Goal: Task Accomplishment & Management: Manage account settings

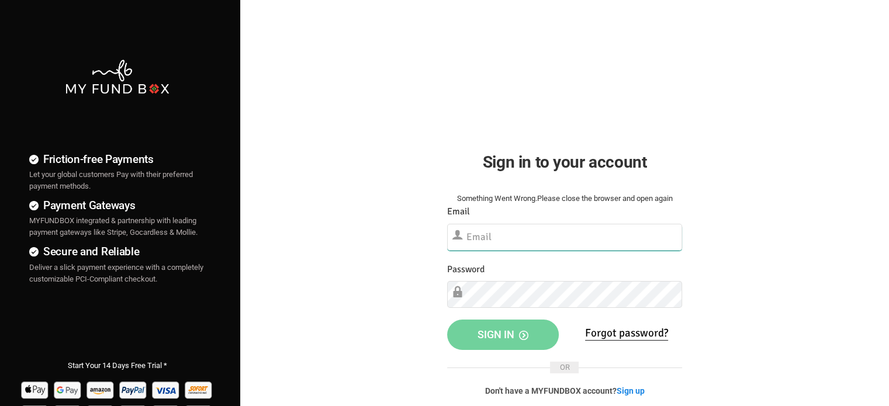
type input "[EMAIL_ADDRESS][DOMAIN_NAME]"
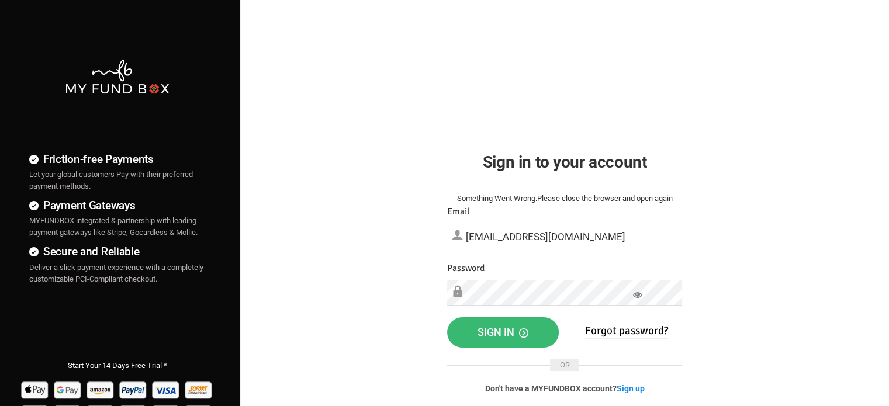
click at [490, 328] on span "Sign in" at bounding box center [502, 332] width 51 height 12
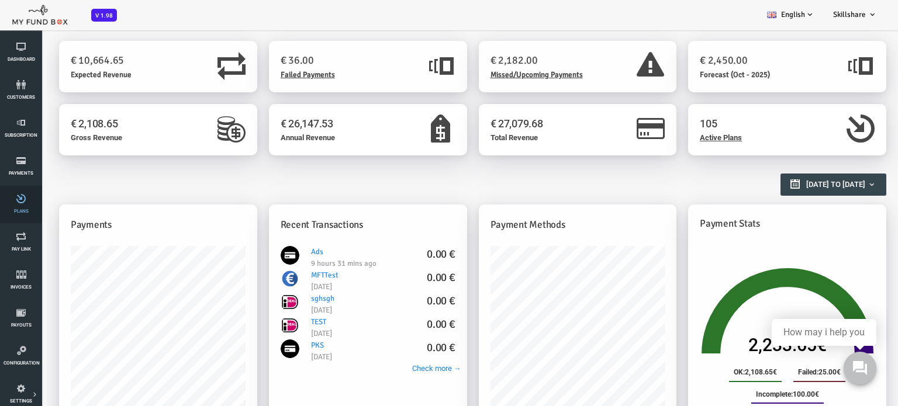
click at [0, 0] on span "Plans" at bounding box center [0, 0] width 0 height 0
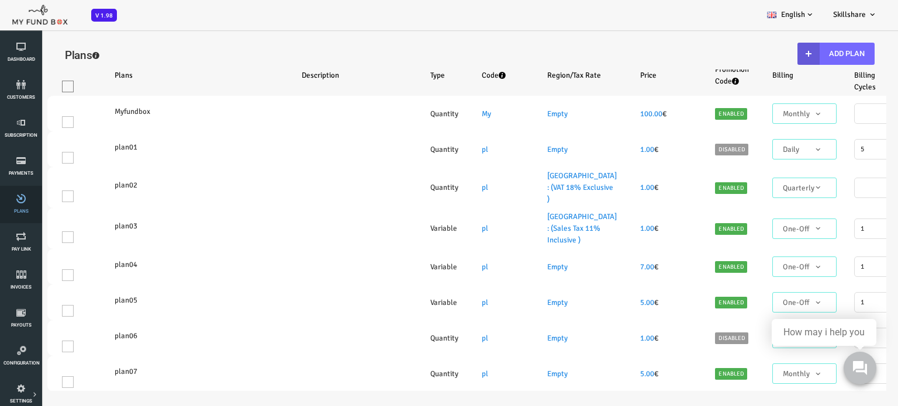
select select "100"
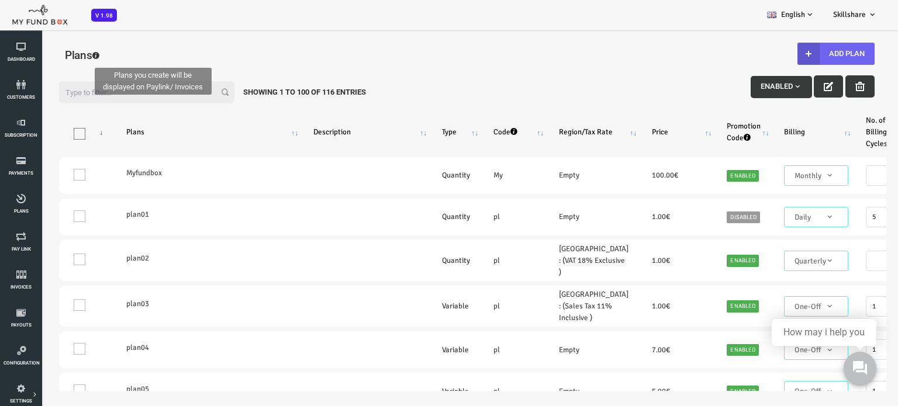
click at [805, 47] on button "Add Plan" at bounding box center [799, 54] width 77 height 22
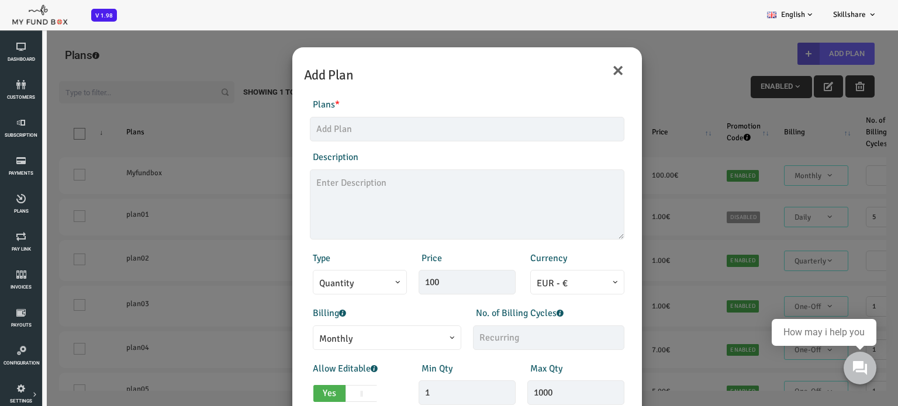
click at [573, 283] on span "EUR - €" at bounding box center [541, 283] width 81 height 15
click at [636, 60] on div "× Add Plan Products Invoice Product is empty Plans * This field is required Des…" at bounding box center [431, 232] width 862 height 406
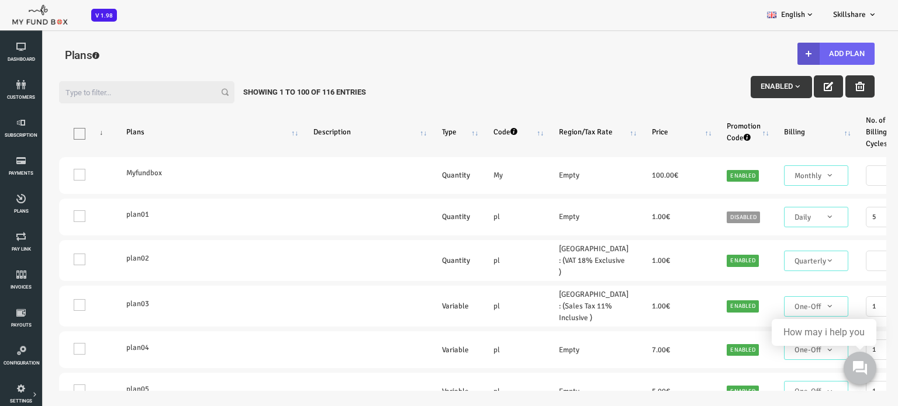
click at [826, 55] on button "Add Plan" at bounding box center [799, 54] width 77 height 22
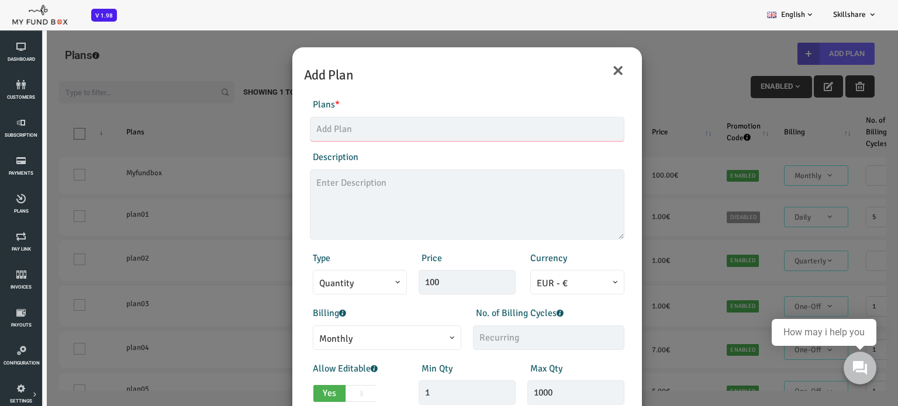
click at [317, 129] on input "text" at bounding box center [431, 129] width 314 height 25
type input "MFT01"
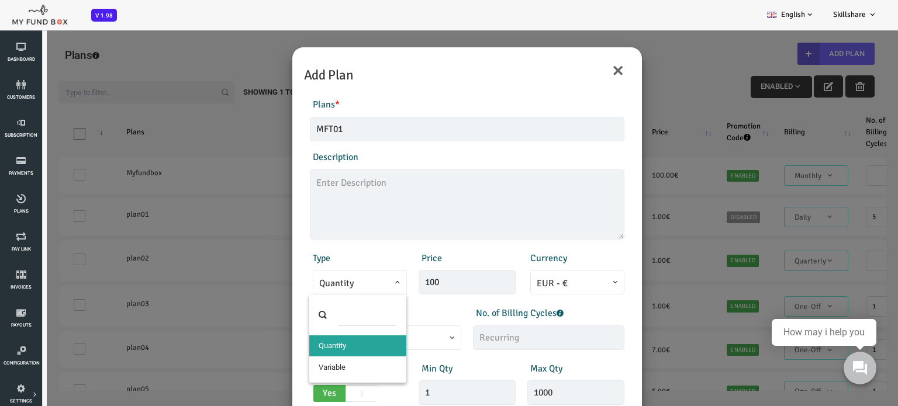
click at [283, 291] on span at bounding box center [283, 291] width 0 height 0
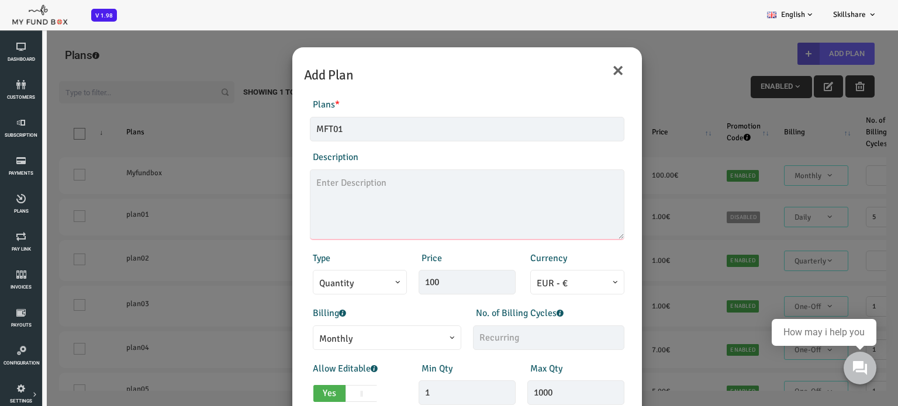
click at [343, 231] on textarea at bounding box center [431, 204] width 314 height 70
click at [296, 390] on span "Yes" at bounding box center [294, 393] width 32 height 17
checkbox input "false"
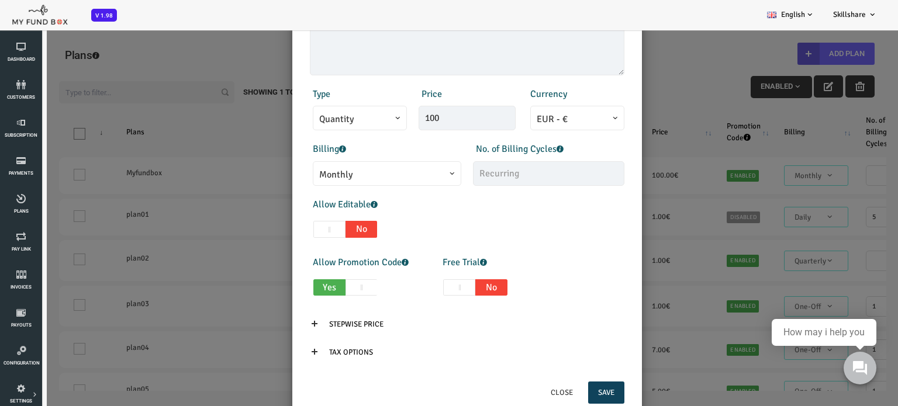
scroll to position [167, 0]
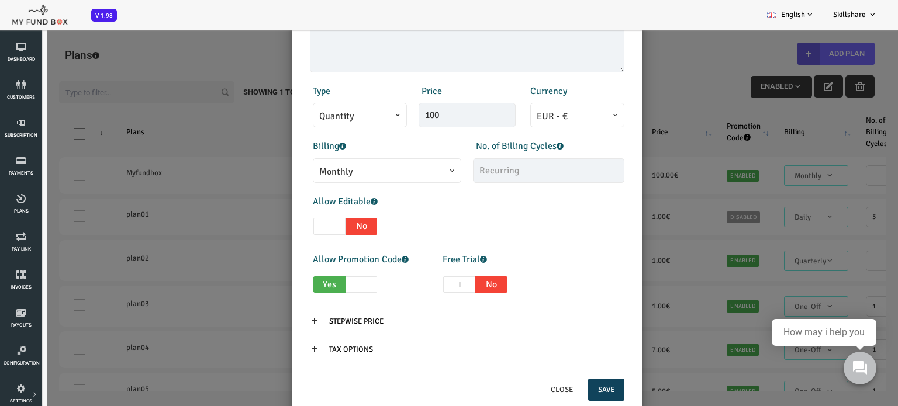
click at [423, 283] on span at bounding box center [423, 284] width 32 height 17
click at [383, 283] on input "Yes No" at bounding box center [379, 283] width 8 height 8
checkbox input "true"
type input "1"
click at [304, 320] on input "Stepwise Price" at bounding box center [320, 321] width 74 height 22
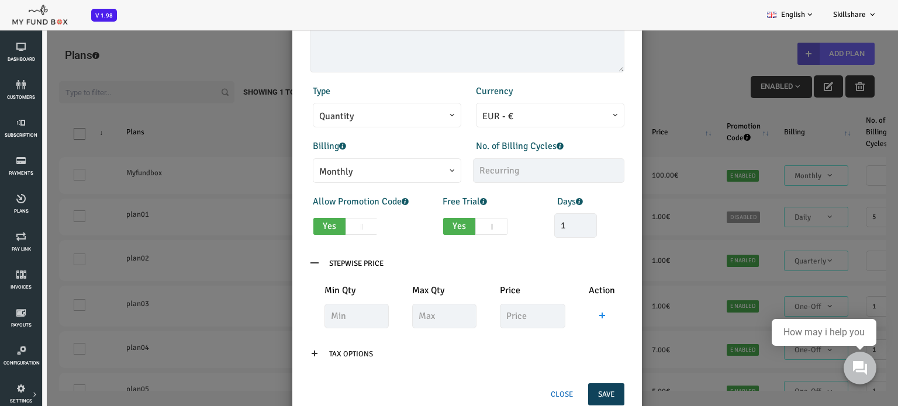
click at [527, 392] on button "Close" at bounding box center [526, 394] width 42 height 22
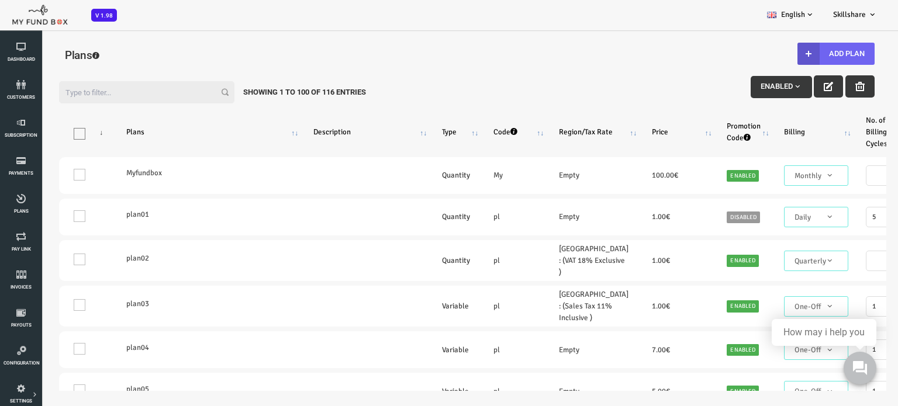
click at [798, 49] on button "Add Plan" at bounding box center [799, 54] width 77 height 22
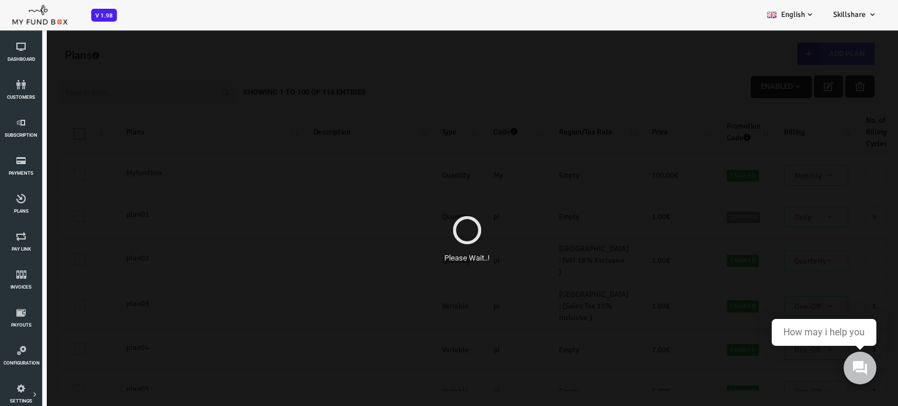
scroll to position [0, 0]
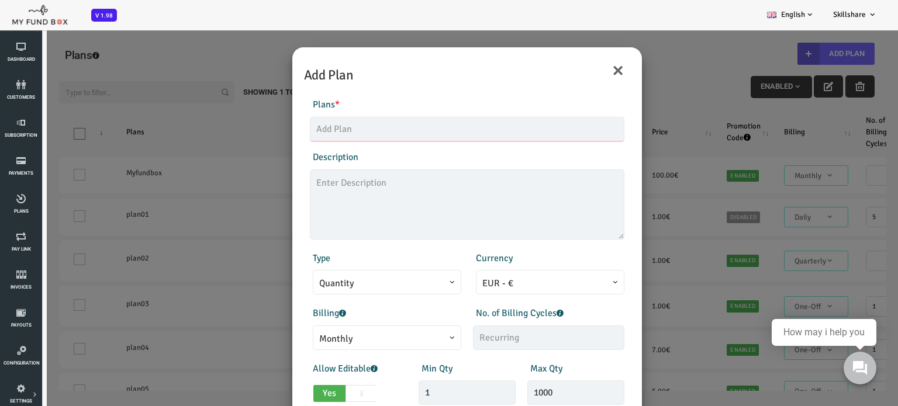
click at [312, 126] on input "text" at bounding box center [431, 129] width 314 height 25
type input "MFT01"
click at [306, 191] on textarea at bounding box center [431, 204] width 314 height 70
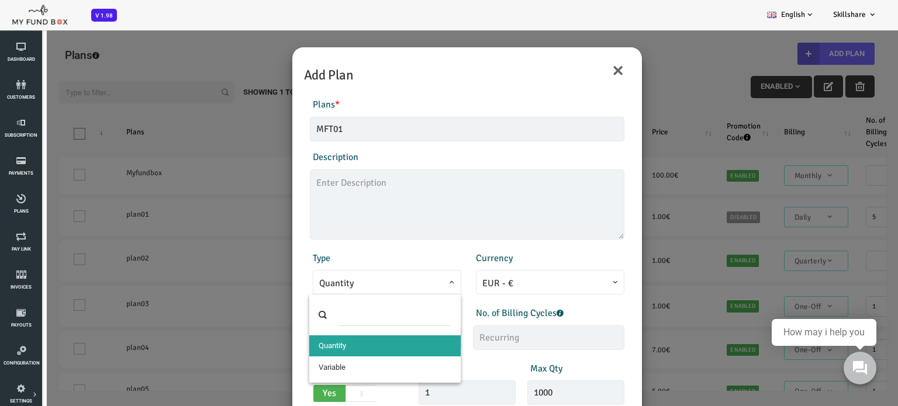
click at [283, 291] on span at bounding box center [283, 291] width 0 height 0
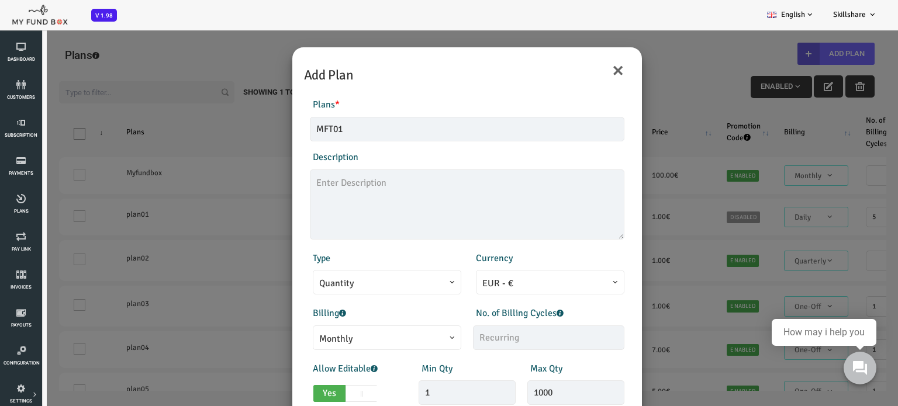
click at [604, 347] on div "× Add Plan Products Invoice Product is empty Plans * MFT01 This field is requir…" at bounding box center [431, 316] width 351 height 539
click at [283, 389] on span "Yes" at bounding box center [294, 393] width 32 height 17
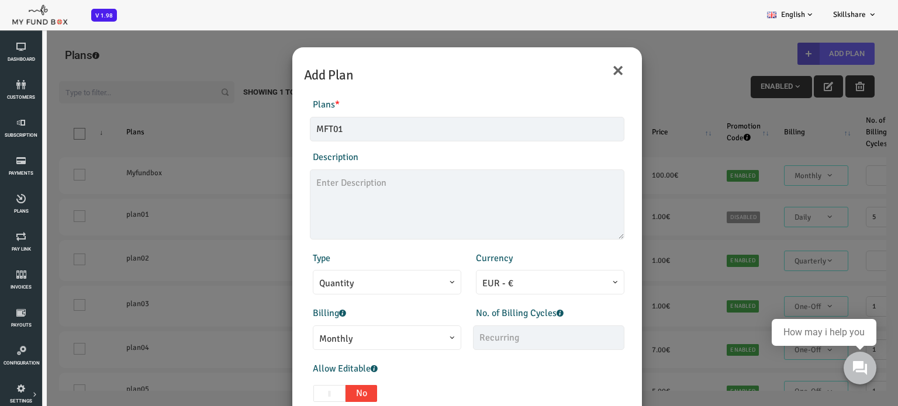
click at [283, 389] on span at bounding box center [294, 393] width 32 height 17
click at [253, 389] on input "Yes No" at bounding box center [249, 391] width 8 height 8
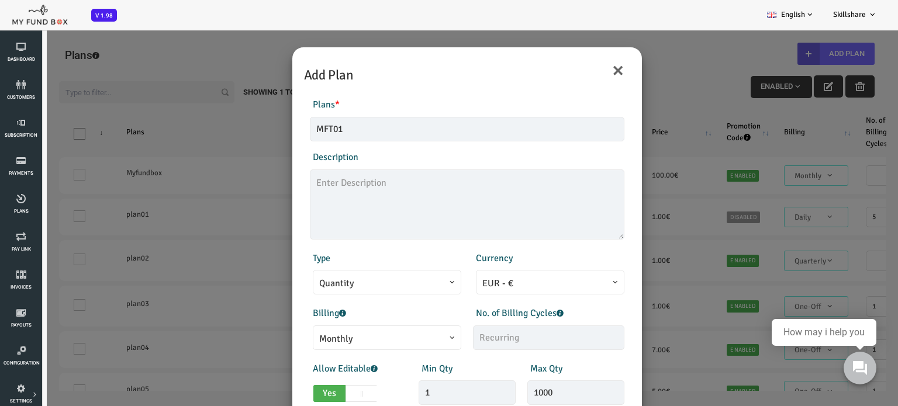
click at [295, 387] on span "Yes" at bounding box center [294, 393] width 32 height 17
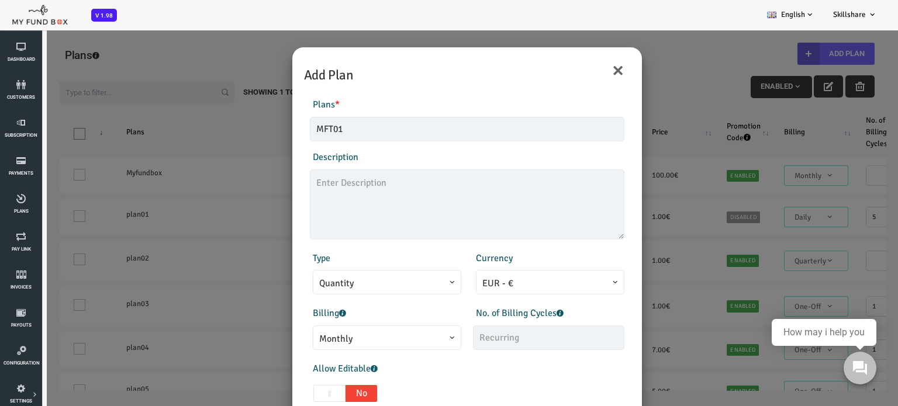
click at [292, 395] on span at bounding box center [294, 393] width 32 height 17
click at [253, 395] on input "Yes No" at bounding box center [249, 391] width 8 height 8
checkbox input "true"
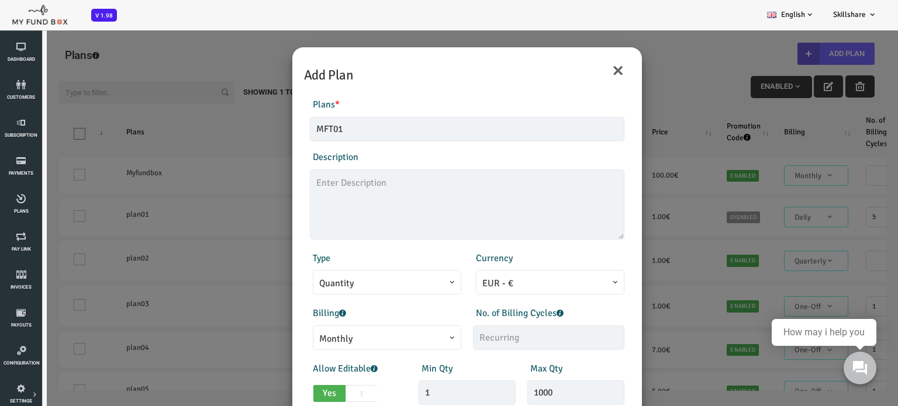
click at [577, 370] on div "Max Qty 1000 Invalid max qty" at bounding box center [540, 384] width 109 height 44
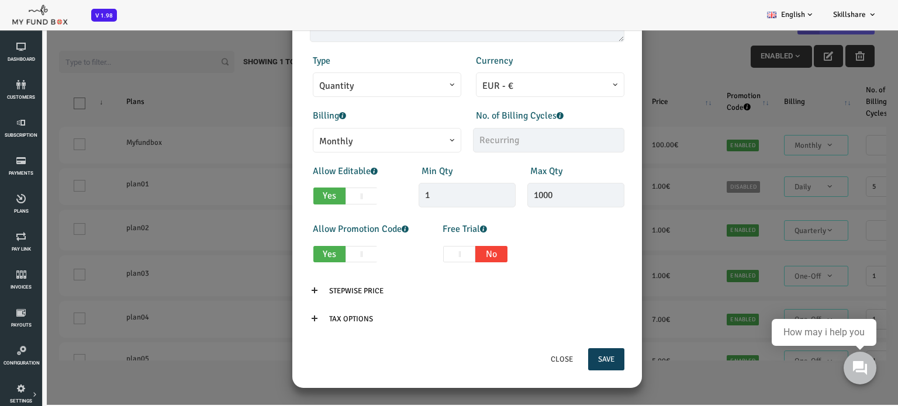
scroll to position [32, 0]
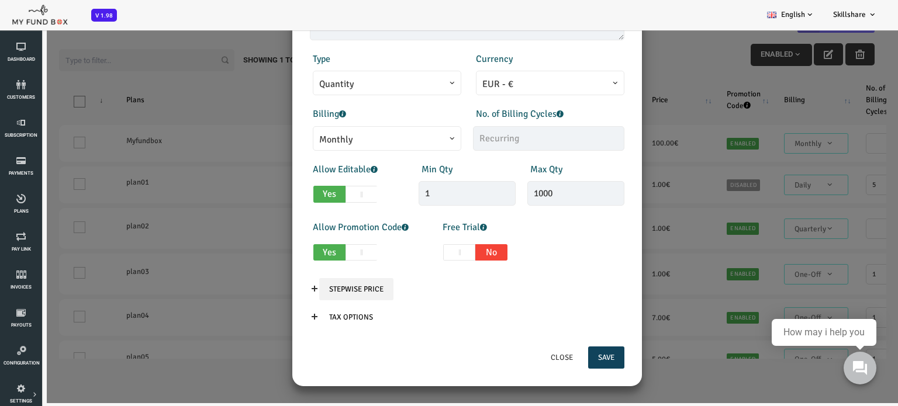
click at [330, 287] on input "Stepwise Price" at bounding box center [320, 289] width 74 height 22
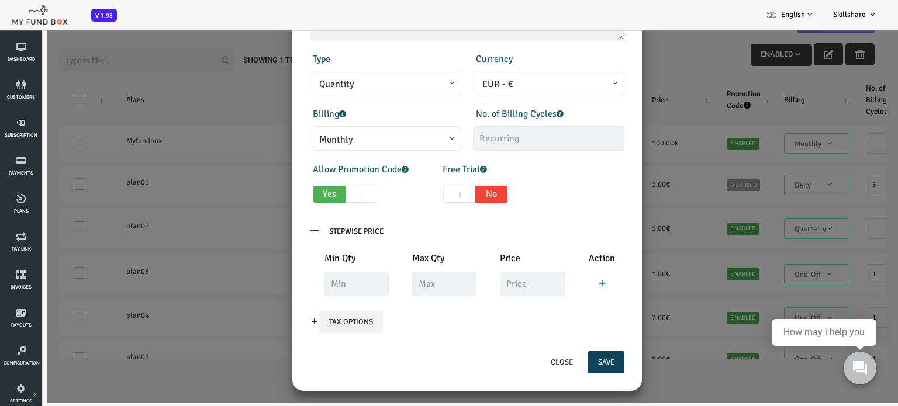
click at [309, 320] on input "Tax Options" at bounding box center [315, 322] width 64 height 22
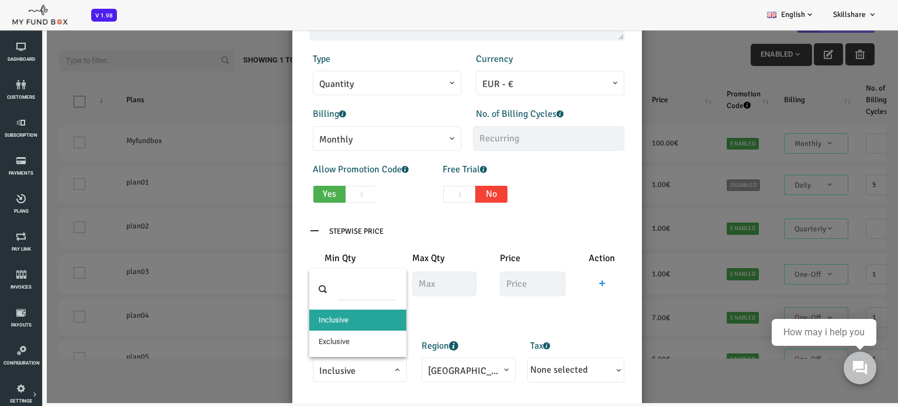
click at [283, 379] on span at bounding box center [283, 379] width 0 height 0
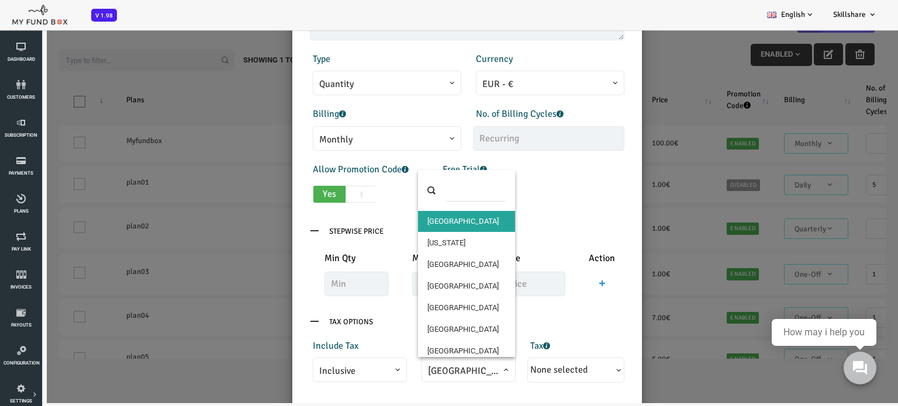
click at [392, 379] on span at bounding box center [392, 379] width 0 height 0
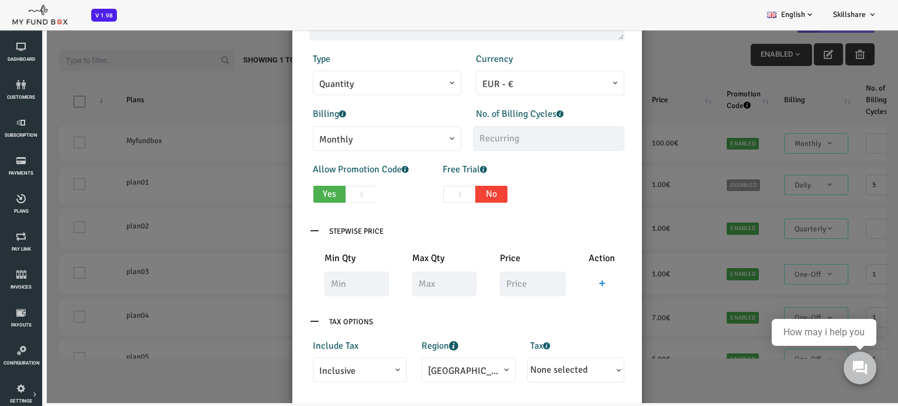
click at [579, 368] on b "button" at bounding box center [580, 370] width 9 height 9
click at [557, 313] on p "Tax Options" at bounding box center [431, 322] width 314 height 22
click at [280, 319] on p "Tax Options" at bounding box center [431, 322] width 314 height 22
click at [280, 319] on icon at bounding box center [278, 321] width 9 height 9
drag, startPoint x: 276, startPoint y: 321, endPoint x: 290, endPoint y: 344, distance: 27.6
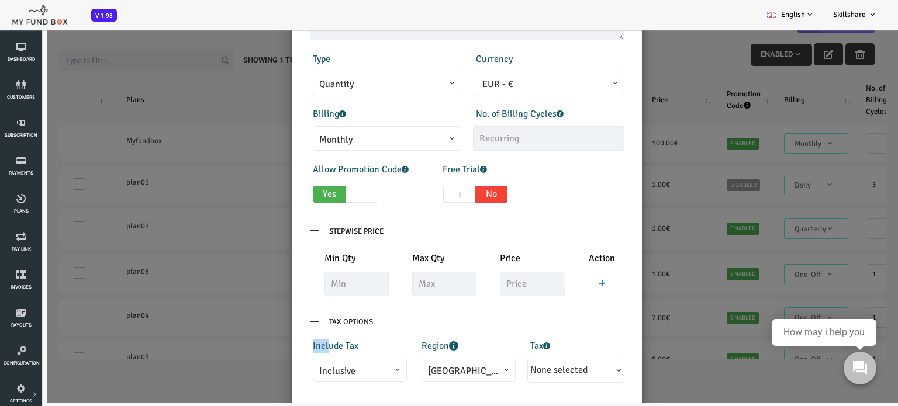
click at [290, 344] on div "Products Invoice Product is empty Plans * MFT01 This field is required Descript…" at bounding box center [431, 146] width 338 height 519
click at [290, 344] on label "Include Tax" at bounding box center [300, 346] width 46 height 15
drag, startPoint x: 278, startPoint y: 230, endPoint x: 330, endPoint y: 231, distance: 51.4
click at [330, 231] on p "Stepwise Price" at bounding box center [431, 231] width 314 height 22
click at [330, 231] on input "Stepwise Price" at bounding box center [320, 231] width 74 height 22
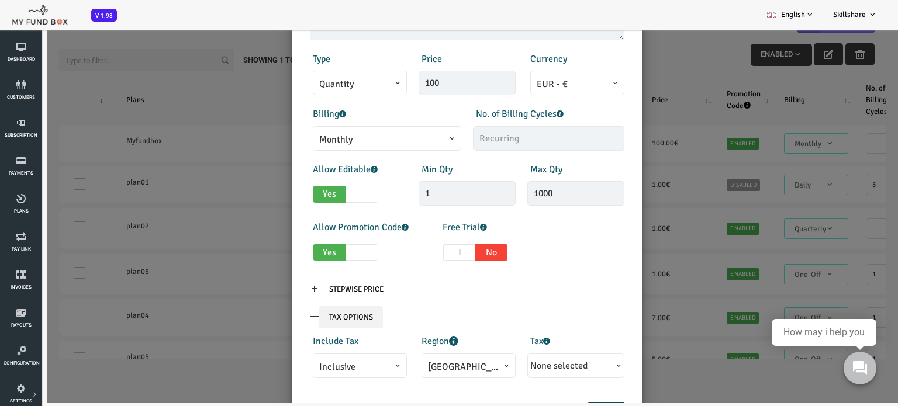
click at [311, 313] on input "Tax Options" at bounding box center [315, 317] width 64 height 22
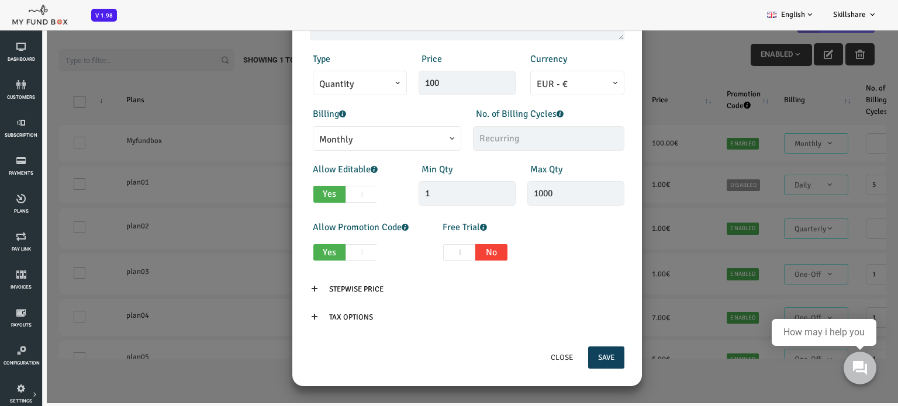
click at [295, 249] on span "Yes" at bounding box center [294, 252] width 32 height 17
checkbox input "false"
click at [422, 256] on span at bounding box center [423, 252] width 32 height 17
click at [383, 254] on input "Yes No" at bounding box center [379, 251] width 8 height 8
checkbox input "true"
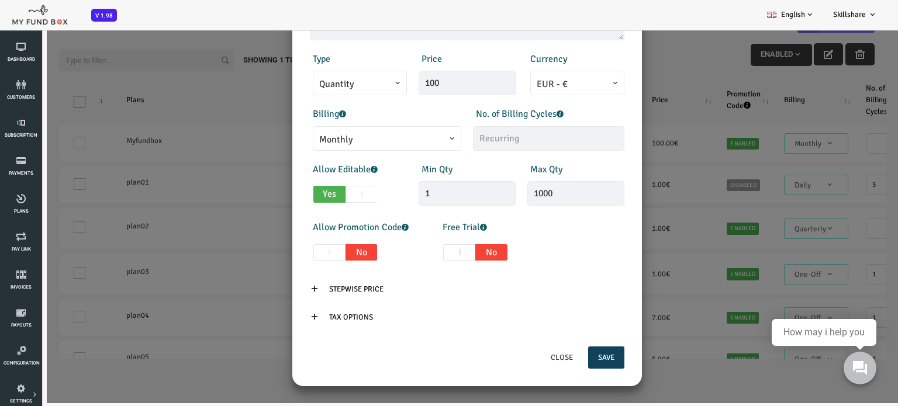
type input "1"
click at [535, 254] on input "1" at bounding box center [539, 252] width 43 height 25
click at [449, 295] on p "Stepwise Price" at bounding box center [431, 289] width 314 height 22
click at [527, 353] on button "Close" at bounding box center [526, 358] width 42 height 22
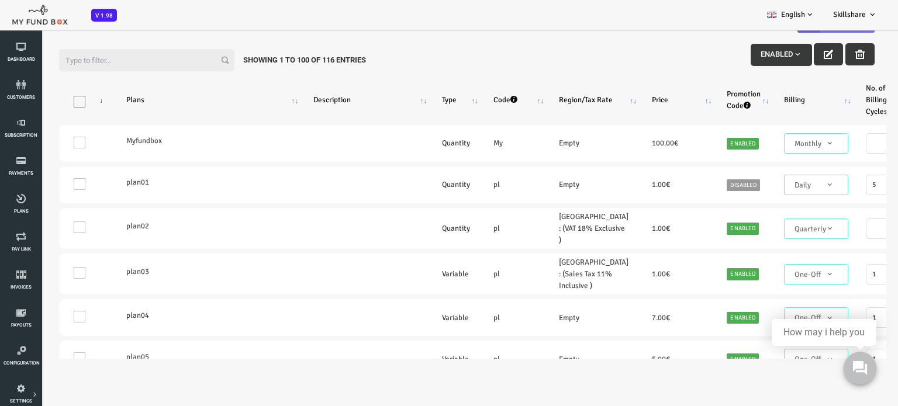
click at [861, 276] on div "Filter: Enabled Showing 1 to 100 of 116 Entries Products Plans Description Type…" at bounding box center [431, 200] width 862 height 342
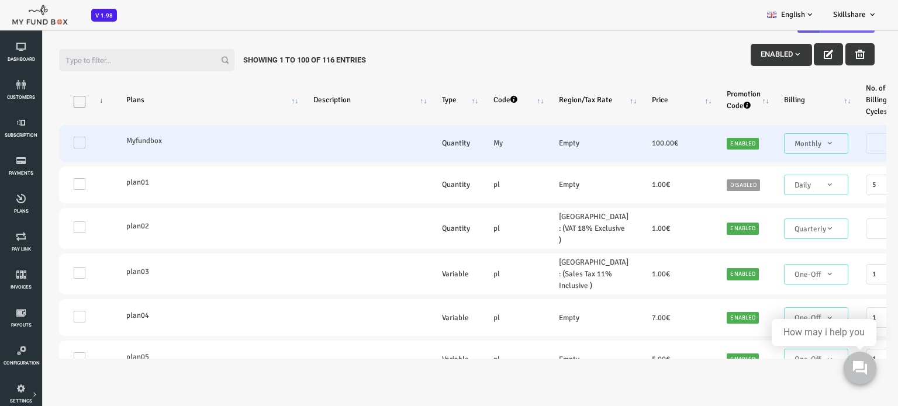
click at [149, 144] on label "Myfundbox" at bounding box center [173, 141] width 164 height 12
click at [47, 142] on td "One" at bounding box center [51, 143] width 56 height 37
click at [41, 142] on td "One" at bounding box center [51, 143] width 56 height 37
click at [106, 140] on label "Myfundbox" at bounding box center [173, 141] width 164 height 12
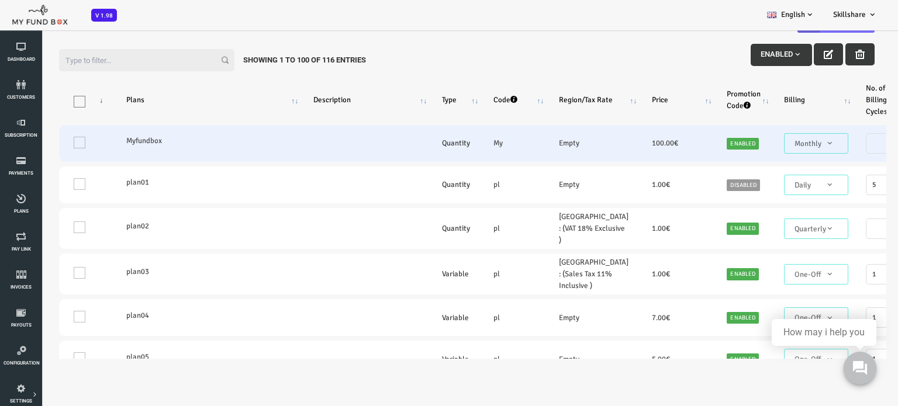
click at [106, 140] on label "Myfundbox" at bounding box center [173, 141] width 164 height 12
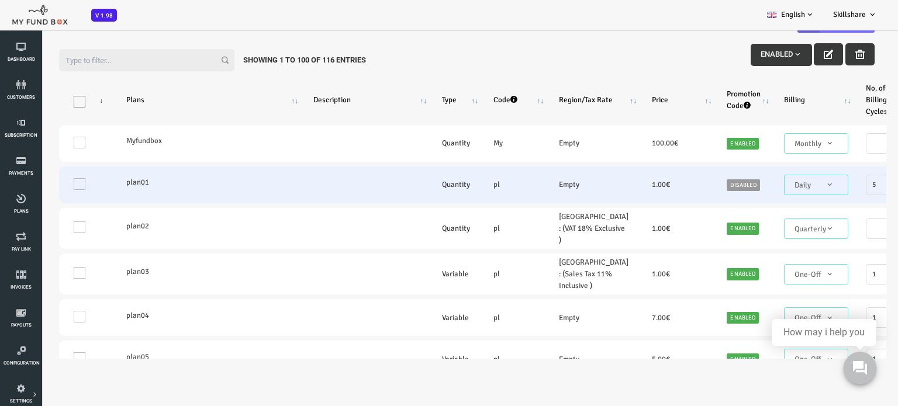
click at [155, 170] on td "plan01" at bounding box center [172, 185] width 187 height 37
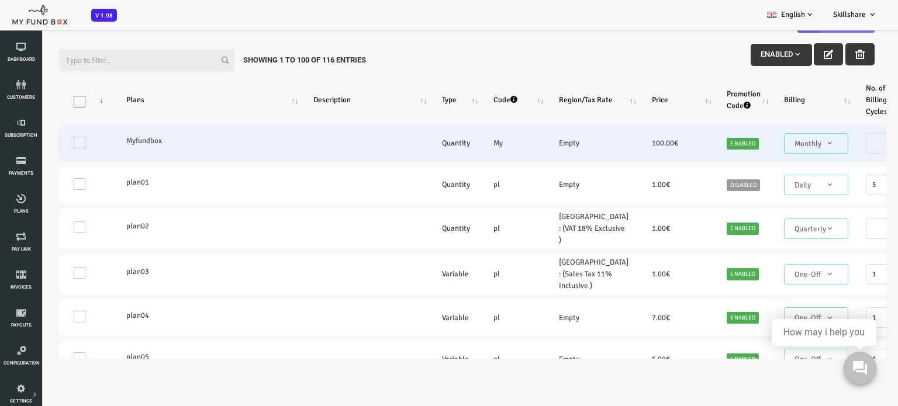
click at [47, 139] on td "One" at bounding box center [51, 143] width 56 height 37
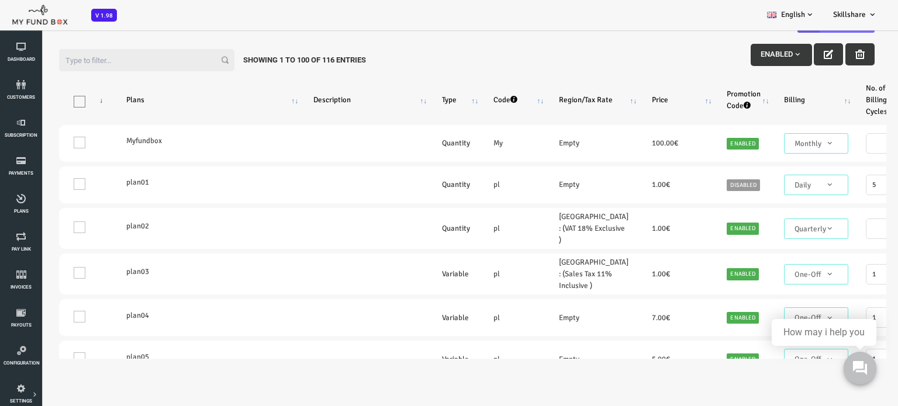
click at [82, 64] on input "Filter:" at bounding box center [110, 60] width 175 height 22
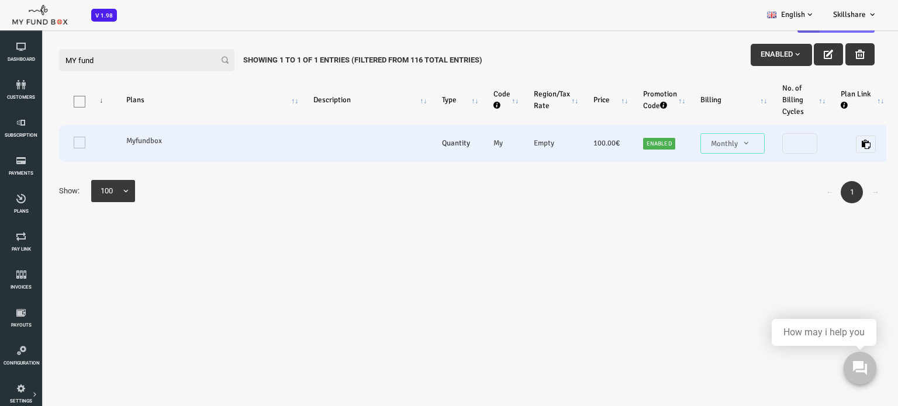
click at [39, 142] on td "One" at bounding box center [51, 143] width 56 height 37
click at [135, 141] on label "Myfundbox" at bounding box center [173, 141] width 164 height 12
click at [615, 143] on link "Enabled" at bounding box center [623, 144] width 32 height 12
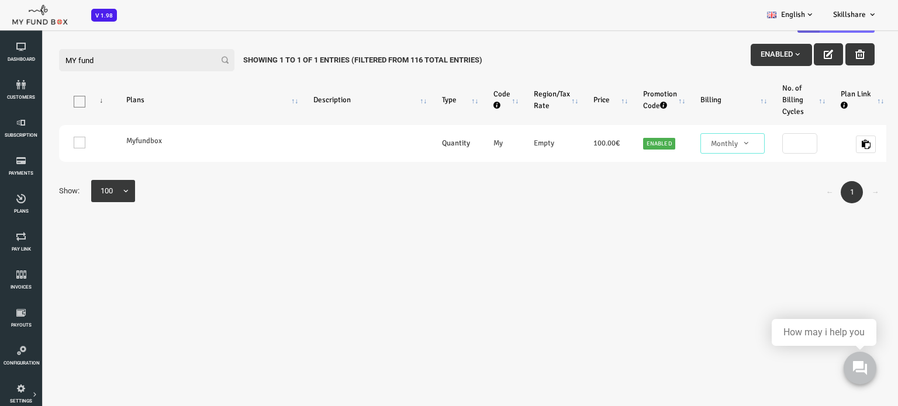
click at [189, 60] on label "Filter: MY fund" at bounding box center [110, 60] width 175 height 22
click at [189, 60] on input "MY fund" at bounding box center [110, 60] width 175 height 22
type input "M"
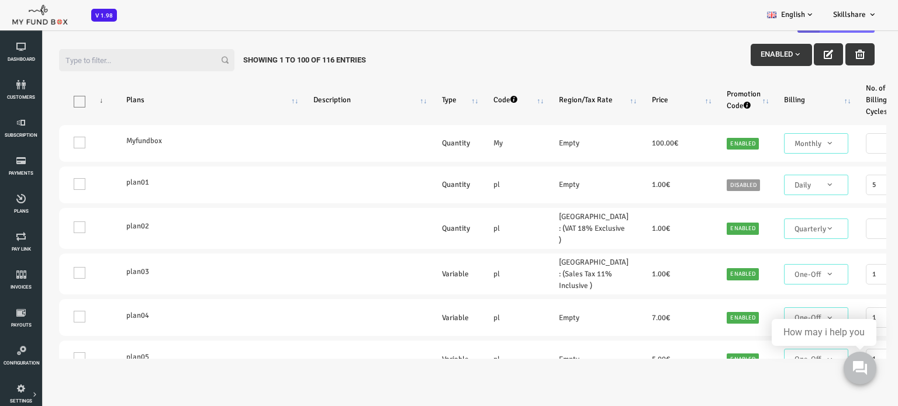
click at [757, 55] on span "button" at bounding box center [761, 54] width 9 height 9
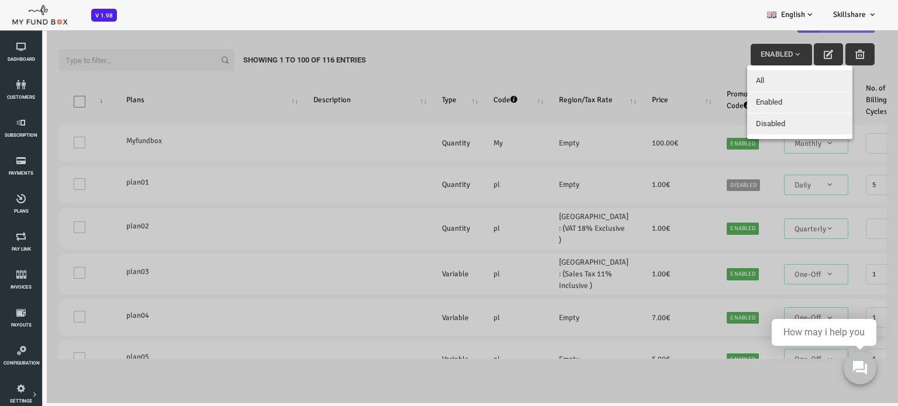
click at [652, 50] on div at bounding box center [431, 200] width 862 height 406
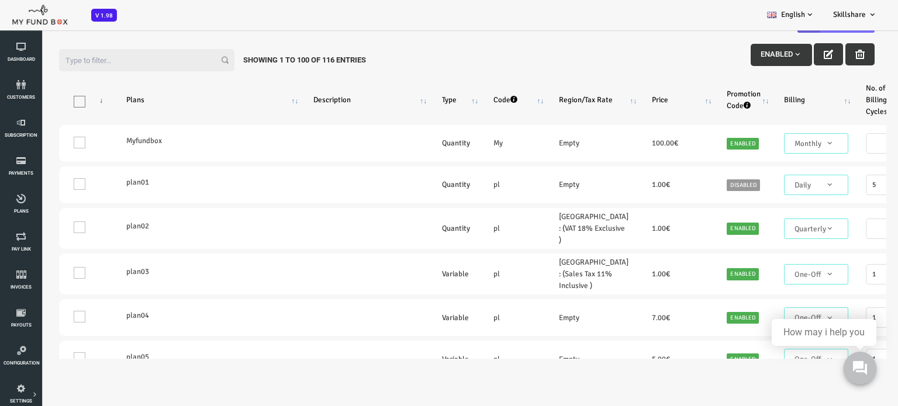
click at [758, 61] on button "Enabled" at bounding box center [745, 55] width 61 height 22
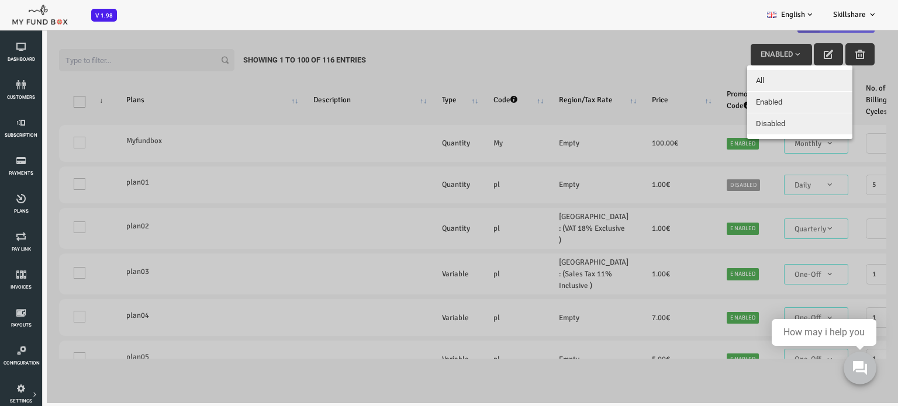
click at [726, 84] on span "All" at bounding box center [724, 80] width 8 height 9
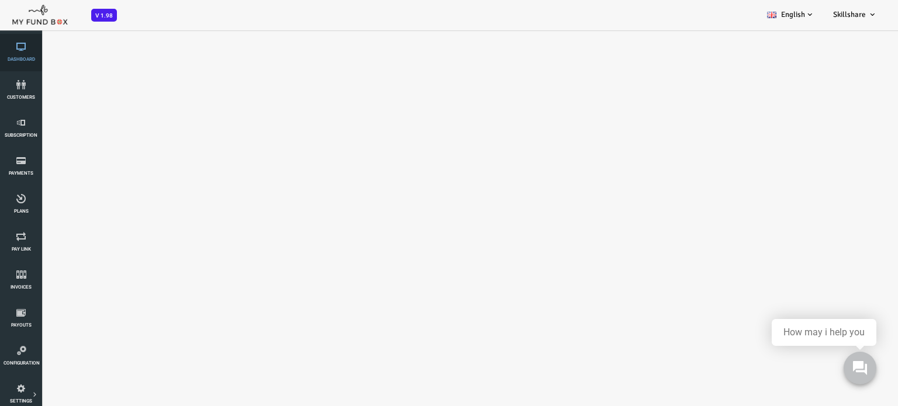
scroll to position [0, 0]
select select "100"
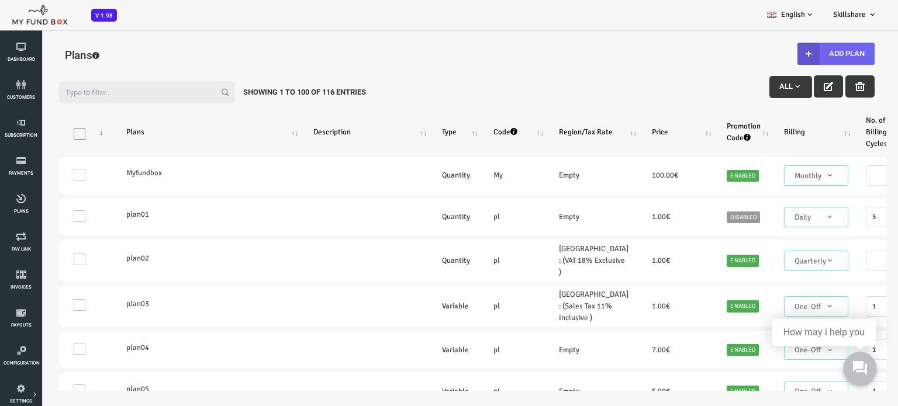
click at [813, 51] on button "Add Plan" at bounding box center [799, 54] width 77 height 22
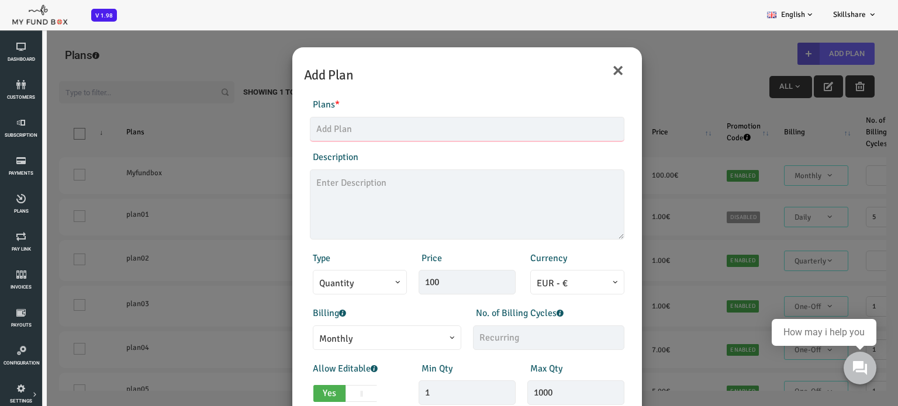
click at [390, 133] on input "text" at bounding box center [431, 129] width 314 height 25
type input "MFT01"
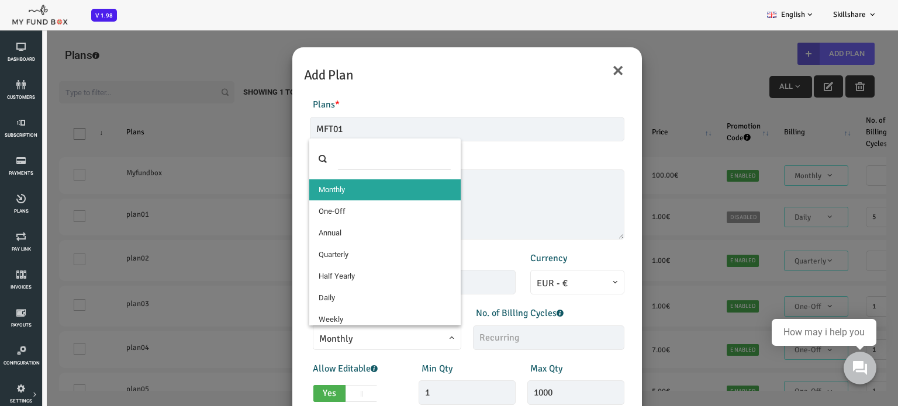
click at [283, 346] on span at bounding box center [283, 346] width 0 height 0
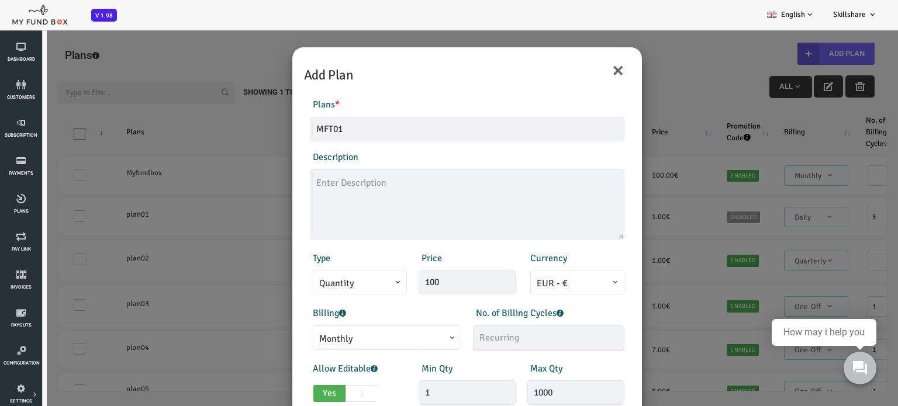
click at [566, 348] on input "text" at bounding box center [512, 337] width 151 height 25
click at [506, 337] on input "text" at bounding box center [512, 337] width 151 height 25
click at [189, 256] on div "× Add Plan Products Invoice Product is empty Plans * MFT01 This field is requir…" at bounding box center [431, 232] width 862 height 406
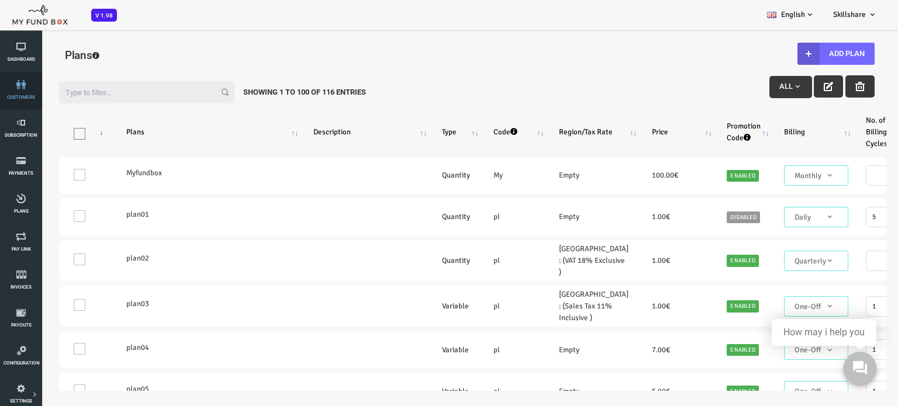
click at [0, 0] on span "customers" at bounding box center [0, 0] width 0 height 0
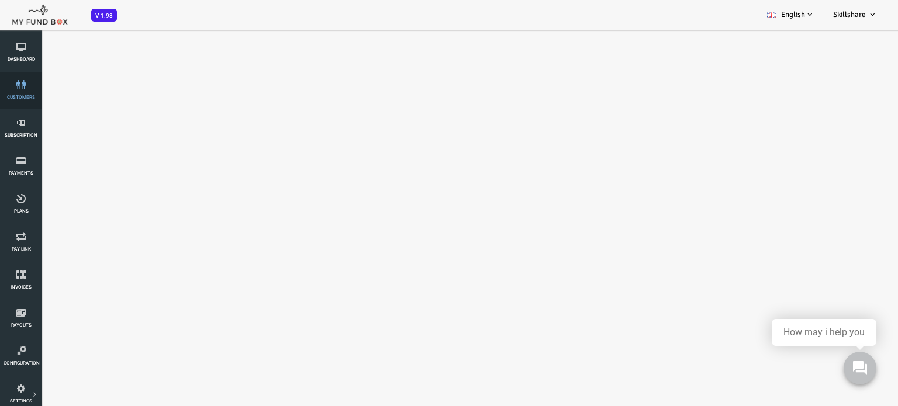
select select "100"
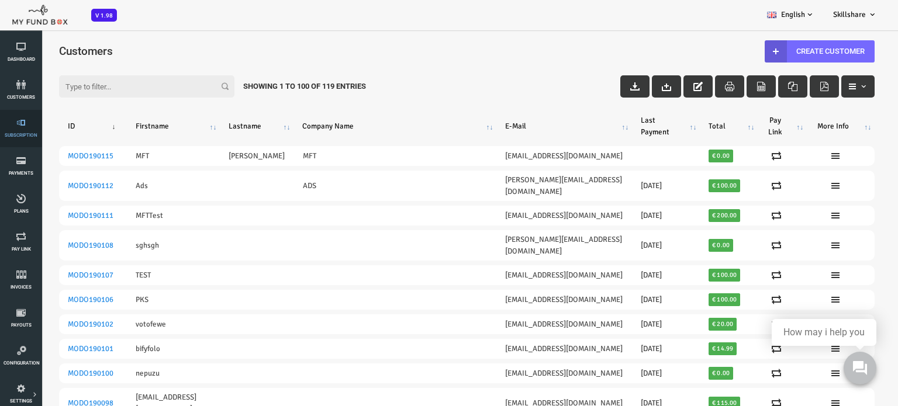
click at [10, 131] on link "Subscription" at bounding box center [21, 128] width 35 height 37
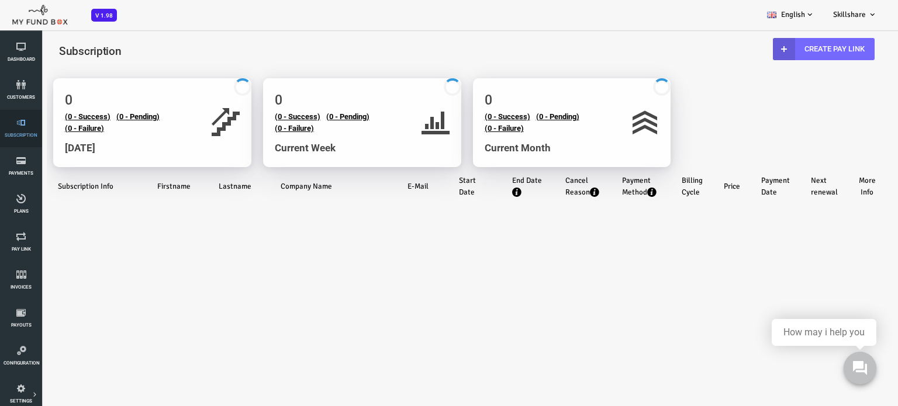
select select "100"
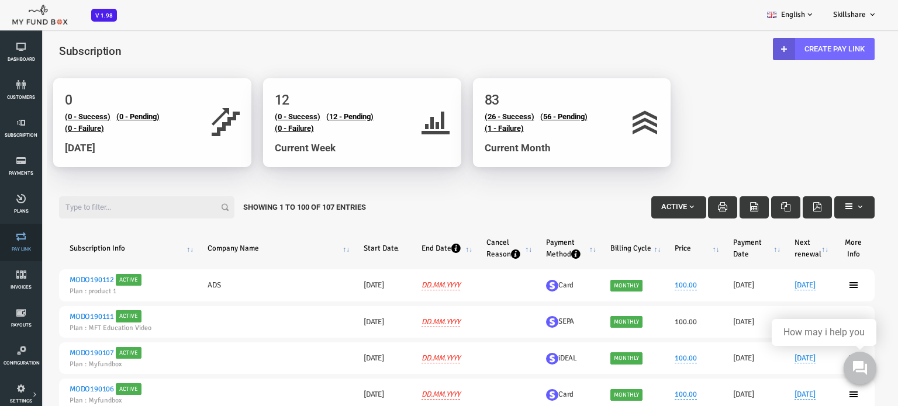
click at [21, 243] on link "Pay Link" at bounding box center [21, 242] width 35 height 37
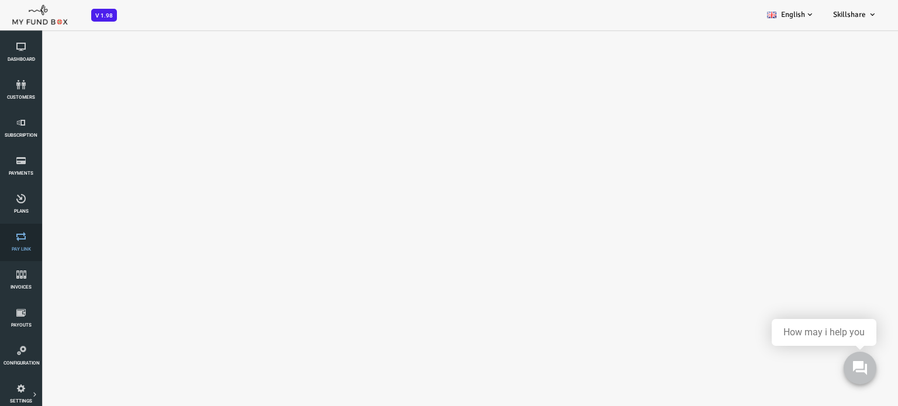
select select "100"
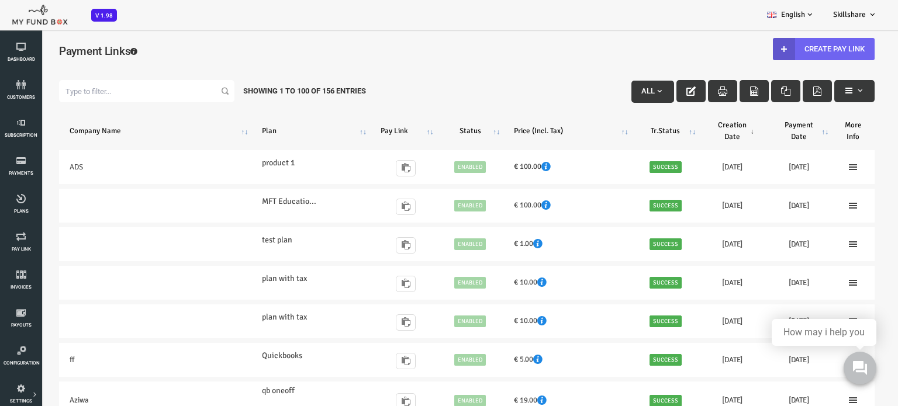
click at [793, 46] on link "Create Pay Link" at bounding box center [788, 49] width 102 height 22
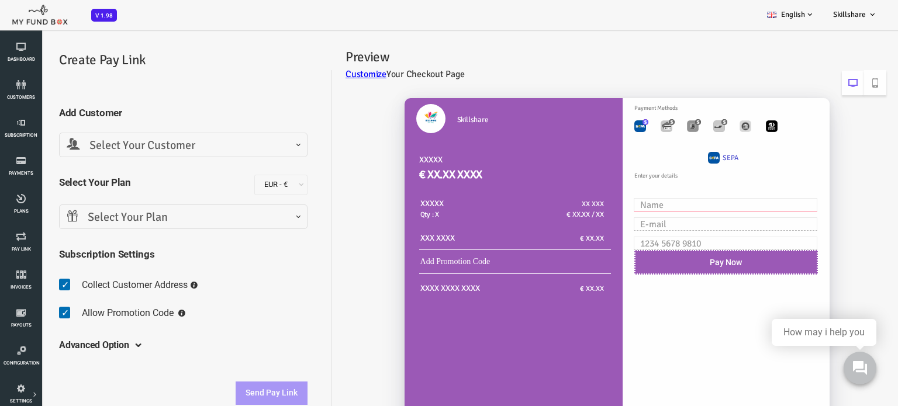
click at [642, 203] on input "text" at bounding box center [689, 204] width 183 height 13
click at [711, 125] on img "Toolbar with button groups" at bounding box center [710, 126] width 12 height 12
radio input "true"
click at [739, 128] on img "Toolbar with button groups" at bounding box center [736, 126] width 12 height 12
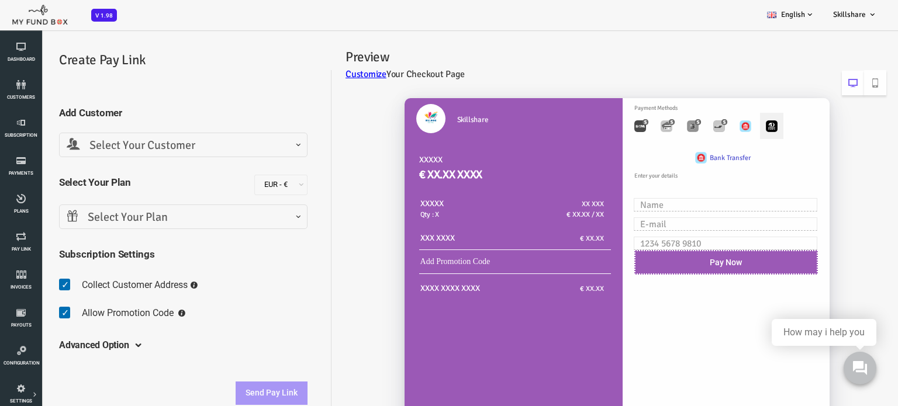
radio input "true"
click at [622, 210] on input "text" at bounding box center [689, 204] width 183 height 13
click at [660, 126] on img "Toolbar with button groups" at bounding box center [657, 126] width 12 height 12
radio input "true"
click at [651, 204] on input "text" at bounding box center [689, 204] width 183 height 13
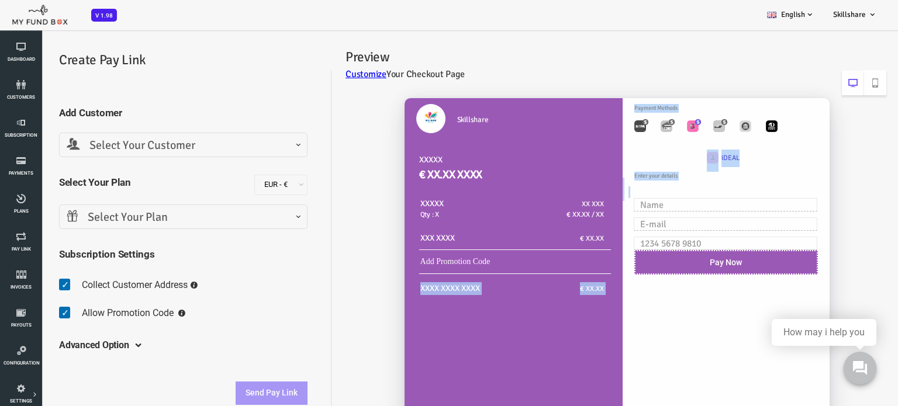
drag, startPoint x: 333, startPoint y: 273, endPoint x: 627, endPoint y: 207, distance: 301.3
click at [627, 207] on div "Skillshare XXXXX € XX.XX XXXX XXXXX Qty : X XX XXX € XX.XX / XX XXX XXXX € XX.XX" at bounding box center [573, 292] width 555 height 413
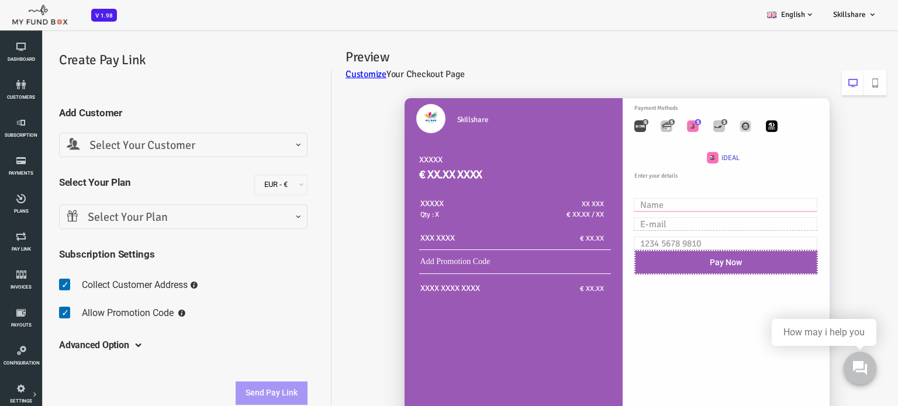
click at [627, 207] on input "text" at bounding box center [689, 204] width 183 height 13
click at [702, 127] on label "Toolbar with button groups" at bounding box center [709, 126] width 23 height 26
radio input "true"
click at [735, 126] on img "Toolbar with button groups" at bounding box center [736, 126] width 12 height 12
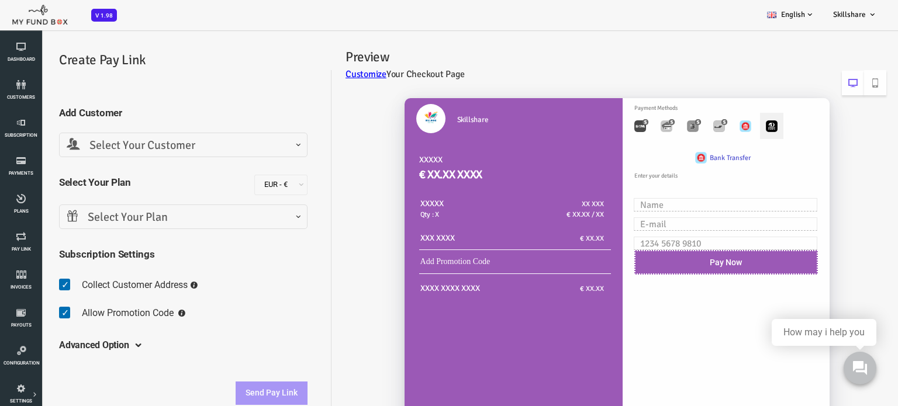
radio input "true"
click at [652, 201] on input "text" at bounding box center [689, 204] width 183 height 13
click at [640, 220] on input "text" at bounding box center [689, 223] width 183 height 13
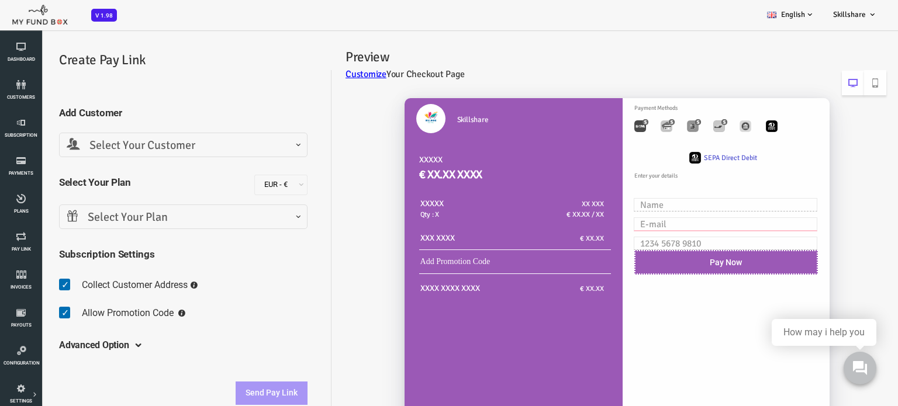
click at [640, 220] on input "text" at bounding box center [689, 223] width 183 height 13
click at [639, 226] on input "text" at bounding box center [689, 223] width 183 height 13
click at [632, 208] on input "text" at bounding box center [689, 204] width 183 height 13
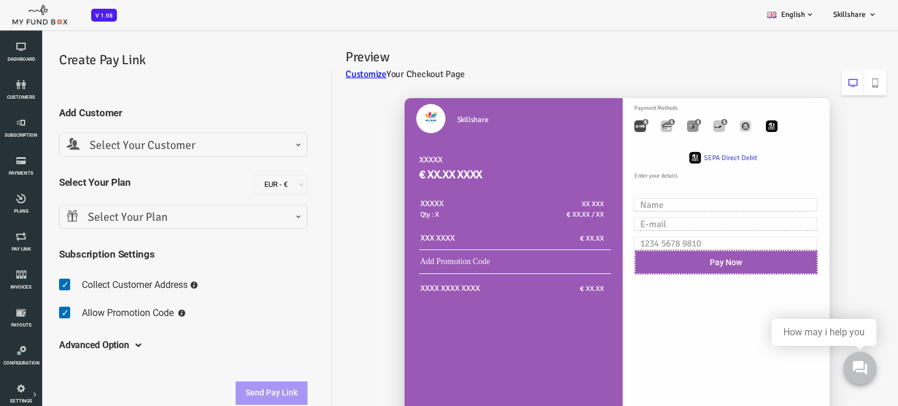
click at [309, 275] on div "Skillshare XXXXX € XX.XX XXXX XXXXX Qty : X XX XXX € XX.XX / XX XXX XXXX € XX.XX" at bounding box center [573, 292] width 555 height 413
click at [0, 0] on span "Plans" at bounding box center [0, 0] width 0 height 0
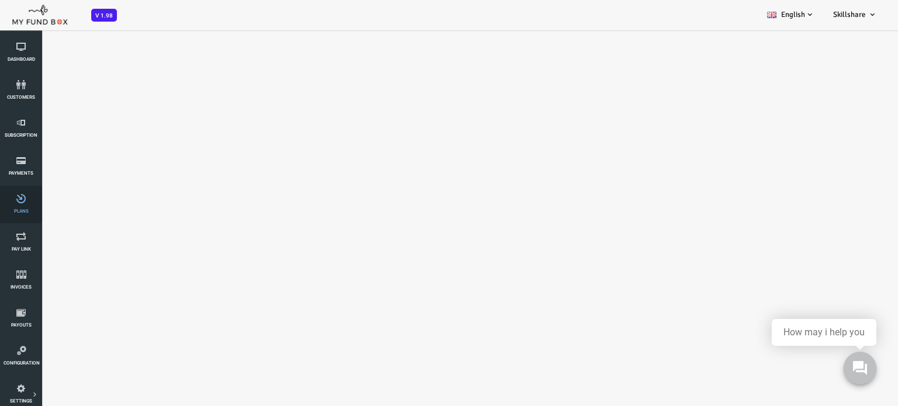
select select "100"
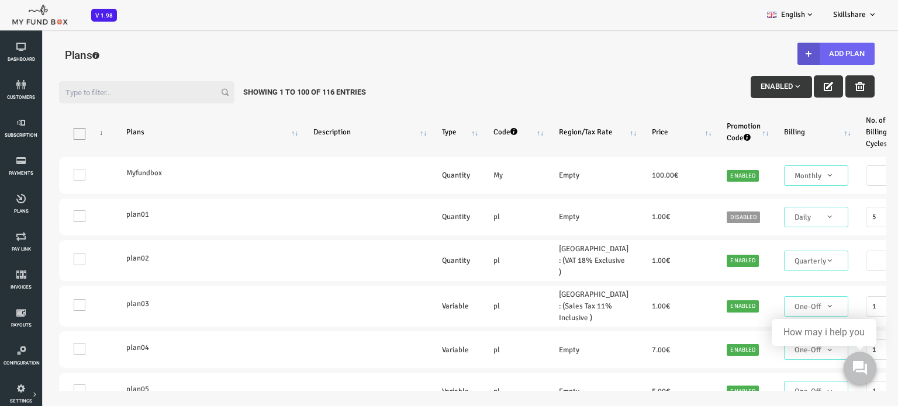
click at [809, 51] on button "Add Plan" at bounding box center [799, 54] width 77 height 22
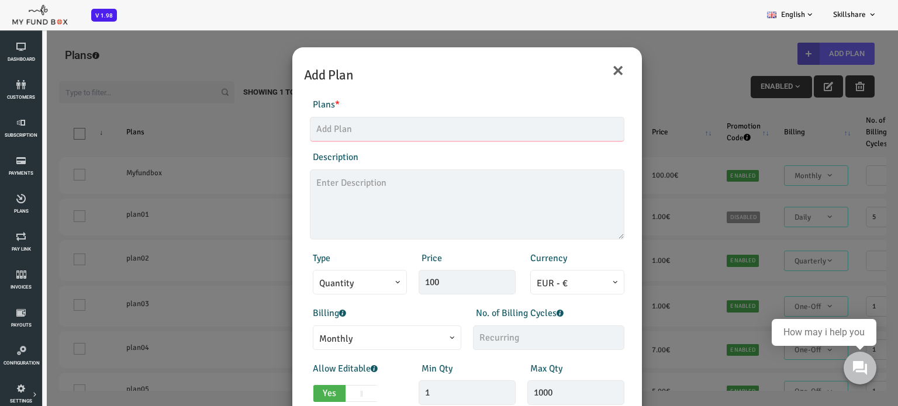
click at [353, 129] on input "text" at bounding box center [431, 129] width 314 height 25
click at [580, 370] on div "Max Qty 1000 Invalid max qty" at bounding box center [540, 384] width 109 height 44
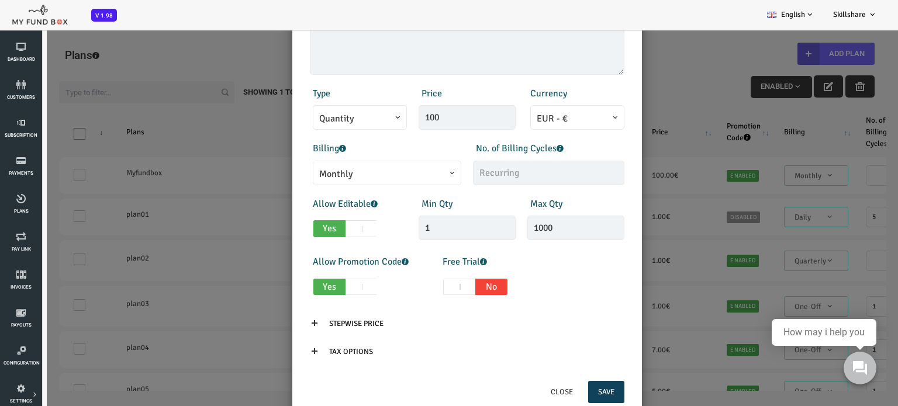
scroll to position [167, 0]
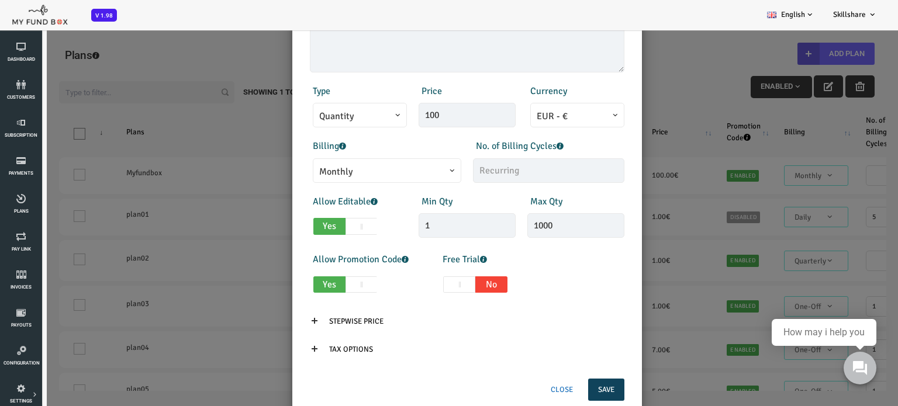
click at [529, 394] on button "Close" at bounding box center [526, 390] width 42 height 22
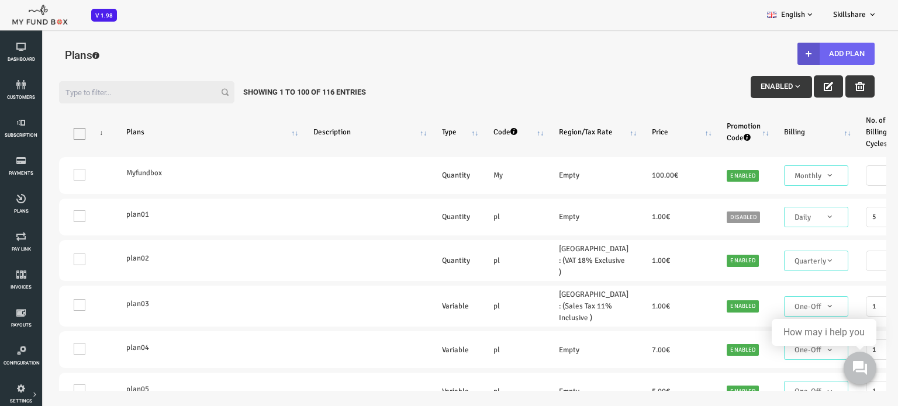
click at [795, 48] on button "Add Plan" at bounding box center [799, 54] width 77 height 22
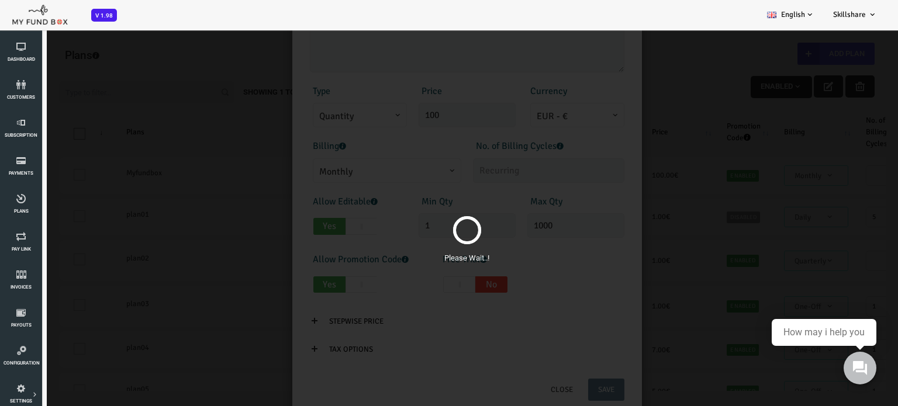
scroll to position [0, 0]
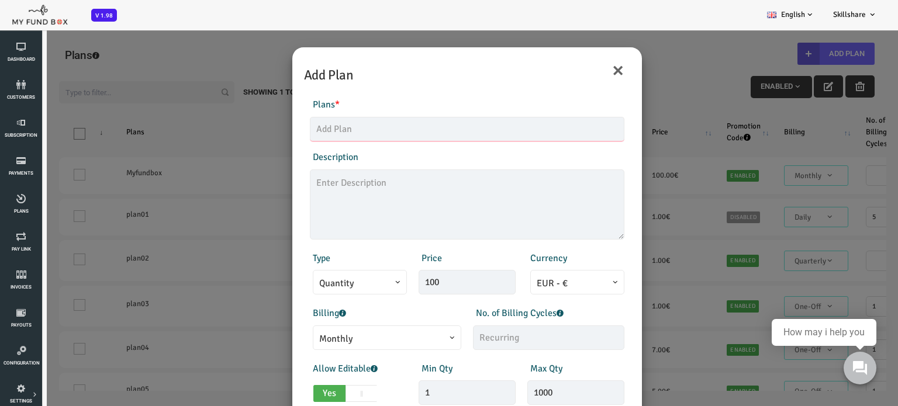
click at [373, 136] on input "text" at bounding box center [431, 129] width 314 height 25
type input "MFT01"
click at [598, 323] on div "Products Invoice Product is empty Plans * MFT01 This field is required Descript…" at bounding box center [431, 315] width 338 height 459
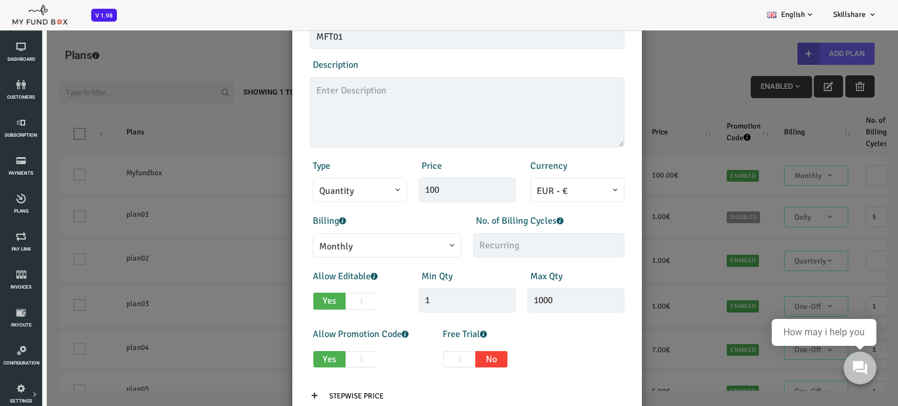
scroll to position [93, 0]
click at [467, 247] on input "text" at bounding box center [512, 244] width 151 height 25
type input "3"
click at [573, 313] on div "Allow Editable Yes No Min Qty 1 Invalid min qty Max Qty 1000 Invalid max qty" at bounding box center [431, 291] width 326 height 46
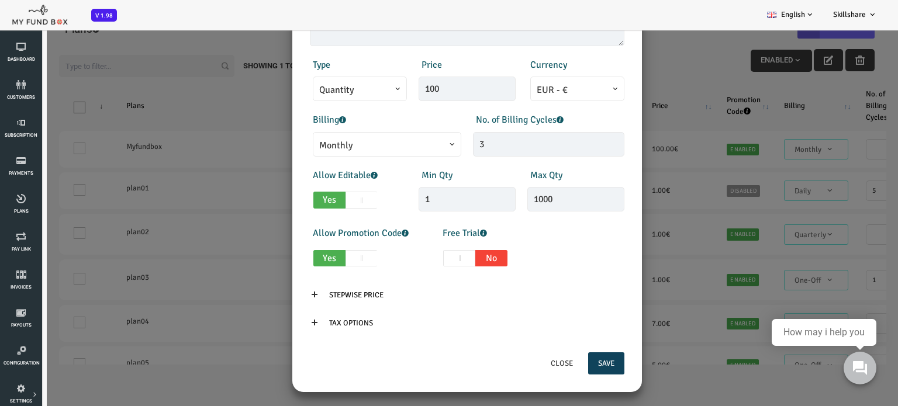
scroll to position [32, 0]
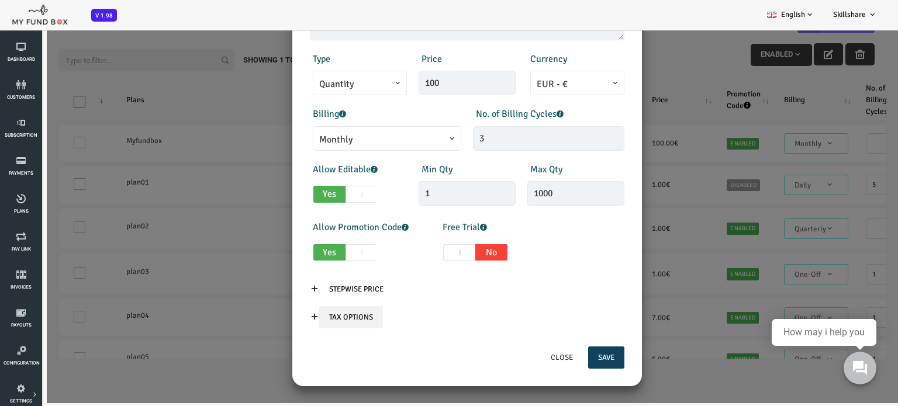
click at [325, 315] on input "Tax Options" at bounding box center [315, 317] width 64 height 22
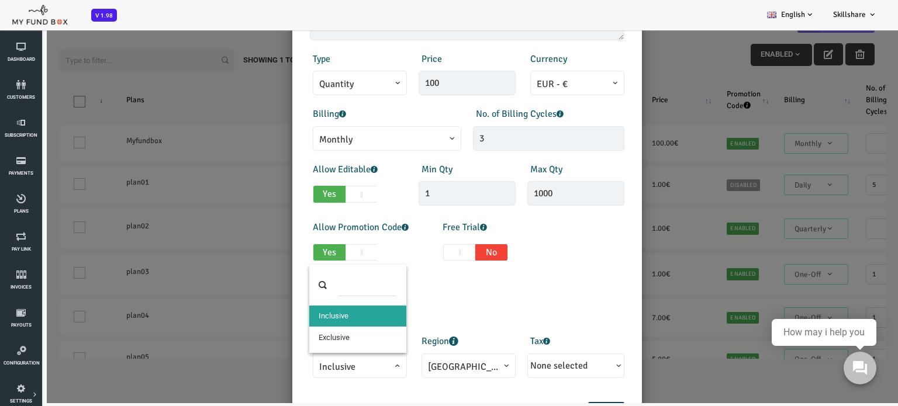
click at [283, 374] on span at bounding box center [283, 374] width 0 height 0
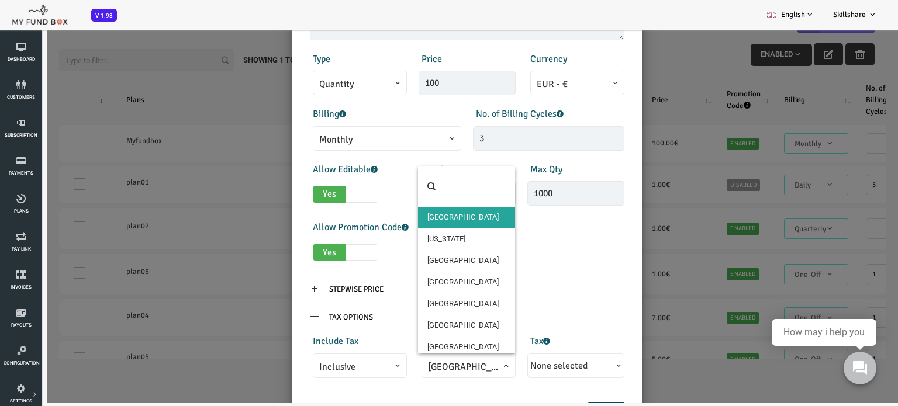
click at [392, 374] on span at bounding box center [392, 374] width 0 height 0
select select "99"
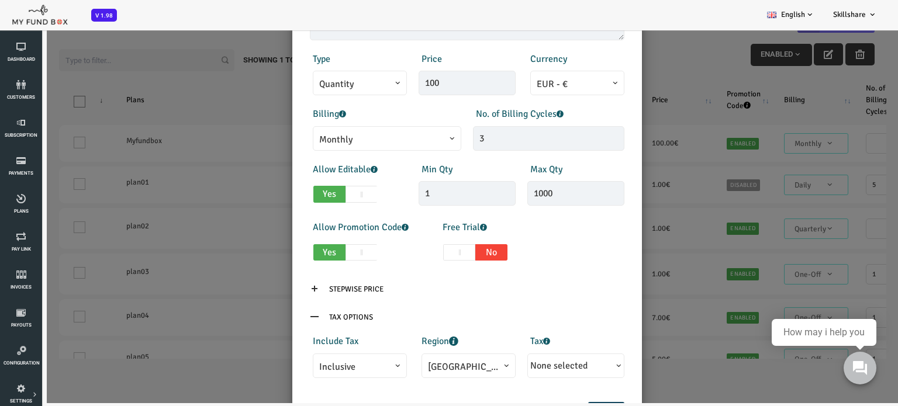
click at [581, 366] on b "button" at bounding box center [580, 365] width 9 height 9
click at [540, 393] on label "18% Sales Tax" at bounding box center [546, 392] width 105 height 22
click at [514, 393] on input "18% Sales Tax" at bounding box center [508, 392] width 11 height 11
checkbox input "true"
click at [407, 388] on div "Products Invoice Product is empty Plans * MFT01 This field is required Descript…" at bounding box center [431, 144] width 338 height 515
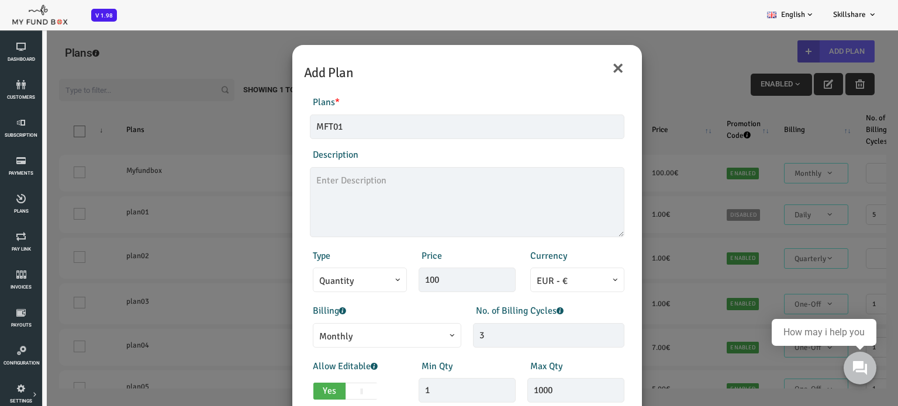
scroll to position [0, 0]
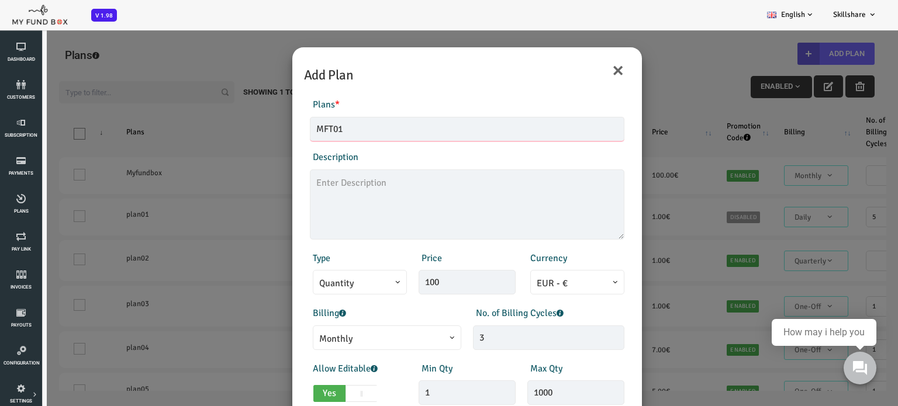
click at [306, 130] on input "MFT01" at bounding box center [431, 129] width 314 height 25
type input "MFT sowndarya"
click at [576, 322] on div "No. of Billing Cycles 3" at bounding box center [512, 328] width 163 height 44
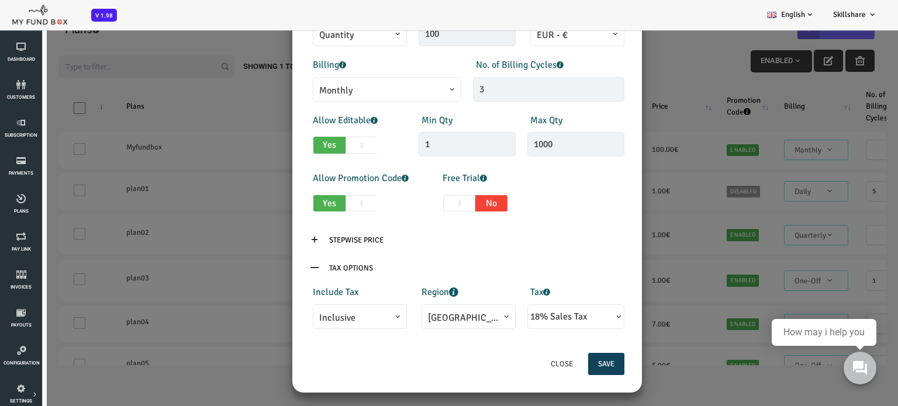
scroll to position [32, 0]
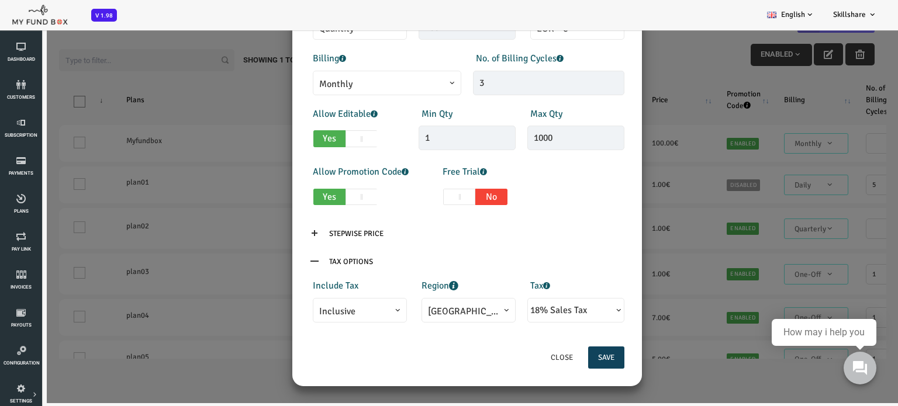
click at [422, 196] on span at bounding box center [423, 197] width 32 height 17
click at [383, 196] on input "Yes No" at bounding box center [379, 195] width 8 height 8
checkbox input "true"
type input "1"
click at [569, 355] on button "Save" at bounding box center [570, 358] width 36 height 22
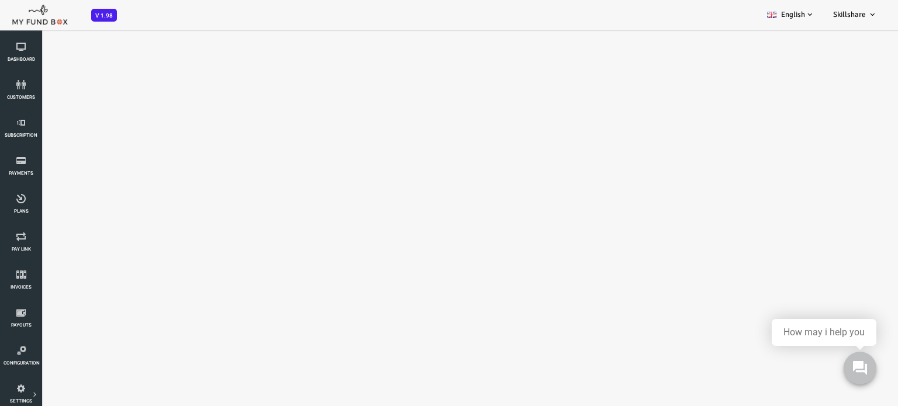
select select "100"
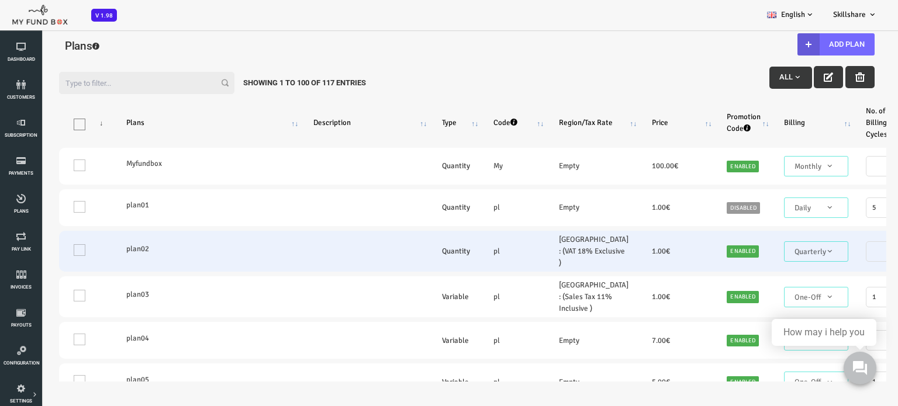
scroll to position [0, 0]
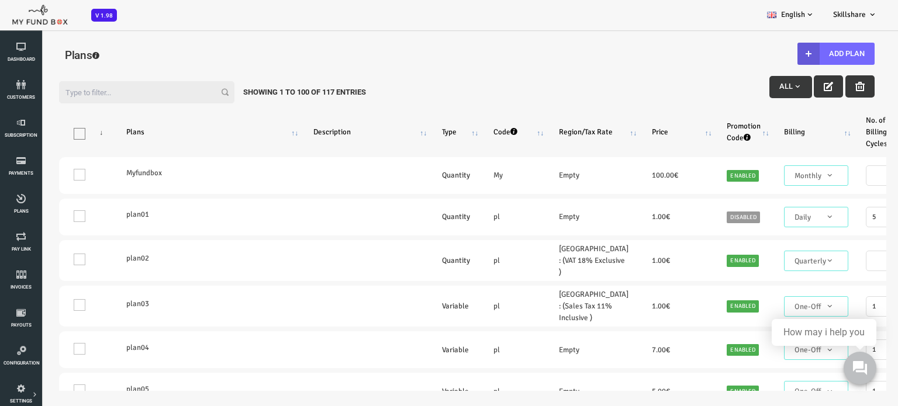
click at [61, 93] on input "Filter:" at bounding box center [110, 92] width 175 height 22
type input "m"
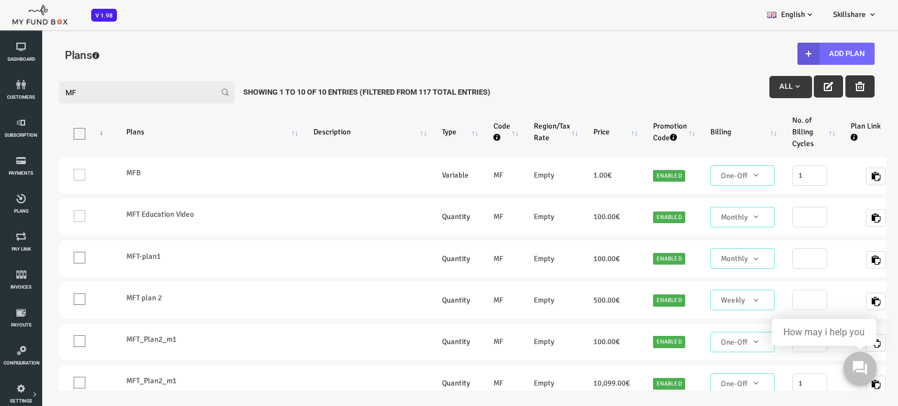
type input "M"
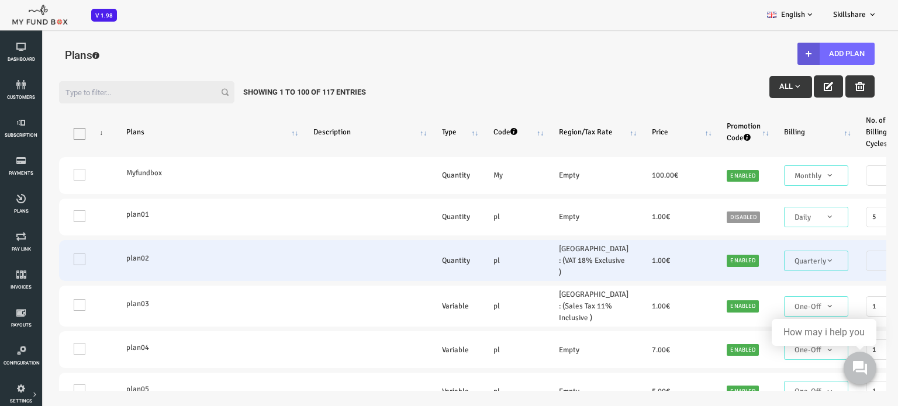
click at [262, 252] on td "plan02" at bounding box center [172, 260] width 187 height 41
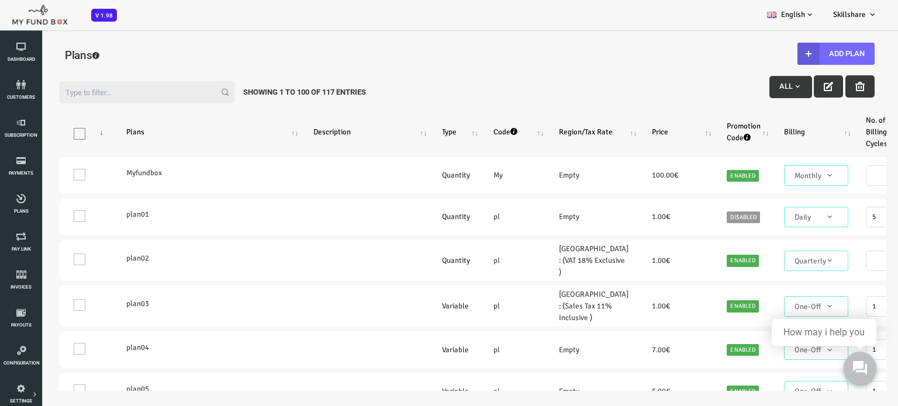
click at [56, 92] on input "Filter:" at bounding box center [110, 92] width 175 height 22
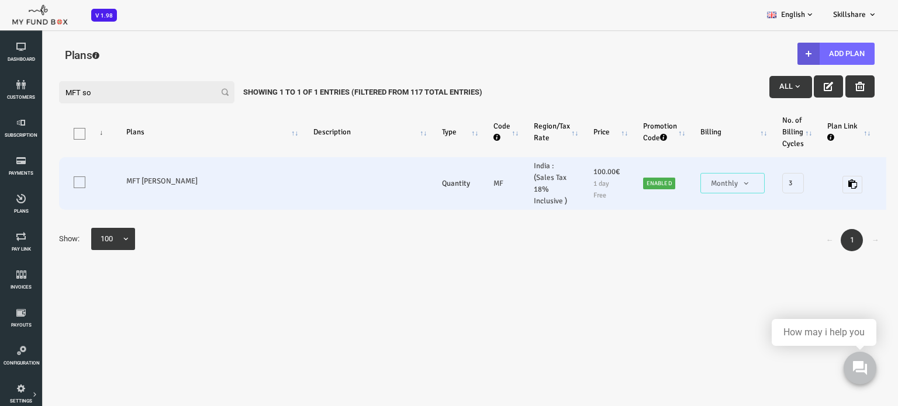
type input "MFT so"
click at [128, 183] on label "MFT sowndarya" at bounding box center [173, 181] width 164 height 12
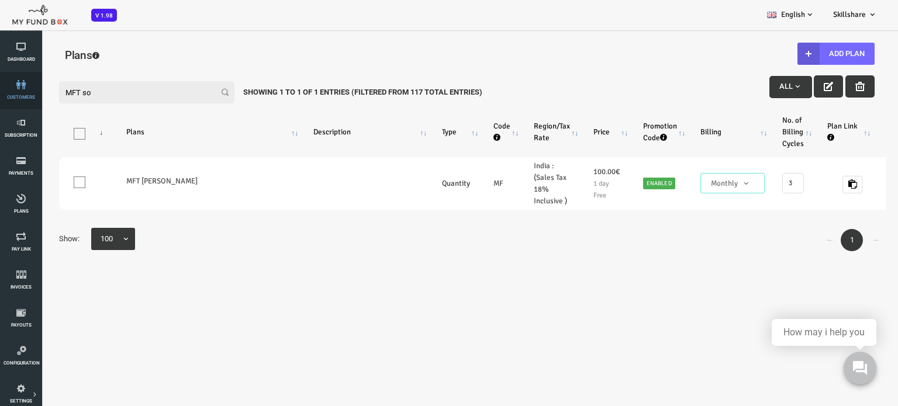
click at [0, 0] on span "customers" at bounding box center [0, 0] width 0 height 0
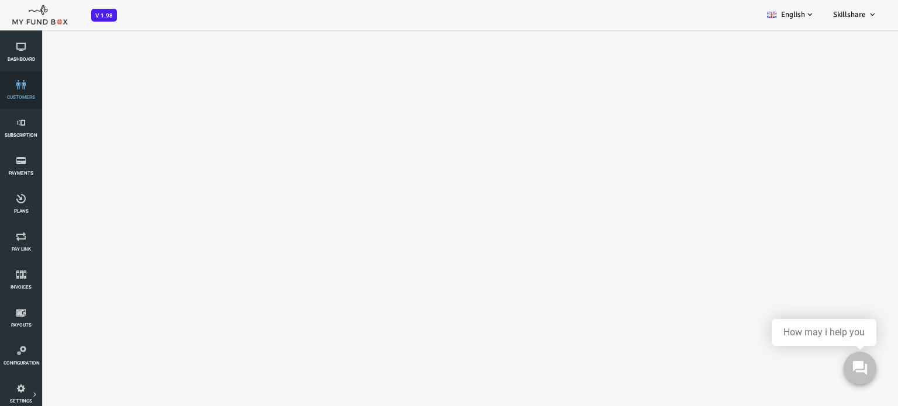
select select "100"
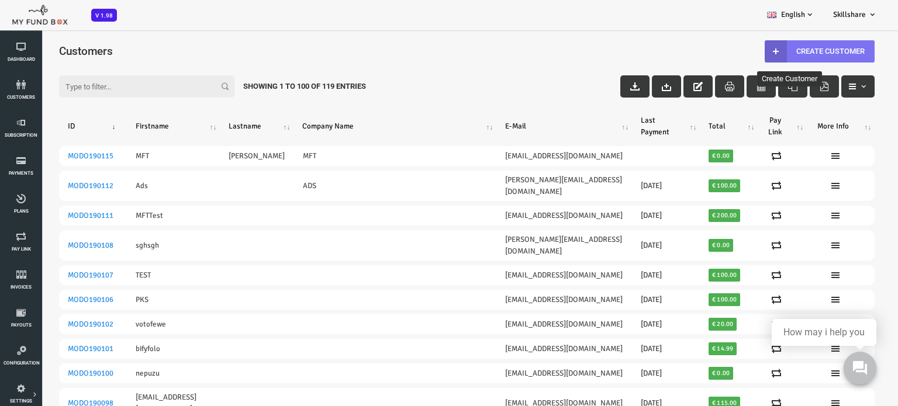
click at [804, 47] on link "Create Customer" at bounding box center [784, 51] width 110 height 22
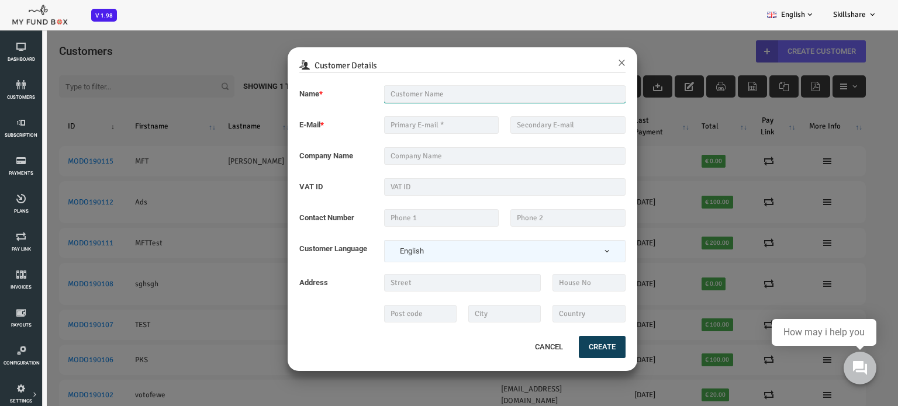
click at [388, 95] on input "text" at bounding box center [469, 94] width 242 height 18
type input "sowndarya R"
type input "zoho"
type input "06382756043"
type input "300200"
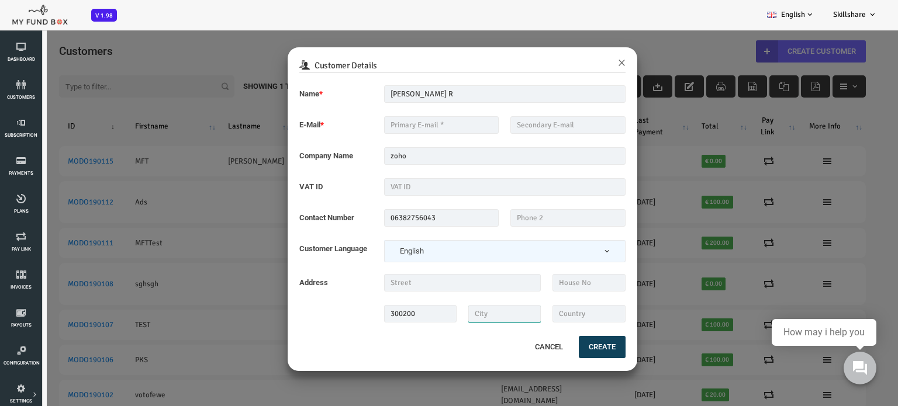
type input "chennai"
type input "India"
click at [423, 127] on input "text" at bounding box center [405, 125] width 115 height 18
type input "sowndaryaraguramanitcs@gmail.com"
click at [400, 281] on input "text" at bounding box center [426, 283] width 157 height 18
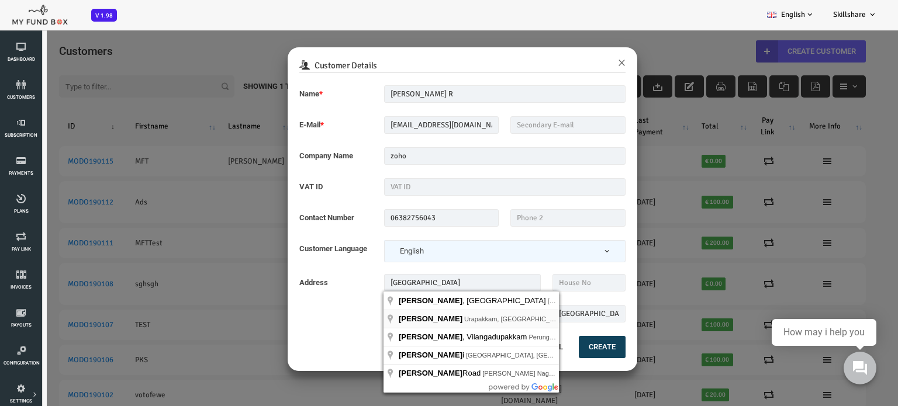
type input "Priya Nagar, Urapakkam, Tamil Nadu, India"
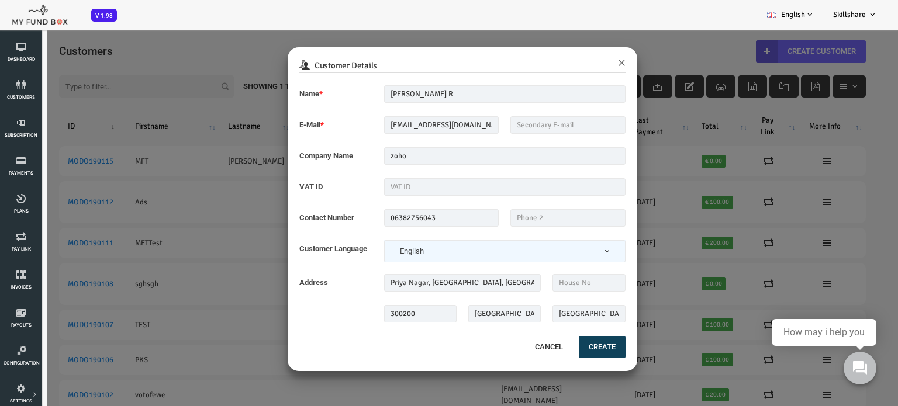
type input "603210"
type input "IN"
click at [394, 287] on input "text" at bounding box center [426, 283] width 157 height 18
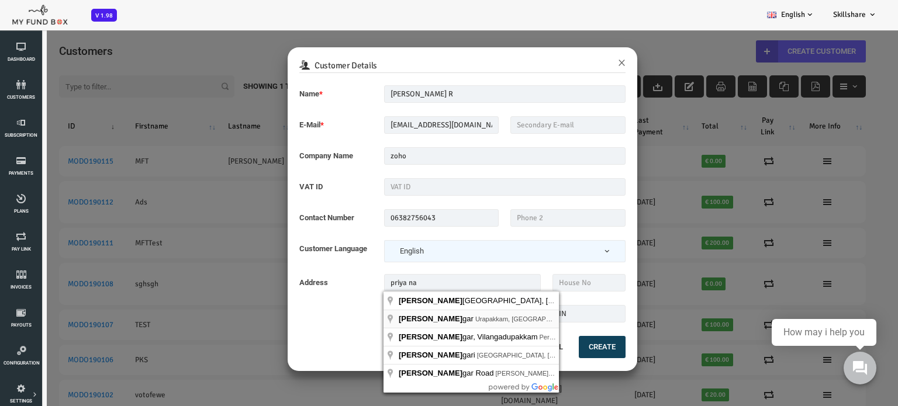
type input "Priya Nagar, Urapakkam, Tamil Nadu, India"
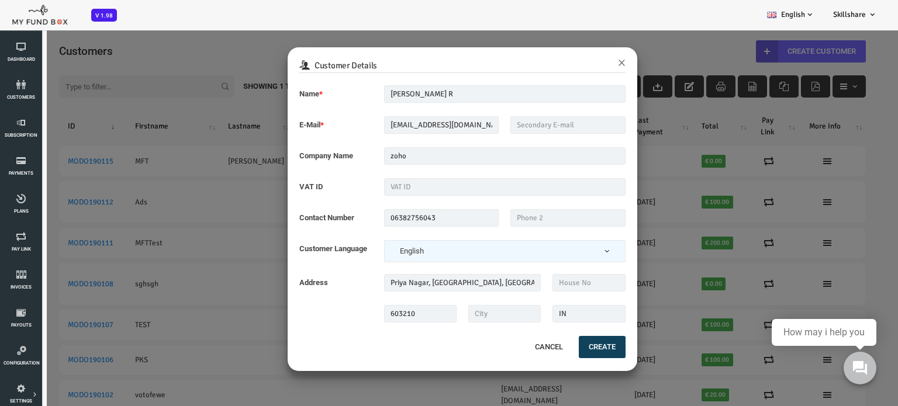
type input "603210"
type input "IN"
click at [472, 314] on input "text" at bounding box center [468, 314] width 72 height 18
type input "chennai"
type input "300200"
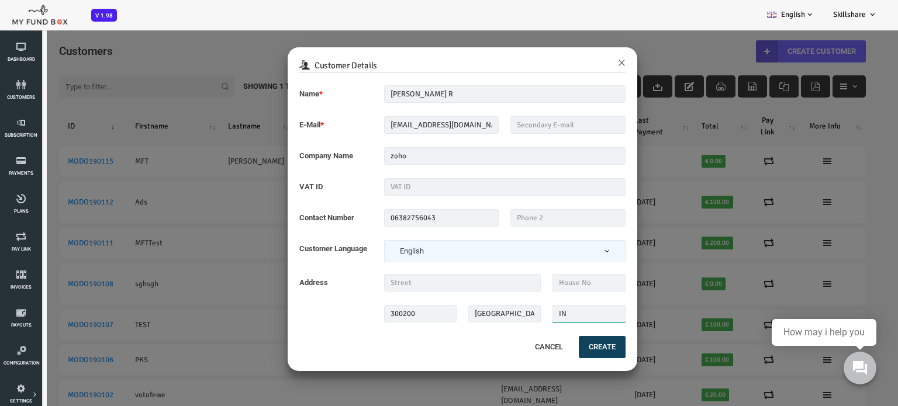
type input "India"
click at [566, 346] on button "Create" at bounding box center [566, 347] width 47 height 22
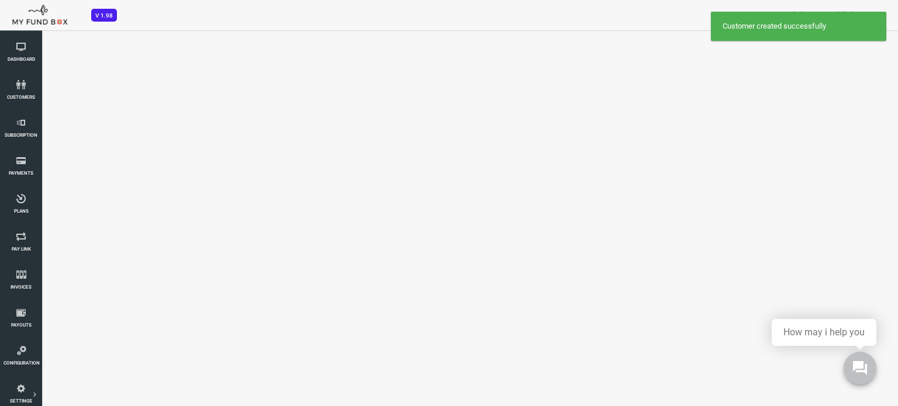
select select "100"
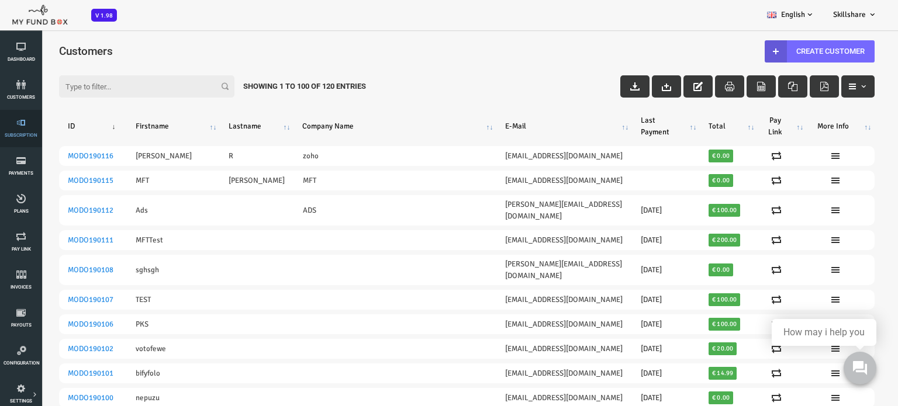
click at [0, 0] on span "Subscription" at bounding box center [0, 0] width 0 height 0
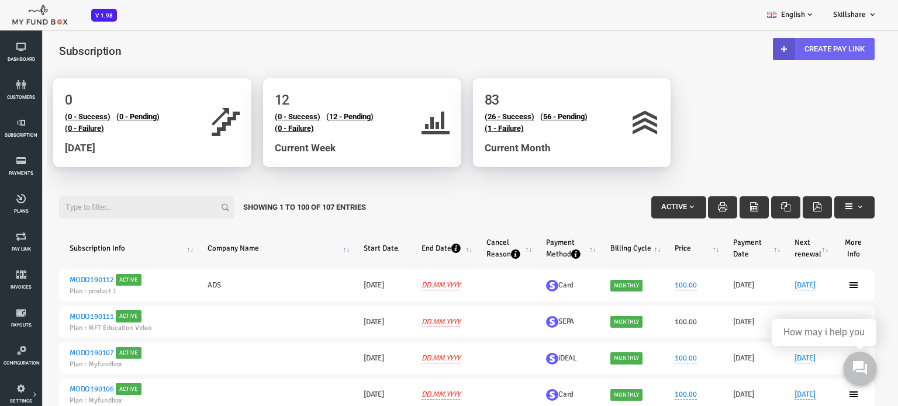
click at [790, 44] on link "Create Pay Link" at bounding box center [788, 49] width 102 height 22
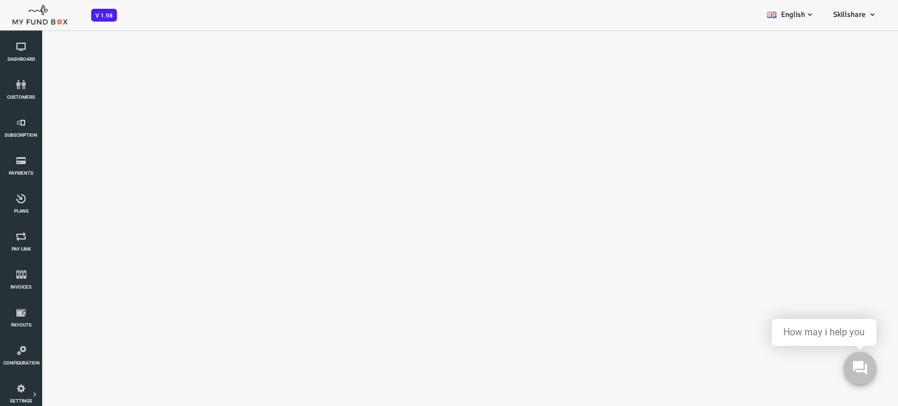
select select "100"
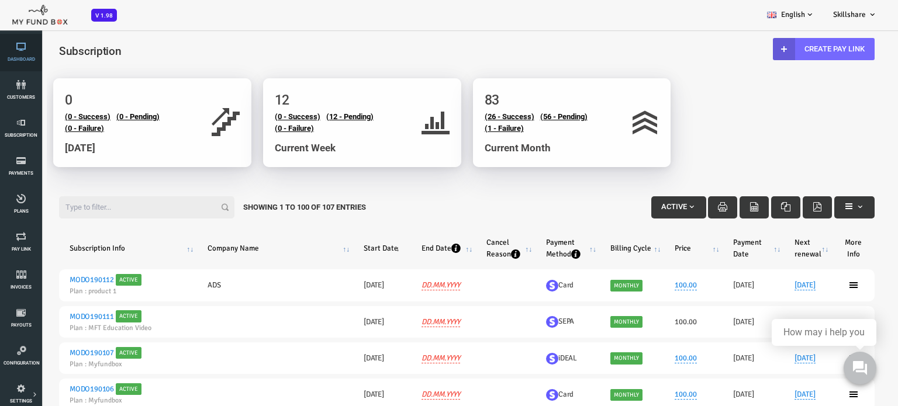
click at [15, 53] on link "Dashboard" at bounding box center [21, 52] width 35 height 37
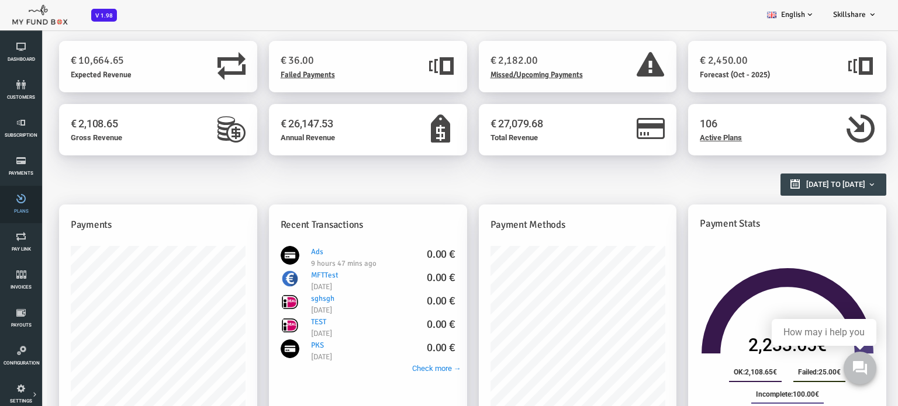
click at [19, 204] on link "Plans" at bounding box center [21, 204] width 35 height 37
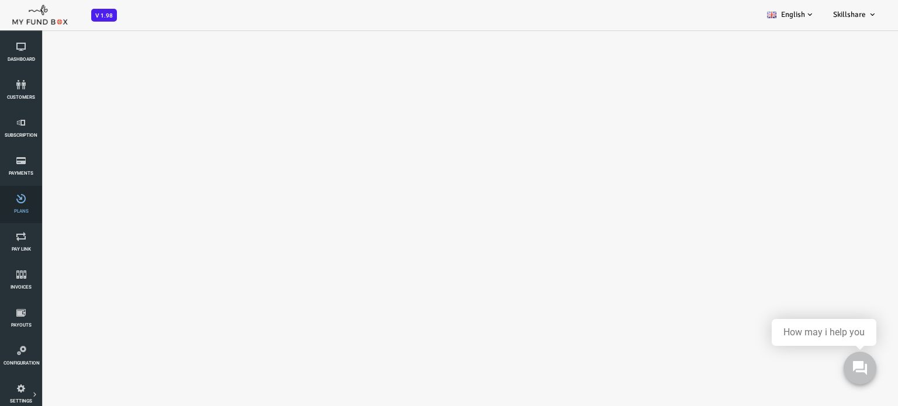
select select "100"
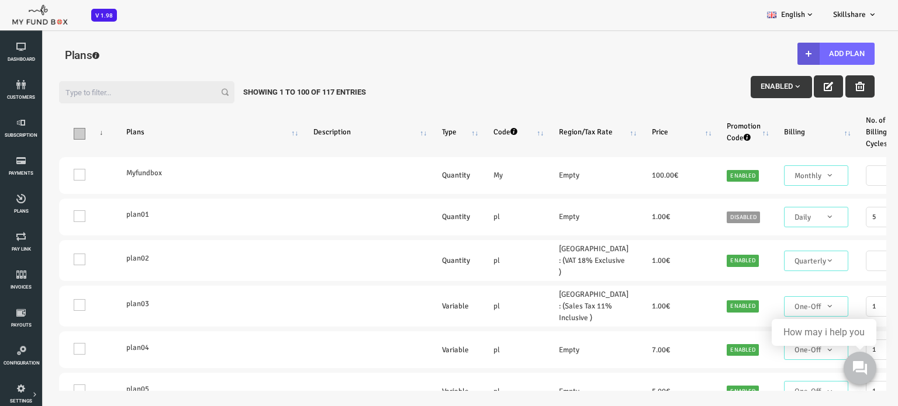
click at [40, 134] on span "\a\9\9\9\9\9\9\9\9\9\9\9\a\9\9\9\9\9\9\9\9\9\9 \9\9\a\9\9\9\9\9\9\9\9\9\9 \9\9\…" at bounding box center [44, 134] width 12 height 12
click at [58, 131] on input "\a\9\9\9\9\9\9\9\9\9\9\9\a\9\9\9\9\9\9\9\9\9\9 \9\9\a\9\9\9\9\9\9\9\9\9\9 \9\9\…" at bounding box center [58, 131] width 0 height 0
click at [195, 181] on td "Myfundbox" at bounding box center [172, 175] width 187 height 37
click at [44, 128] on span "\a\9\9\9\9\9\9\9\9\9\9\9\a\9\9\9\9\9\9\9\9\9\9 \9\9\a\9\9\9\9\9\9\9\9\9\9 \9\9\…" at bounding box center [44, 134] width 12 height 12
click at [58, 131] on input "\a\9\9\9\9\9\9\9\9\9\9\9\a\9\9\9\9\9\9\9\9\9\9 \9\9\a\9\9\9\9\9\9\9\9\9\9 \9\9\…" at bounding box center [58, 131] width 0 height 0
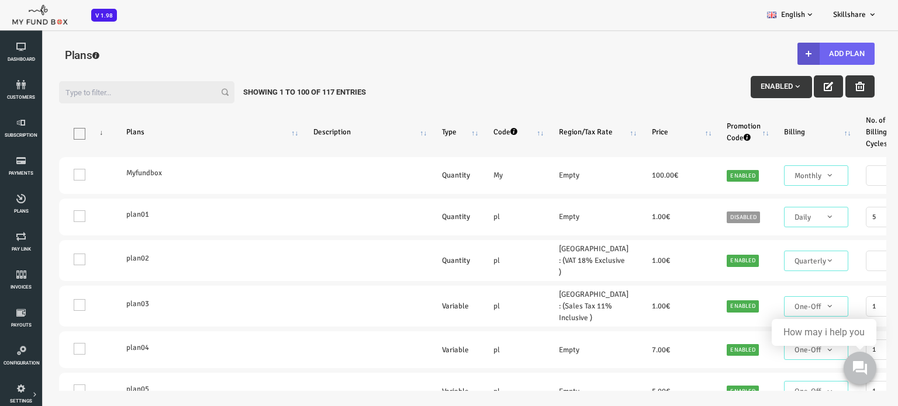
click at [801, 51] on button "Add Plan" at bounding box center [799, 54] width 77 height 22
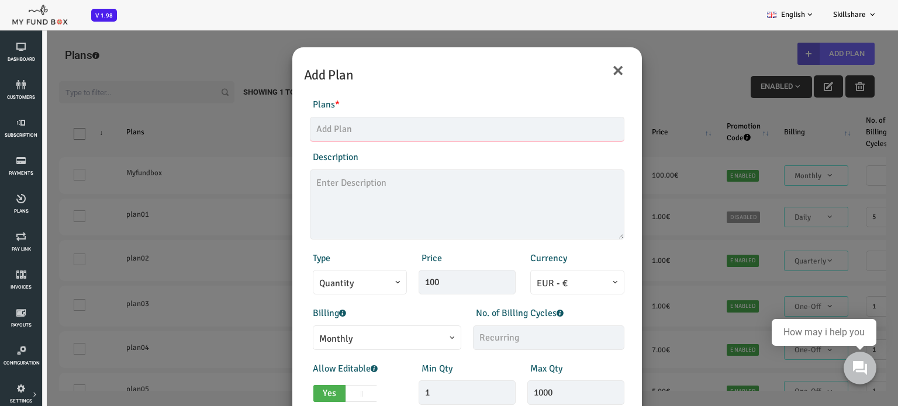
click at [358, 130] on input "text" at bounding box center [431, 129] width 314 height 25
click at [313, 194] on textarea at bounding box center [431, 204] width 314 height 70
click at [313, 256] on div "Type Quantity Variable Quantity" at bounding box center [322, 273] width 109 height 44
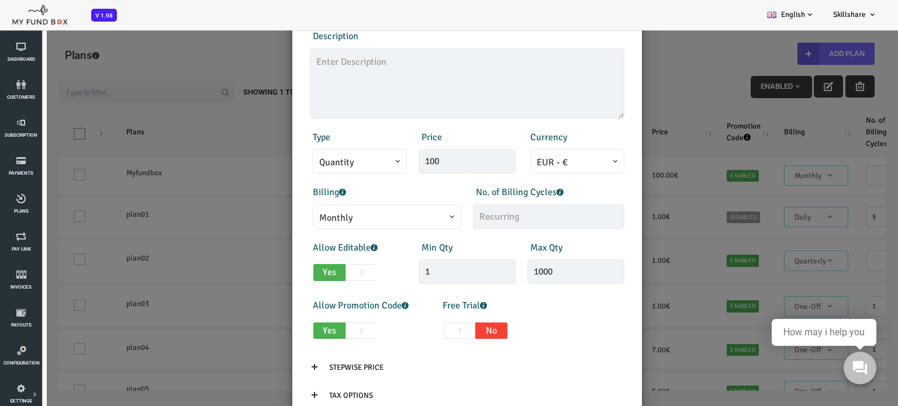
scroll to position [164, 0]
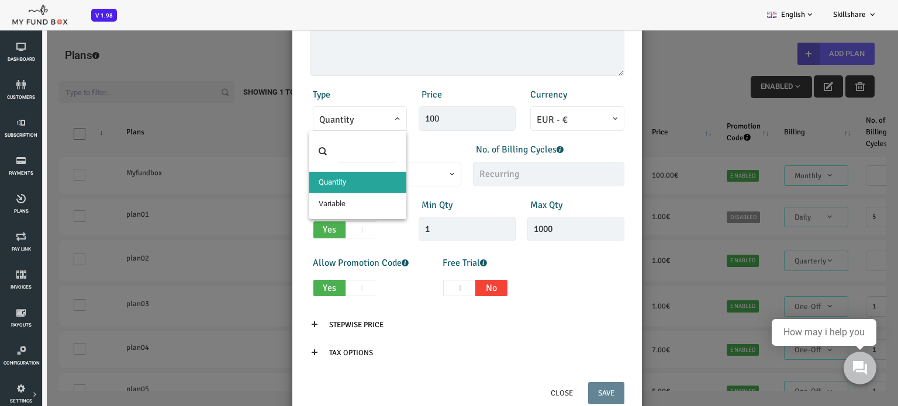
click at [283, 127] on span at bounding box center [283, 127] width 0 height 0
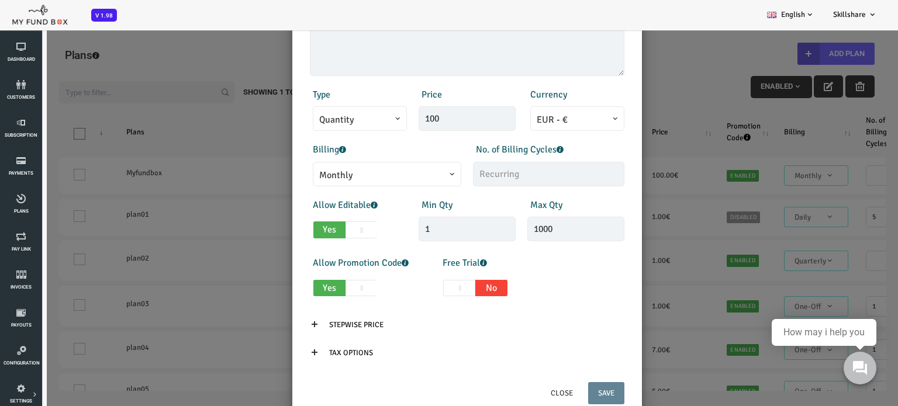
click at [589, 254] on div "Products Invoice Product is empty Plans * This field is required Description 1/…" at bounding box center [431, 151] width 338 height 459
click at [558, 322] on p "Stepwise Price" at bounding box center [431, 325] width 314 height 22
click at [318, 326] on input "Stepwise Price" at bounding box center [320, 325] width 74 height 22
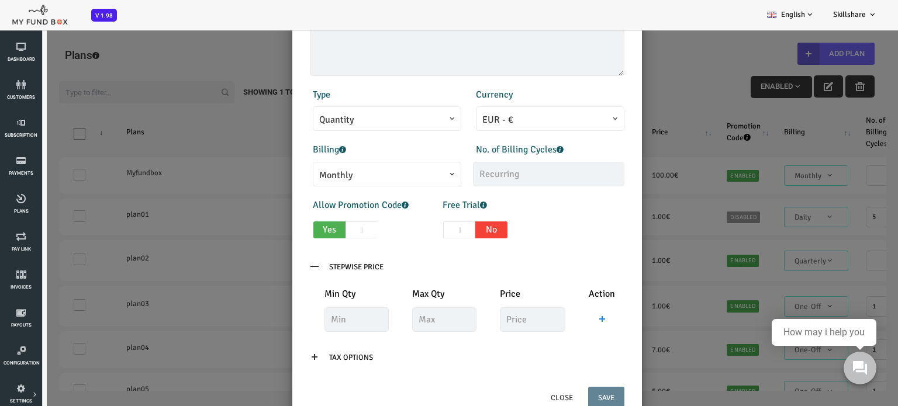
click at [278, 268] on icon at bounding box center [278, 266] width 9 height 9
click at [278, 264] on icon at bounding box center [278, 266] width 9 height 9
click at [274, 267] on icon at bounding box center [278, 266] width 9 height 9
click at [376, 378] on div "Products Invoice Product is empty Plans * This field is required Description 1/…" at bounding box center [431, 153] width 338 height 463
click at [276, 266] on icon at bounding box center [278, 266] width 9 height 9
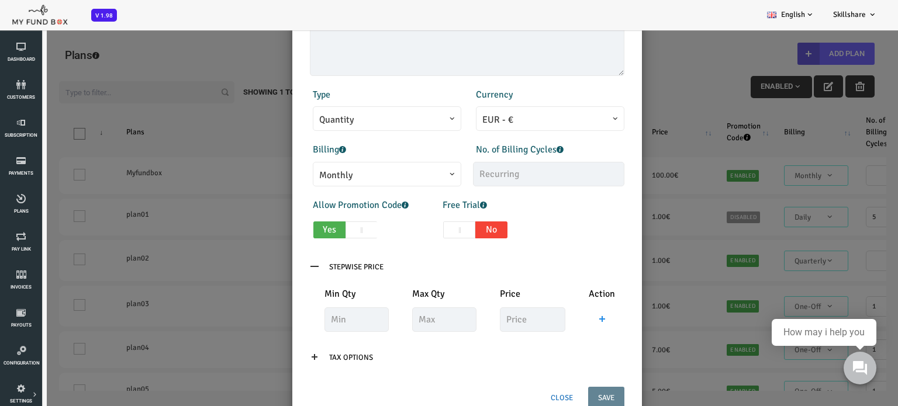
click at [529, 393] on button "Close" at bounding box center [526, 398] width 42 height 22
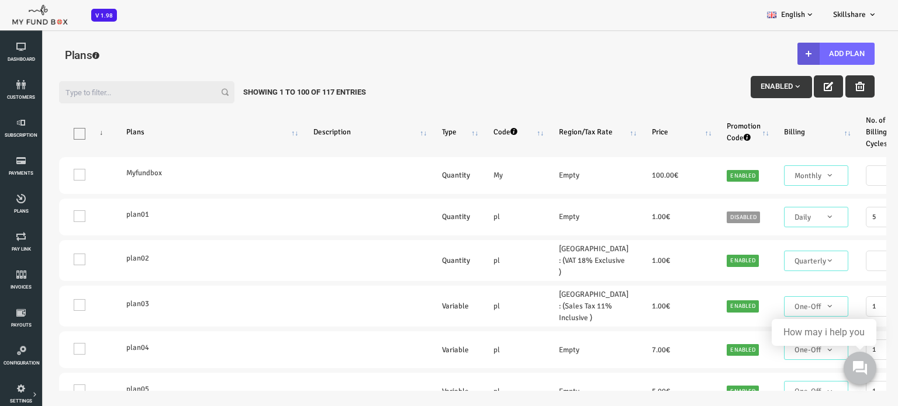
click at [82, 93] on input "Filter:" at bounding box center [110, 92] width 175 height 22
click at [20, 169] on link "Payments" at bounding box center [21, 166] width 35 height 37
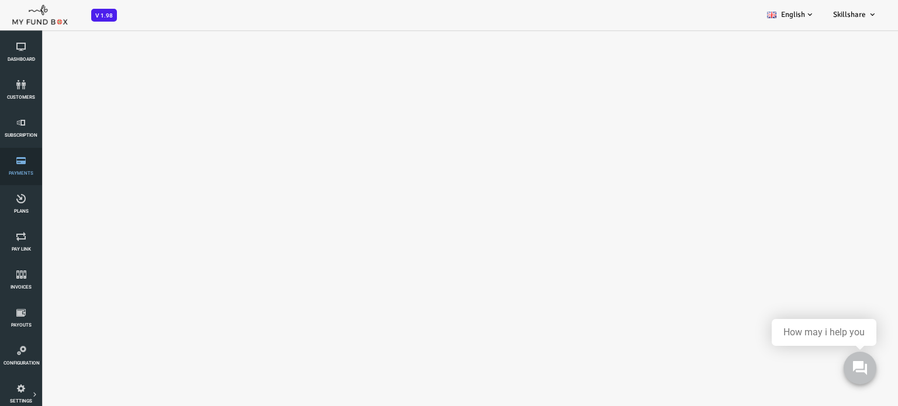
select select "100"
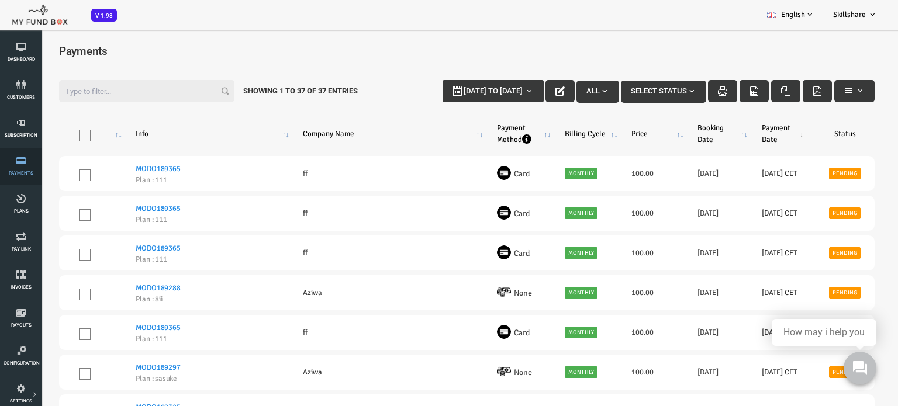
scroll to position [0, 0]
click at [52, 89] on input "Filter:" at bounding box center [110, 91] width 175 height 22
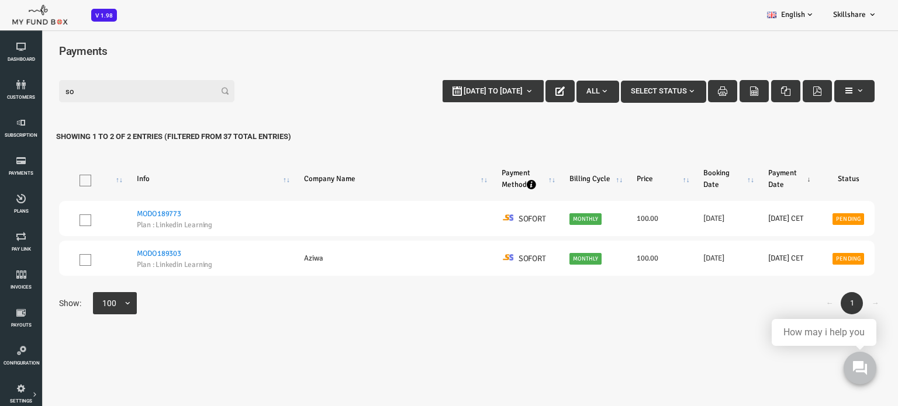
type input "s"
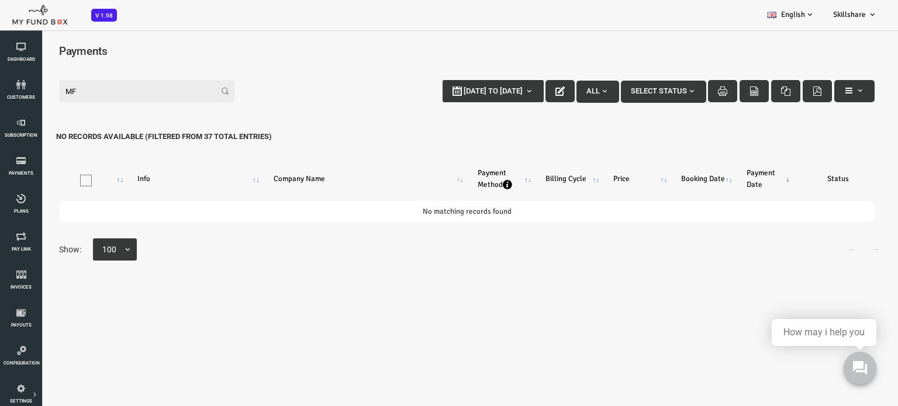
type input "M"
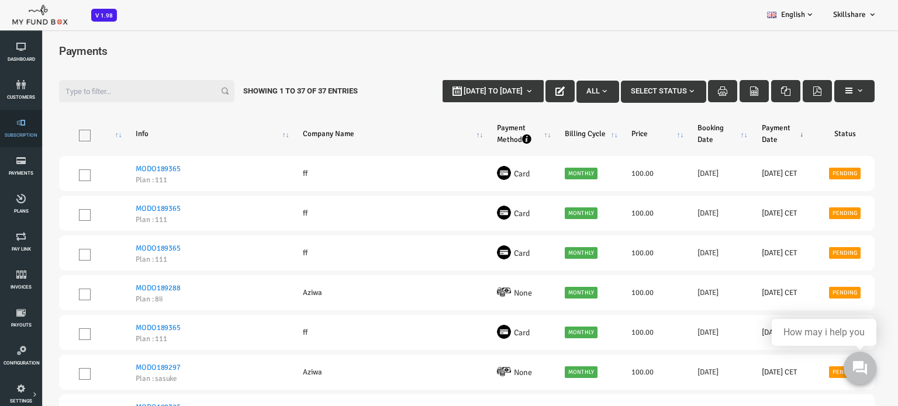
click at [16, 130] on link "Subscription" at bounding box center [21, 128] width 35 height 37
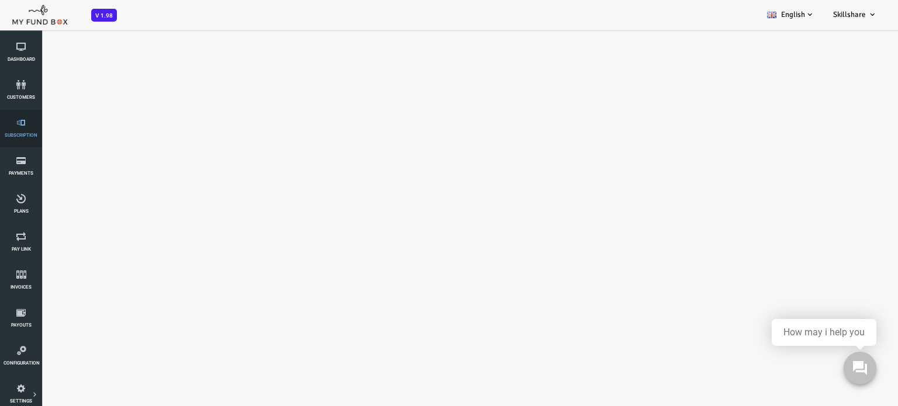
select select "100"
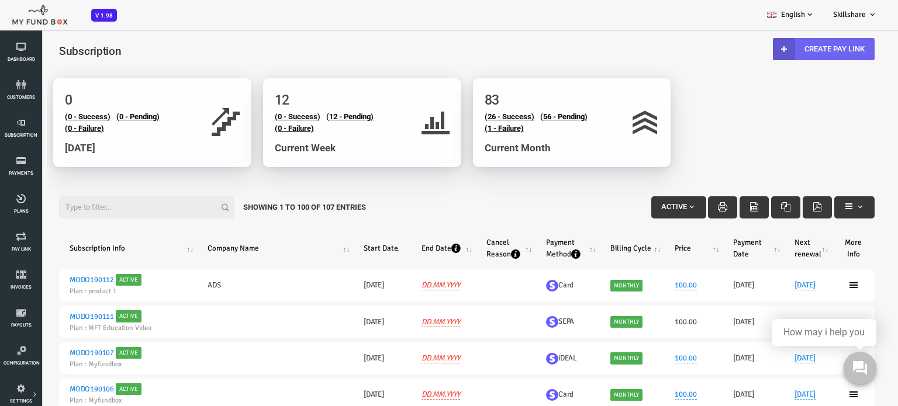
click at [813, 47] on link "Create Pay Link" at bounding box center [788, 49] width 102 height 22
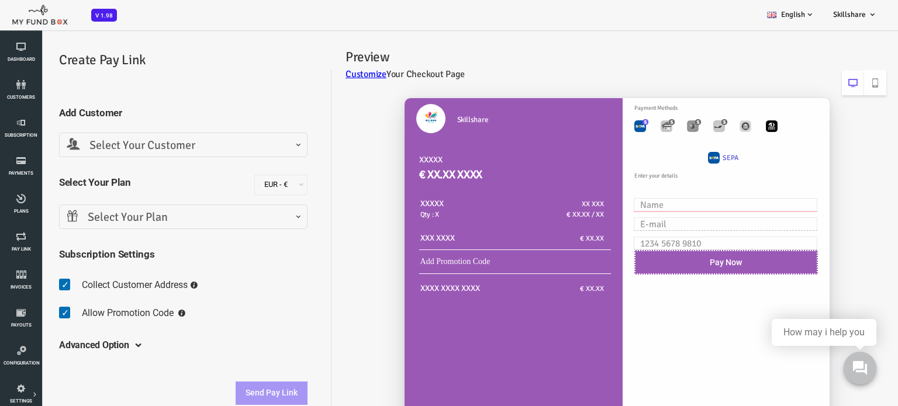
click at [621, 207] on input "text" at bounding box center [689, 204] width 183 height 13
click at [618, 205] on input "text" at bounding box center [689, 204] width 183 height 13
click at [323, 203] on div "Skillshare XXXXX € XX.XX XXXX XXXXX Qty : X XX XXX € XX.XX / XX XXX XXXX € XX.XX" at bounding box center [573, 292] width 555 height 413
click at [330, 151] on div "Skillshare XXXXX € XX.XX XXXX XXXXX Qty : X XX XXX € XX.XX / XX XXX XXXX € XX.XX" at bounding box center [573, 292] width 555 height 413
click at [0, 0] on span "Payments" at bounding box center [0, 0] width 0 height 0
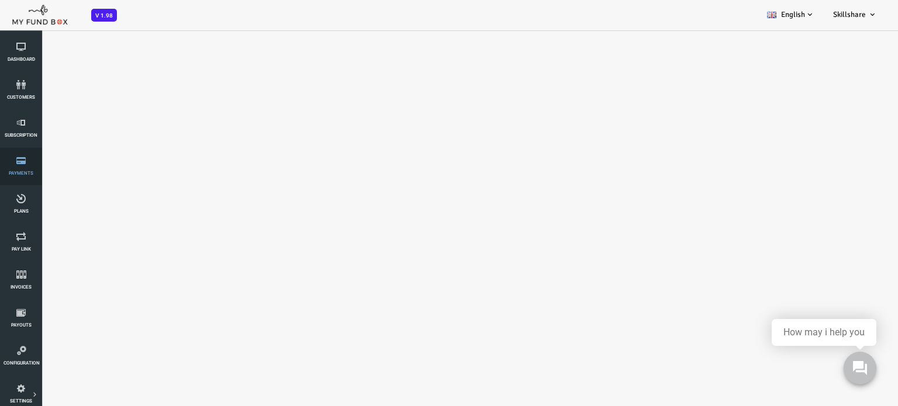
select select "100"
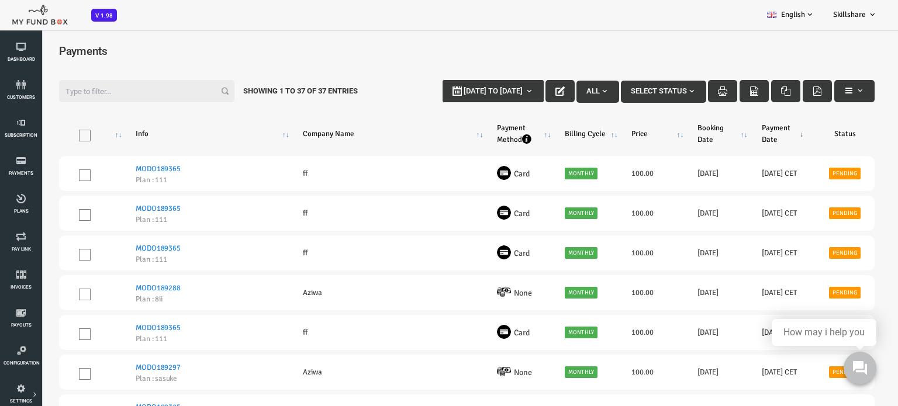
click at [842, 57] on h4 "Payments" at bounding box center [431, 51] width 839 height 17
click at [564, 95] on span "button" at bounding box center [568, 90] width 9 height 9
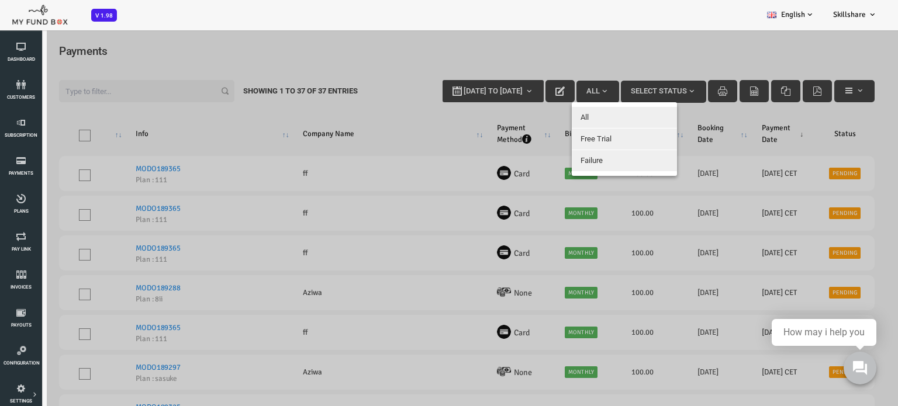
click at [400, 114] on div at bounding box center [431, 232] width 862 height 406
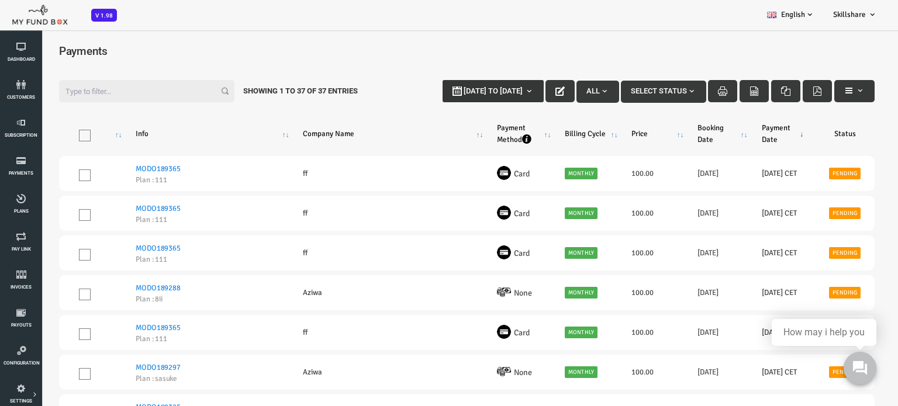
type input "15-09-2025"
type input "22-09-2025"
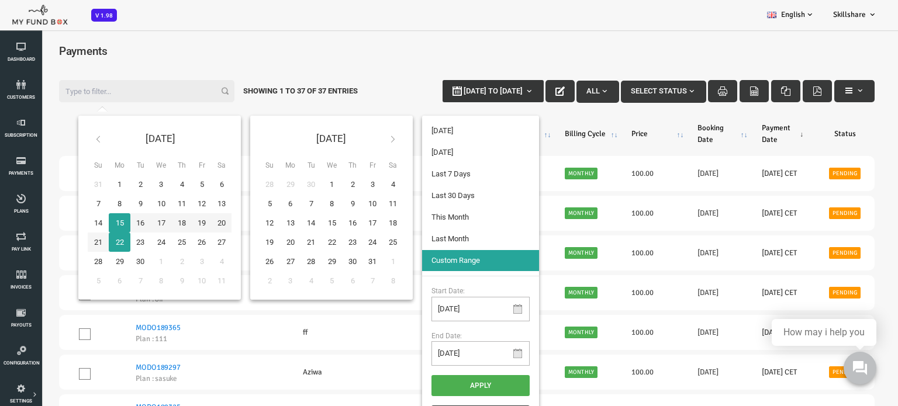
click at [489, 93] on b "button" at bounding box center [493, 90] width 9 height 9
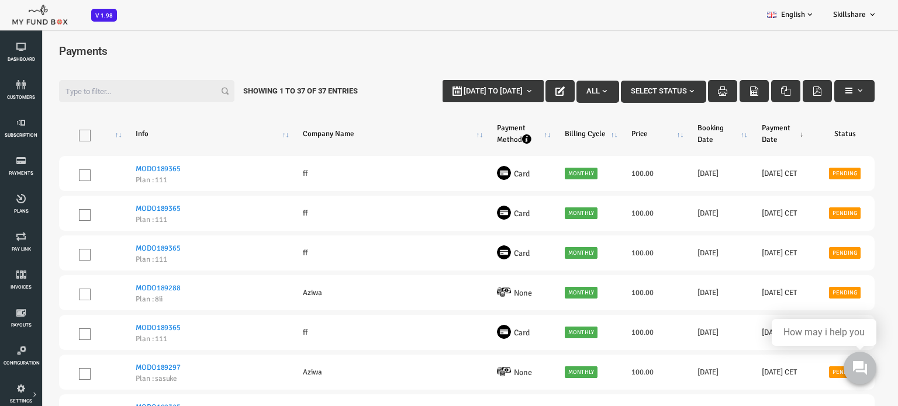
click at [458, 49] on h4 "Payments" at bounding box center [431, 51] width 839 height 17
click at [654, 88] on span "button" at bounding box center [655, 90] width 9 height 9
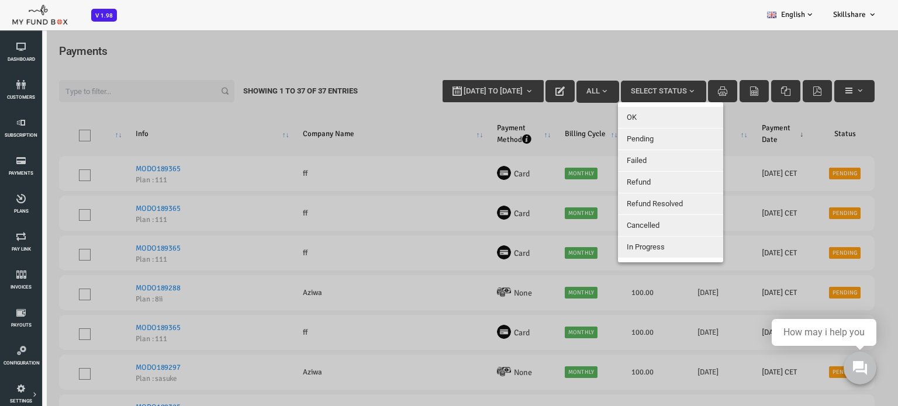
click at [584, 56] on div at bounding box center [431, 232] width 862 height 406
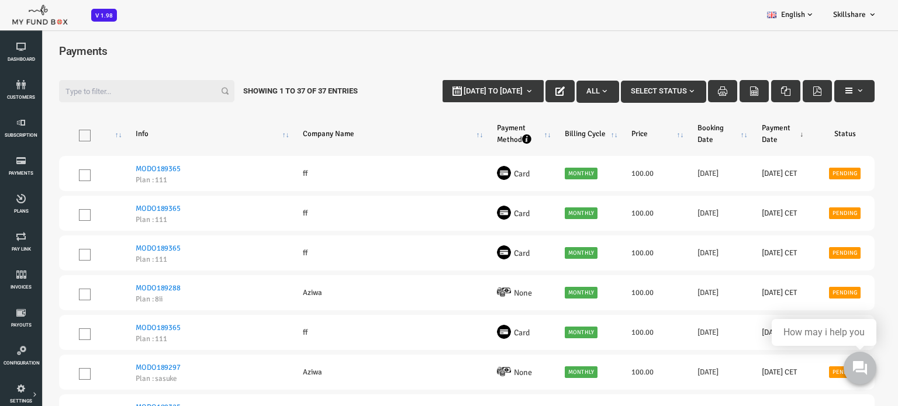
click at [187, 94] on label "Filter:" at bounding box center [110, 91] width 175 height 22
click at [187, 94] on input "Filter:" at bounding box center [110, 91] width 175 height 22
click at [50, 49] on span "Payments" at bounding box center [47, 50] width 49 height 13
click at [93, 97] on input "Filter:" at bounding box center [110, 91] width 175 height 22
click at [843, 61] on div "Payments" at bounding box center [431, 56] width 839 height 43
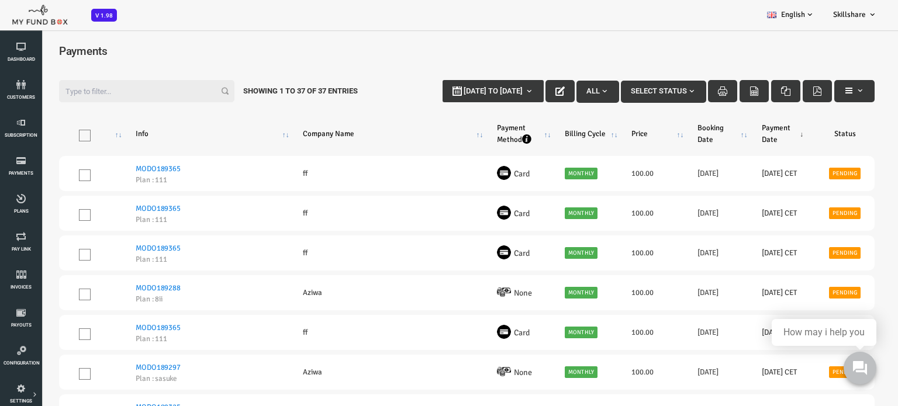
click at [248, 133] on th "Info" at bounding box center [172, 133] width 167 height 35
click at [250, 134] on th "Info" at bounding box center [172, 133] width 167 height 35
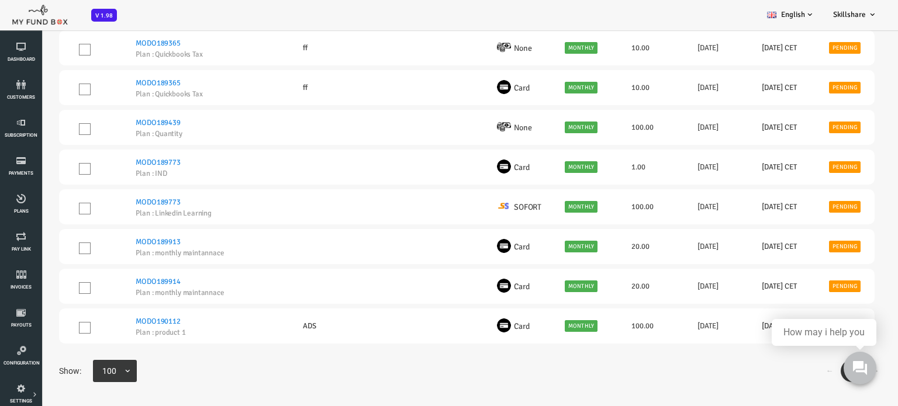
scroll to position [1248, 0]
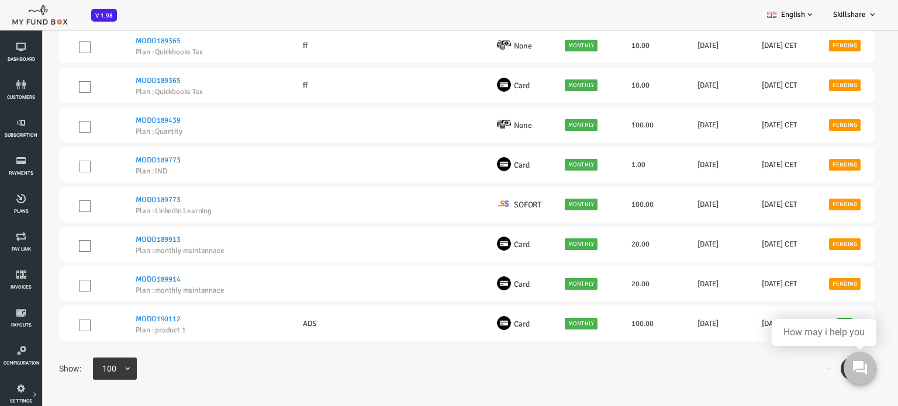
click at [783, 382] on div "← 1 → Show: 10 25 50 100 100" at bounding box center [431, 375] width 839 height 35
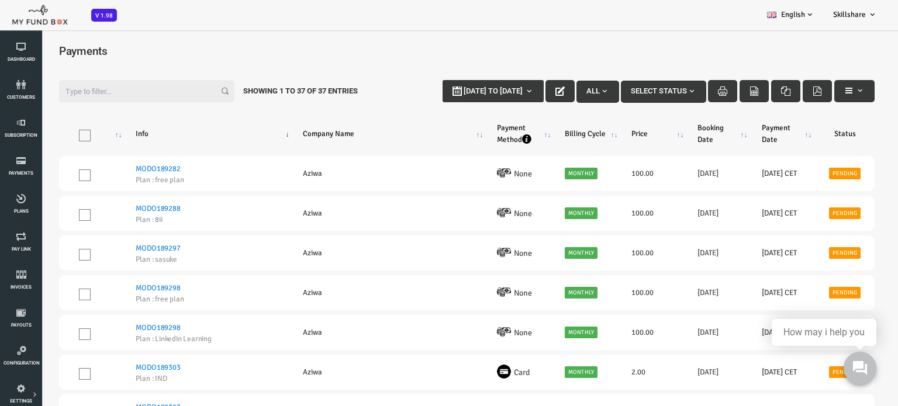
scroll to position [0, 0]
click at [20, 279] on icon at bounding box center [21, 274] width 35 height 9
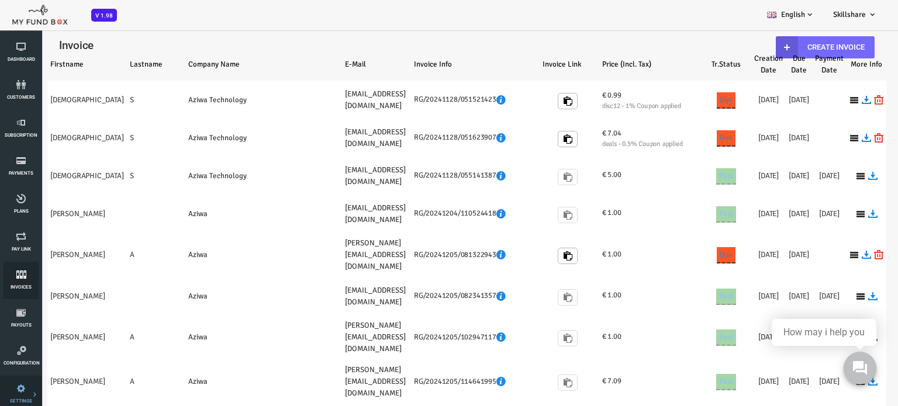
select select "100"
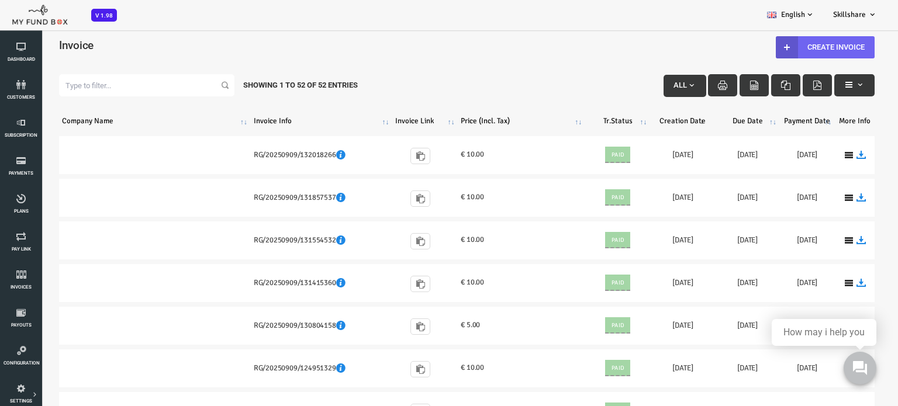
click at [816, 45] on link "Create Invoice" at bounding box center [789, 47] width 99 height 22
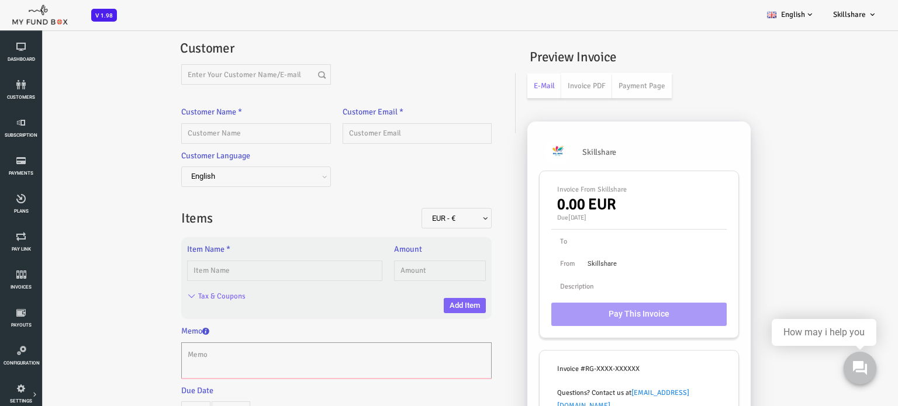
click at [259, 362] on textarea at bounding box center [301, 360] width 310 height 36
click at [332, 366] on textarea at bounding box center [301, 360] width 310 height 36
click at [323, 392] on div "Due Date 7 Days" at bounding box center [301, 404] width 322 height 38
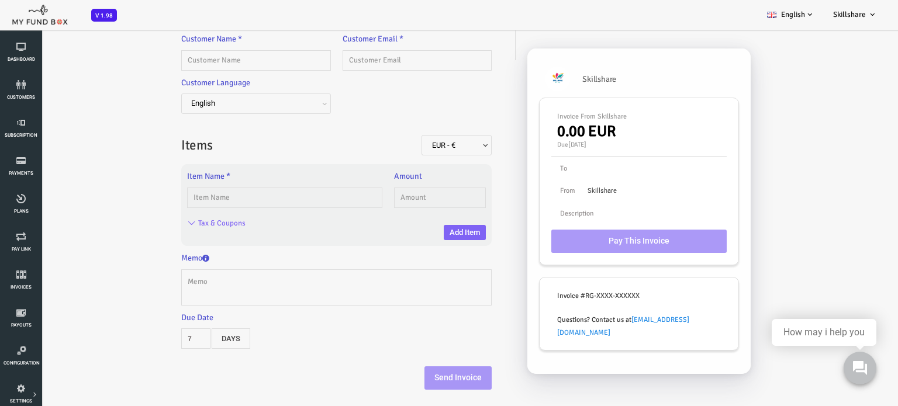
scroll to position [32, 0]
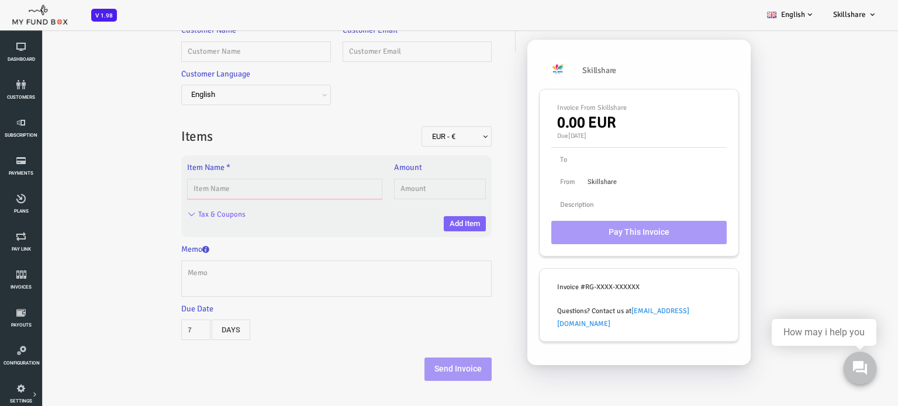
click at [181, 192] on input "text" at bounding box center [248, 189] width 195 height 20
click at [108, 140] on div "Invoice EUR - € USD - $ GBP - £ INR - ₹ AUD - AU$ NZD - NZ$ TRY - ₺ CAD - C$ AR…" at bounding box center [431, 176] width 850 height 434
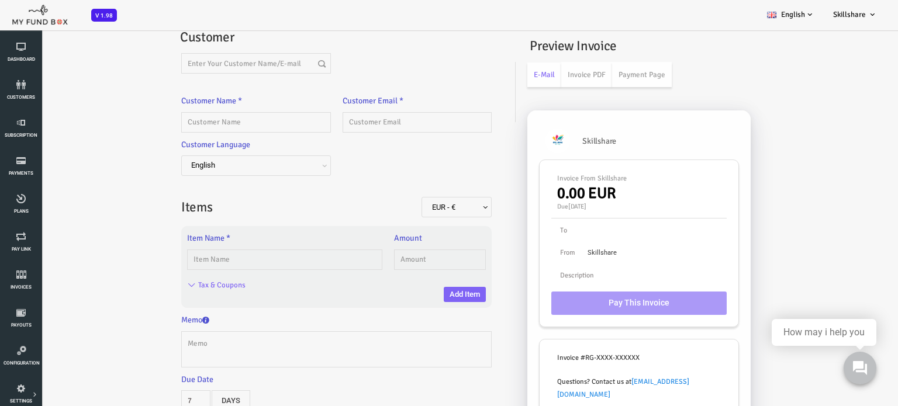
scroll to position [0, 0]
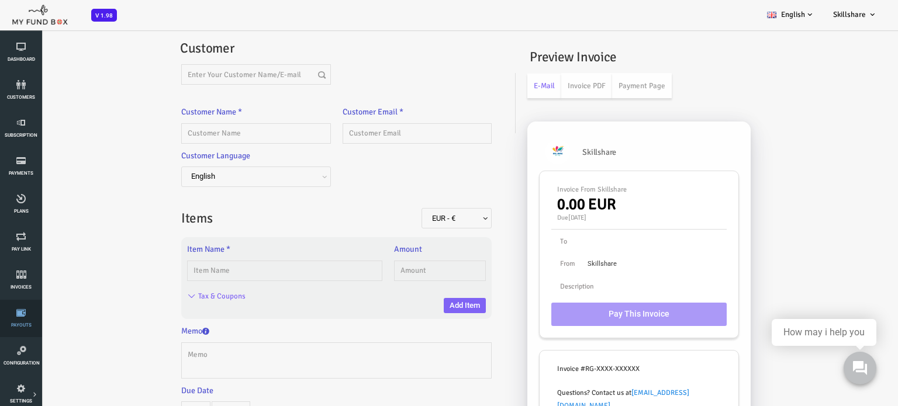
click at [0, 0] on span "Payouts" at bounding box center [0, 0] width 0 height 0
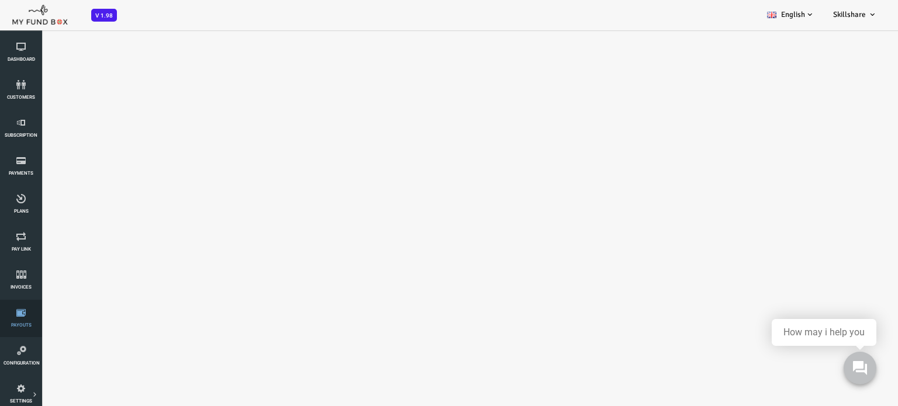
select select "100"
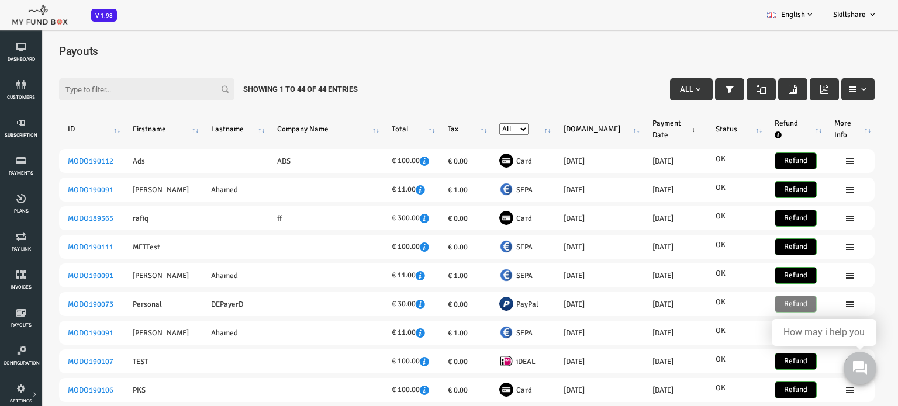
click at [116, 91] on input "Filter:" at bounding box center [110, 89] width 175 height 22
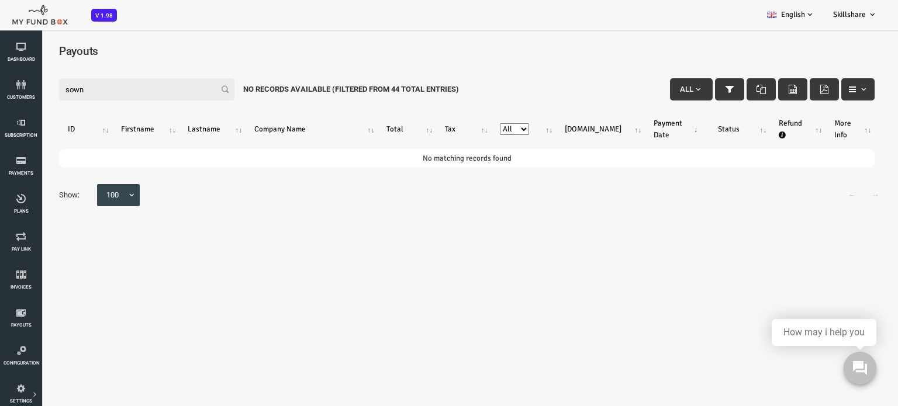
type input "sown"
click at [108, 146] on table "ID Firstname Lastname Company Name Total Tax All Card iDEAL PayPal SEPA Tr.date…" at bounding box center [431, 141] width 839 height 86
click at [36, 145] on table "ID Firstname Lastname Company Name Total Tax All Card iDEAL PayPal SEPA Tr.date…" at bounding box center [431, 141] width 839 height 86
click at [175, 272] on body "Subscriber not found Beneficiary Not Found Partner Not Found!!!! Please Fill ou…" at bounding box center [431, 232] width 862 height 406
click at [10, 88] on icon at bounding box center [21, 84] width 35 height 9
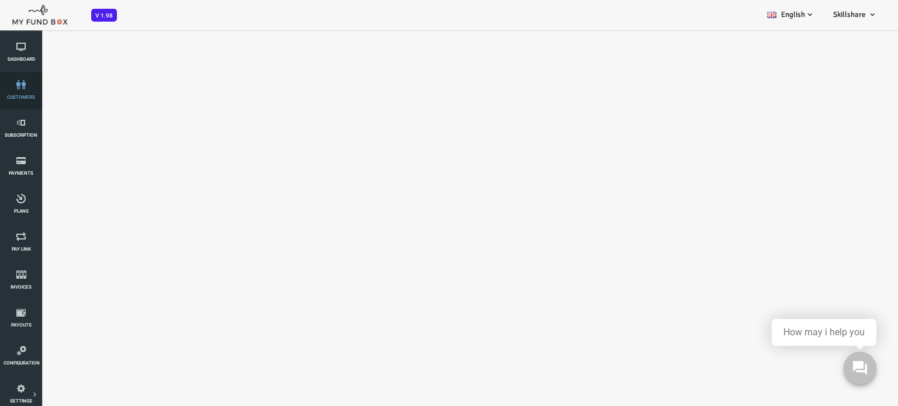
select select "100"
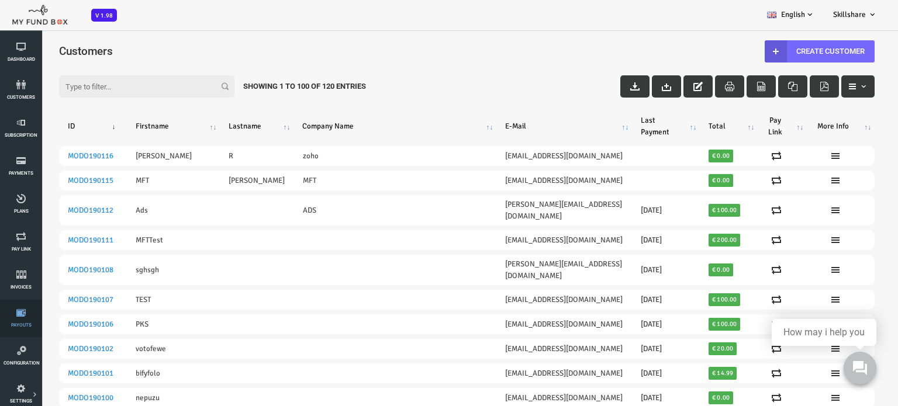
click at [16, 318] on link "Payouts" at bounding box center [21, 318] width 35 height 37
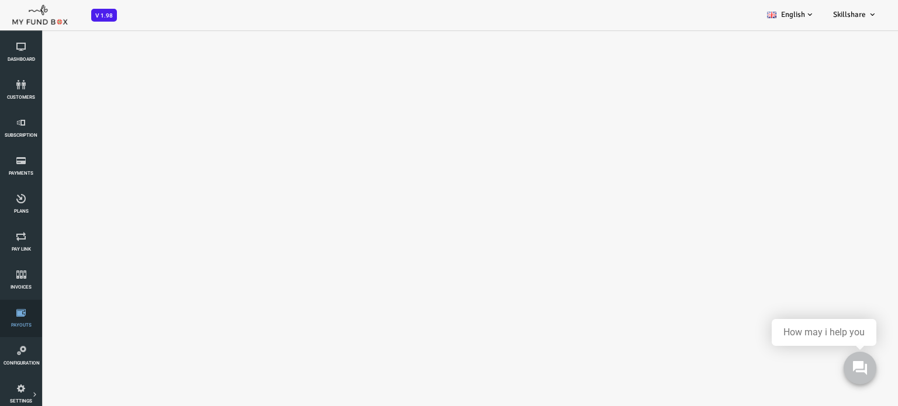
select select "100"
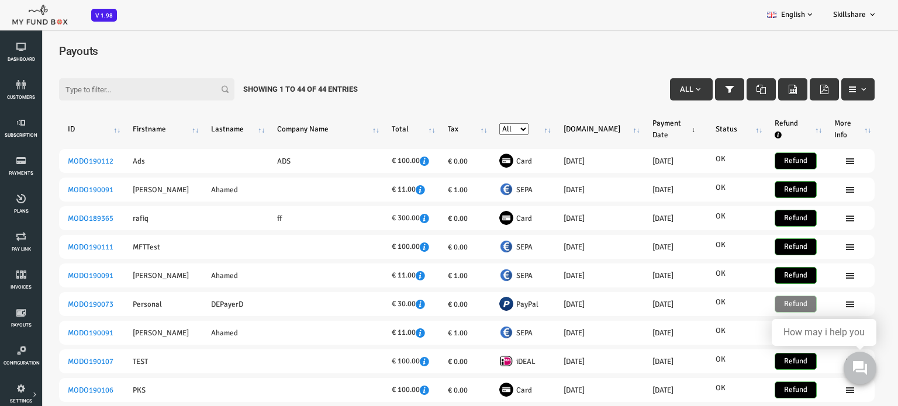
click at [287, 88] on div "Showing 1 to 44 of 44 Entries" at bounding box center [265, 89] width 132 height 22
click at [66, 87] on input "Filter:" at bounding box center [110, 89] width 175 height 22
click at [23, 205] on link "Plans" at bounding box center [21, 204] width 35 height 37
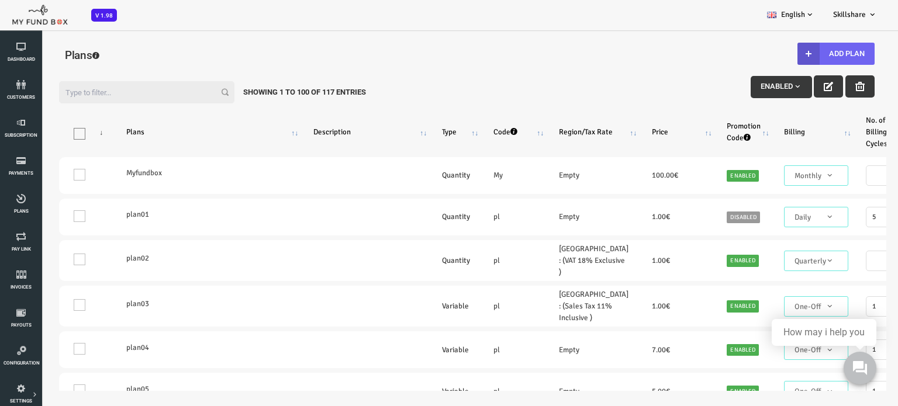
click at [813, 50] on button "Add Plan" at bounding box center [799, 54] width 77 height 22
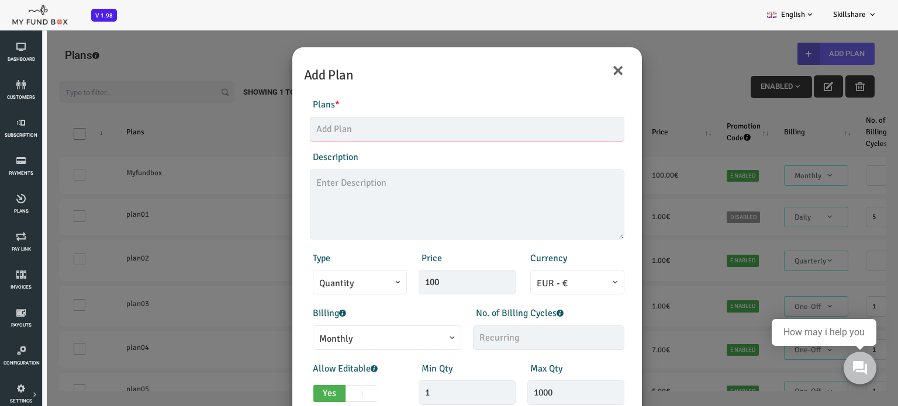
click at [323, 128] on input "text" at bounding box center [431, 129] width 314 height 25
click at [308, 202] on textarea at bounding box center [431, 204] width 314 height 70
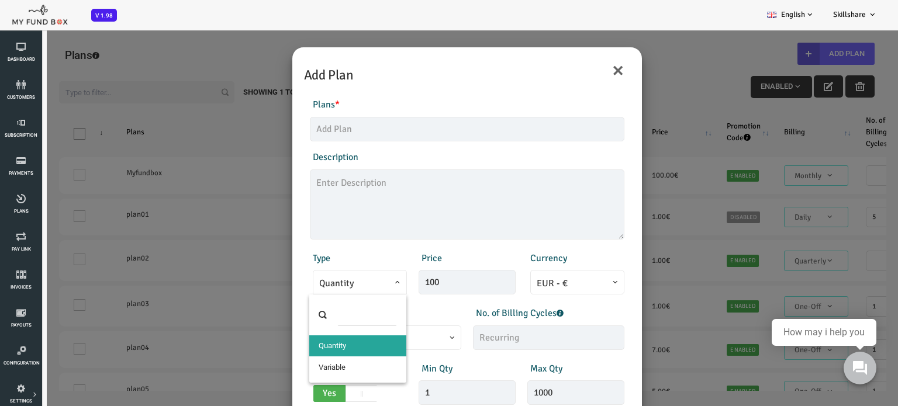
click at [315, 285] on span "Quantity" at bounding box center [323, 283] width 81 height 15
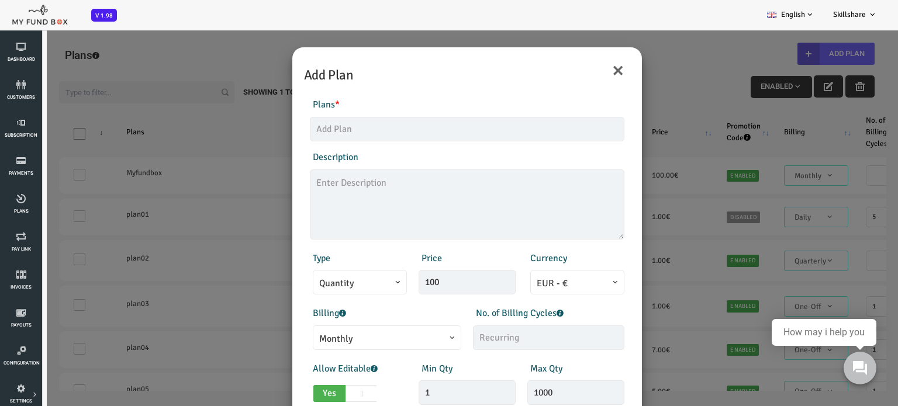
click at [217, 280] on div "× Add Plan Products Invoice Product is empty Plans * This field is required Des…" at bounding box center [431, 232] width 862 height 406
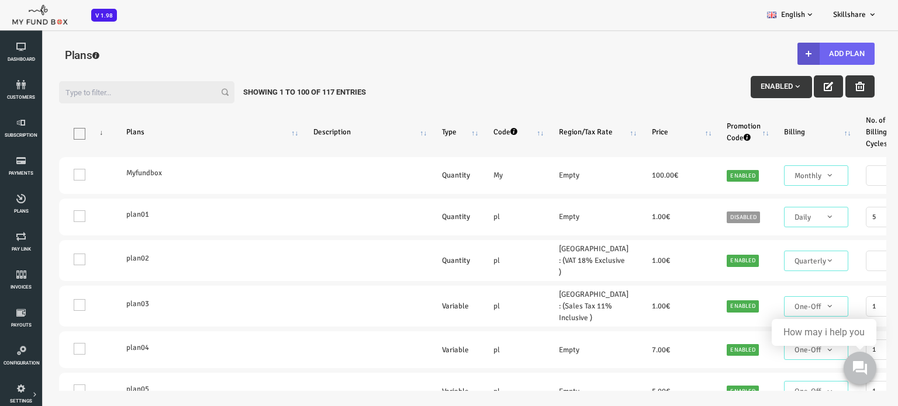
click at [816, 53] on button "Add Plan" at bounding box center [799, 54] width 77 height 22
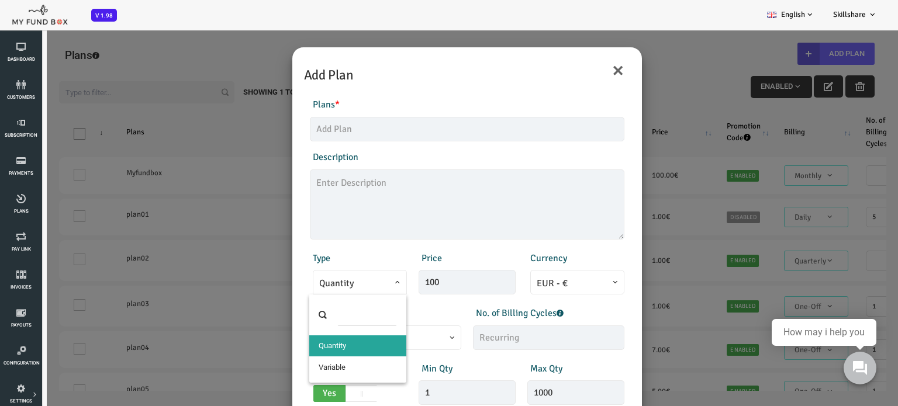
click at [283, 291] on span at bounding box center [283, 291] width 0 height 0
click at [324, 278] on span "Quantity" at bounding box center [323, 283] width 81 height 15
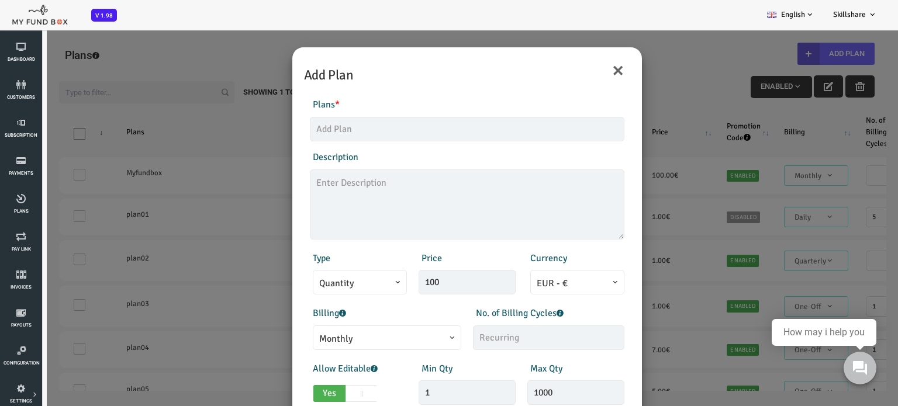
click at [215, 222] on div "× Add Plan Products Invoice Product is empty Plans * This field is required Des…" at bounding box center [431, 232] width 862 height 406
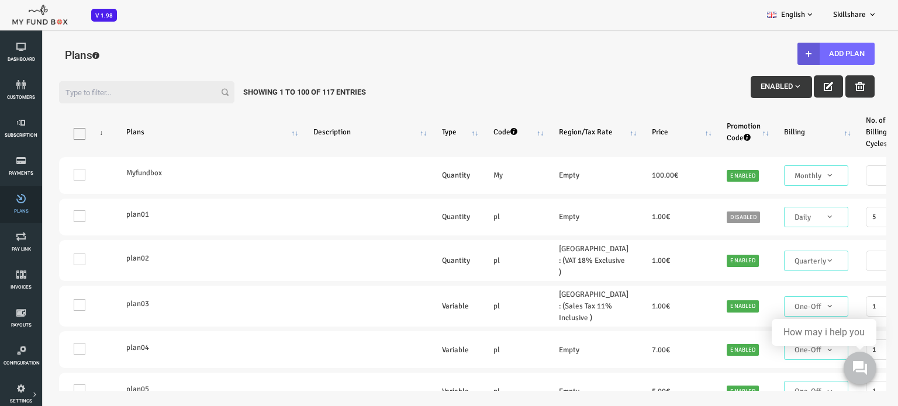
click at [0, 0] on span "Plans" at bounding box center [0, 0] width 0 height 0
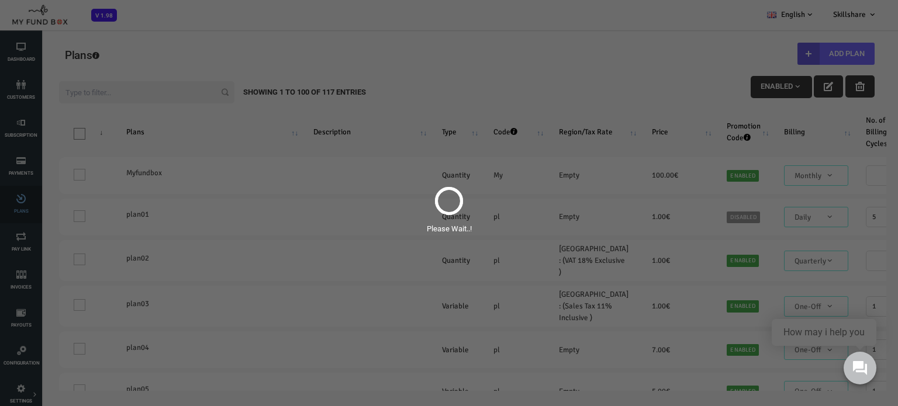
click at [14, 210] on div "Please Wait..!" at bounding box center [449, 203] width 898 height 406
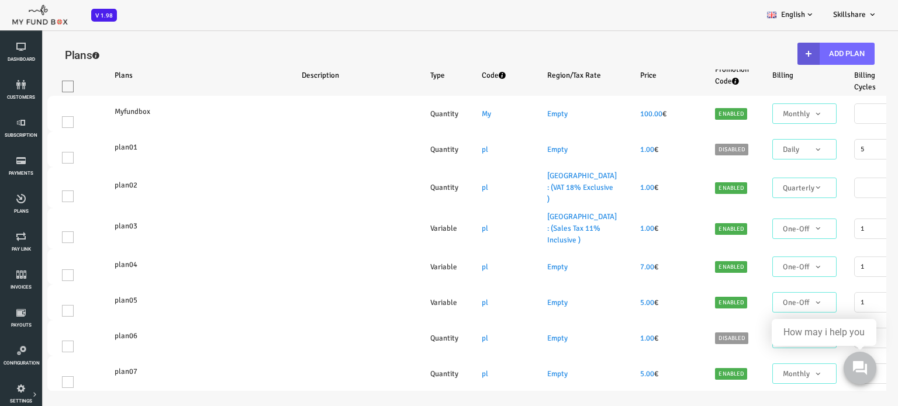
select select "100"
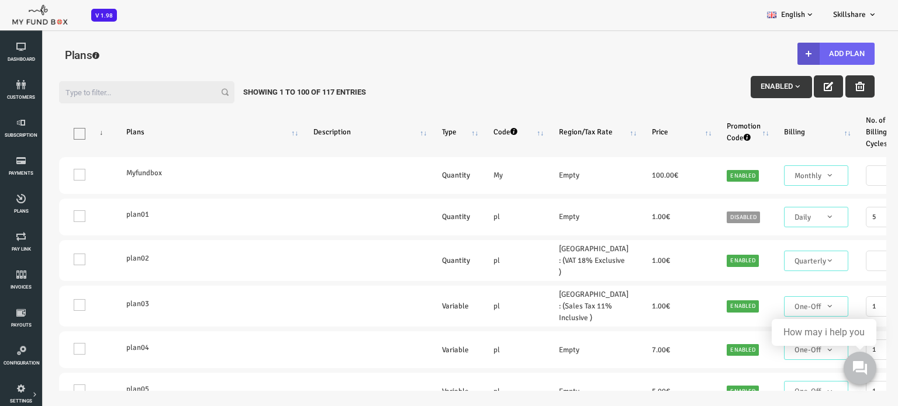
click at [818, 53] on button "Add Plan" at bounding box center [799, 54] width 77 height 22
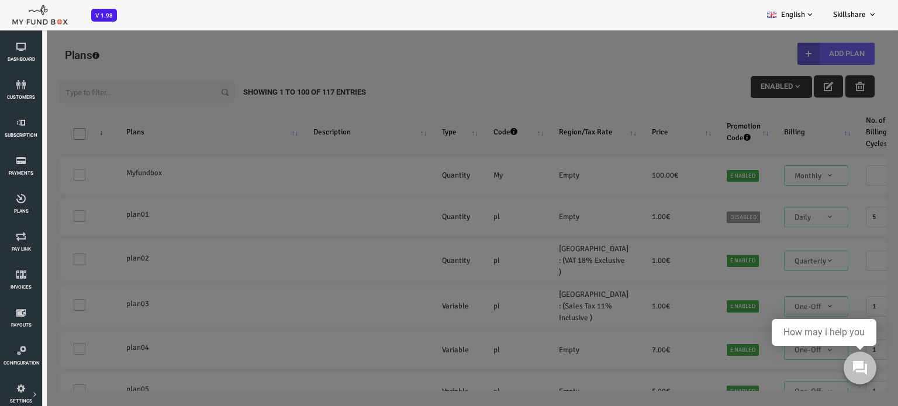
click at [818, 53] on div "Please Wait..!" at bounding box center [431, 232] width 862 height 406
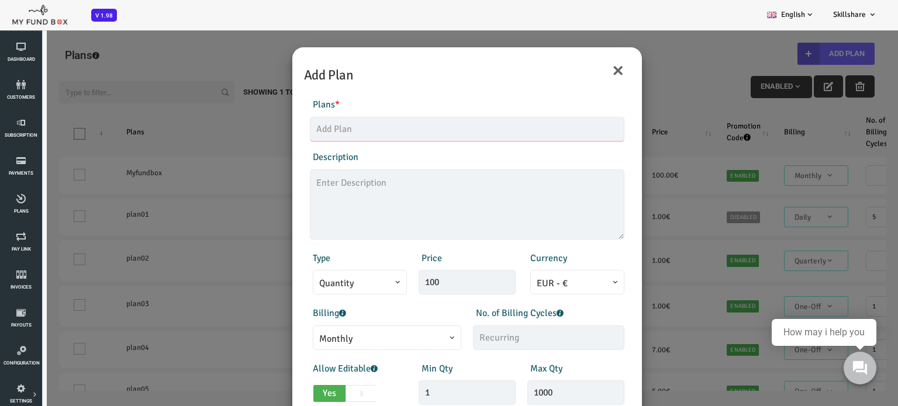
click at [300, 129] on input "text" at bounding box center [431, 129] width 314 height 25
click at [220, 156] on div "× Add Plan Products Invoice Product is empty Plans * This field is required Des…" at bounding box center [431, 232] width 862 height 406
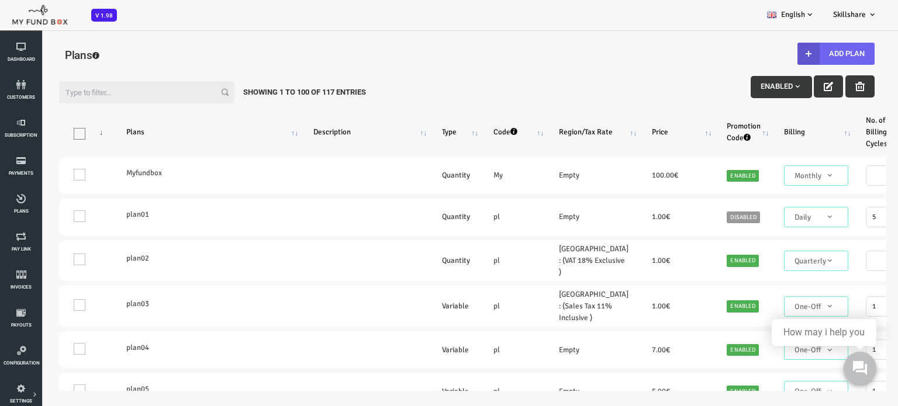
click at [813, 49] on button "Add Plan" at bounding box center [799, 54] width 77 height 22
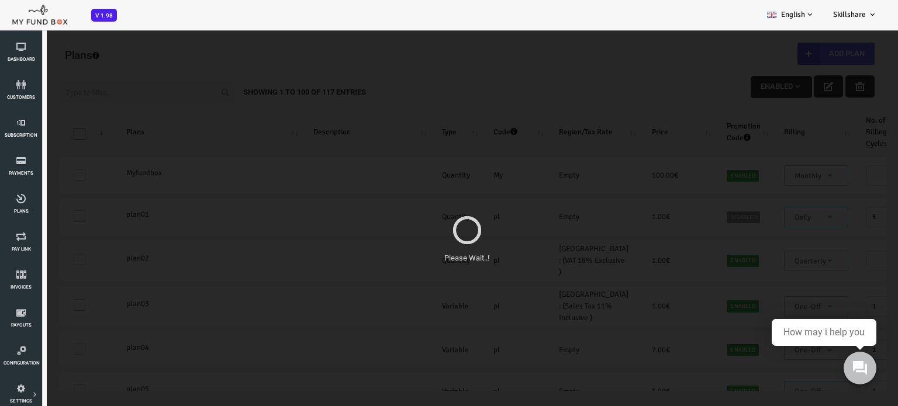
click at [813, 49] on div "Please Wait..!" at bounding box center [431, 232] width 862 height 406
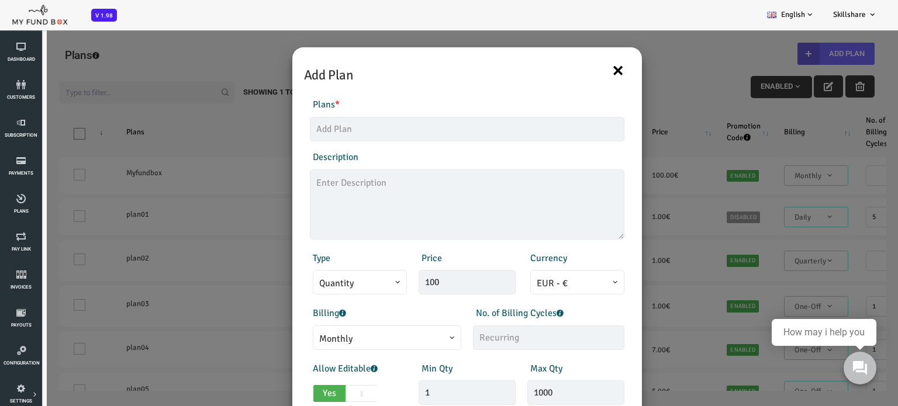
click at [580, 71] on button "×" at bounding box center [582, 70] width 13 height 25
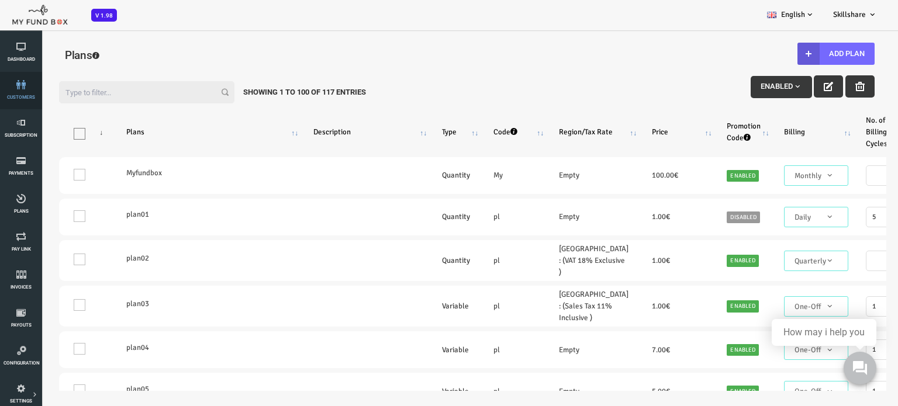
click at [0, 0] on span "customers" at bounding box center [0, 0] width 0 height 0
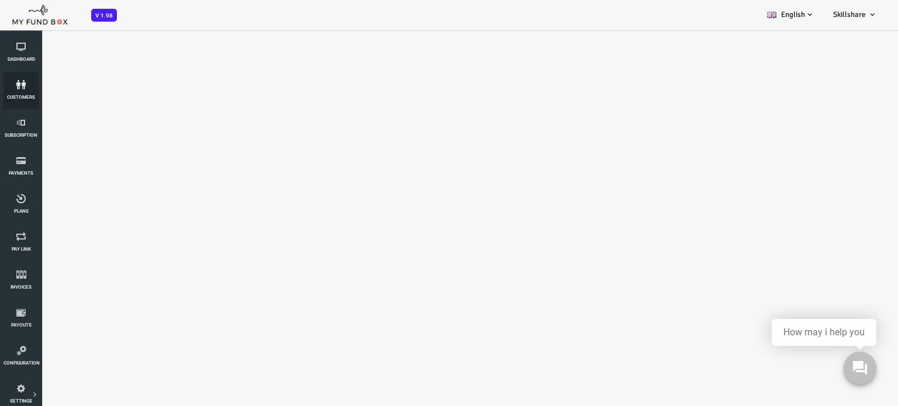
select select "100"
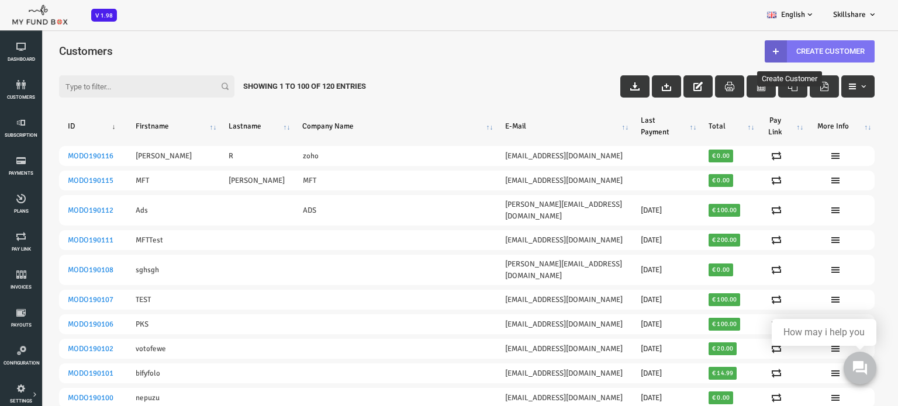
click at [785, 49] on link "Create Customer" at bounding box center [784, 51] width 110 height 22
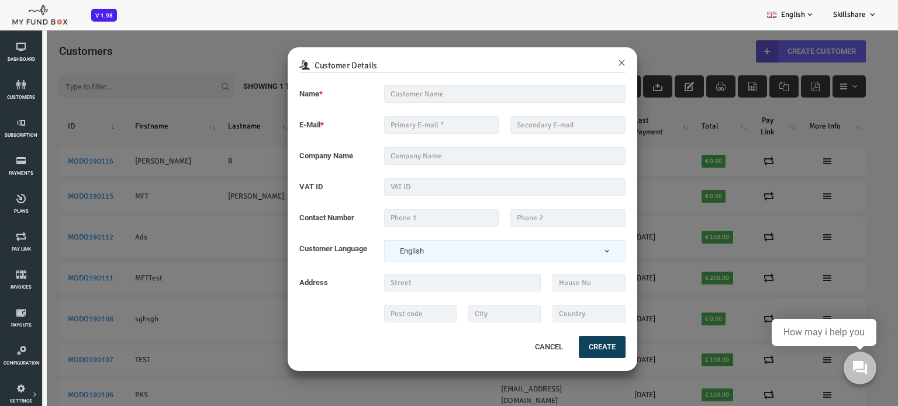
click at [785, 49] on div "Customer Details × Name * Description allows upto maximum of 255 characters. Na…" at bounding box center [431, 232] width 862 height 406
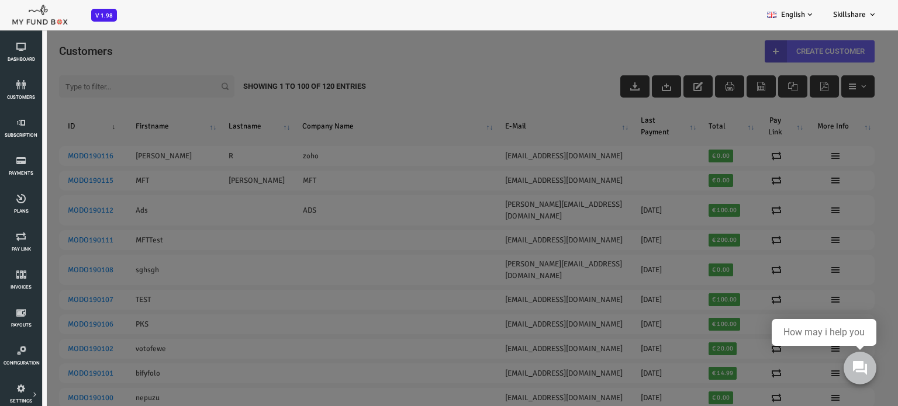
click at [785, 49] on div "Customer Details × Name * Description allows upto maximum of 255 characters. Na…" at bounding box center [431, 232] width 862 height 406
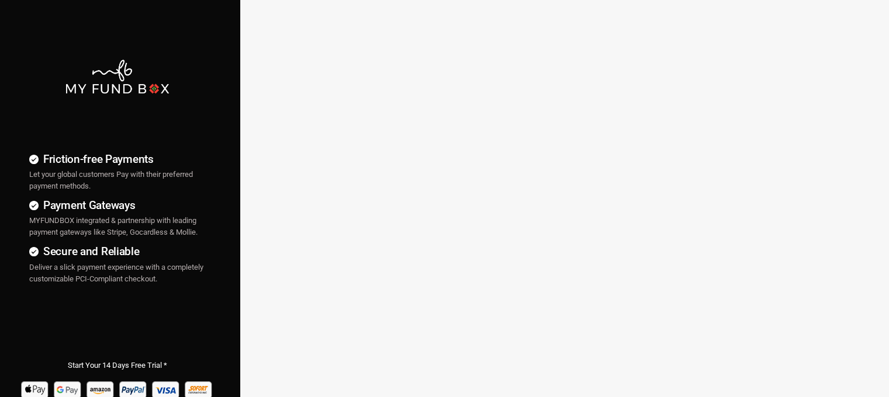
click at [410, 185] on div "Friction-free Payments Let your global customers Pay with their preferred payme…" at bounding box center [444, 299] width 900 height 599
click at [790, 114] on div "Friction-free Payments Let your global customers Pay with their preferred payme…" at bounding box center [444, 299] width 900 height 599
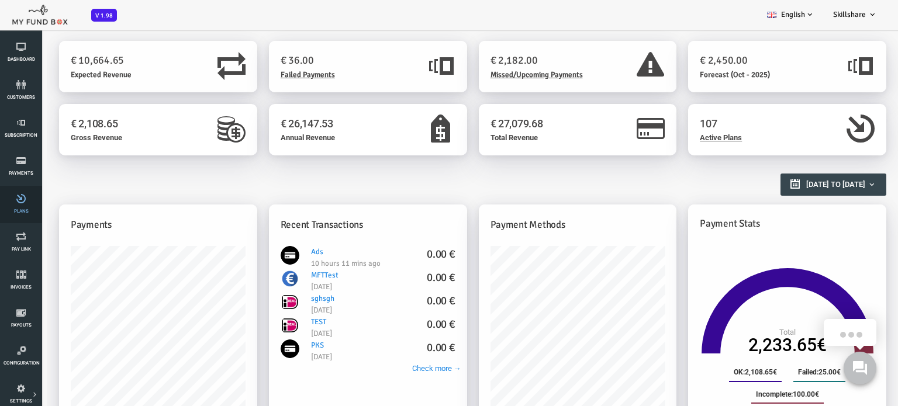
click at [17, 205] on link "Plans" at bounding box center [21, 204] width 35 height 37
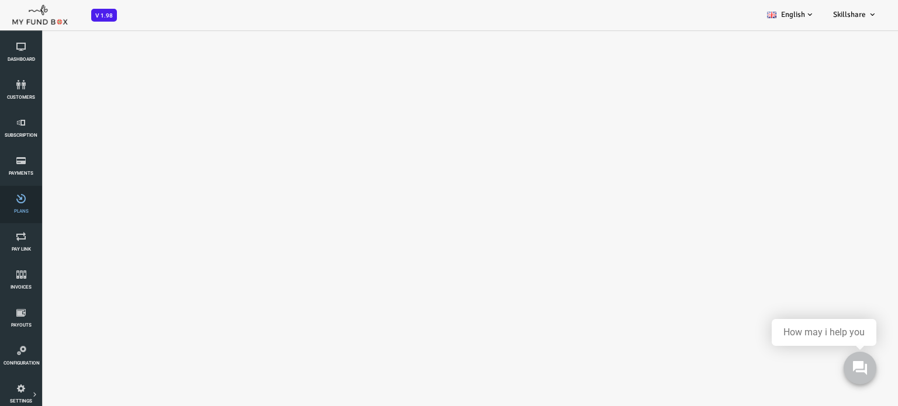
select select "100"
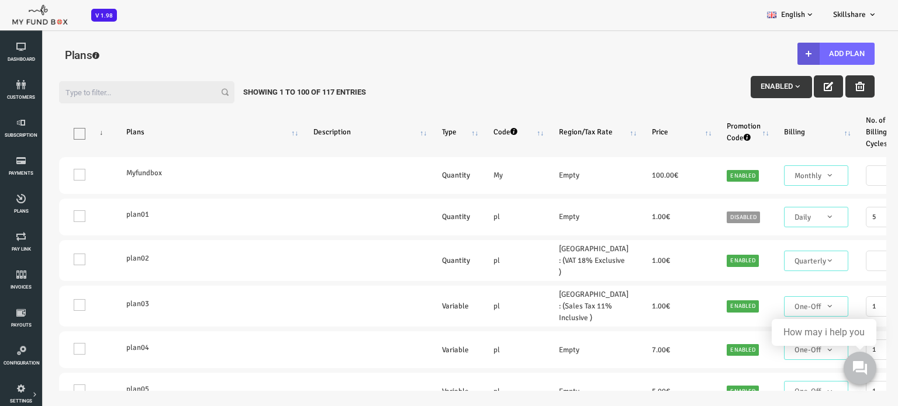
click at [763, 88] on span "button" at bounding box center [761, 86] width 9 height 9
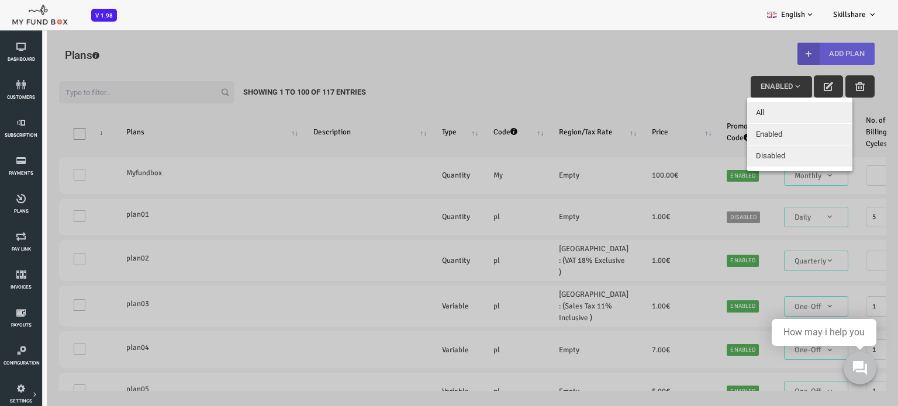
click at [588, 58] on div at bounding box center [431, 232] width 862 height 406
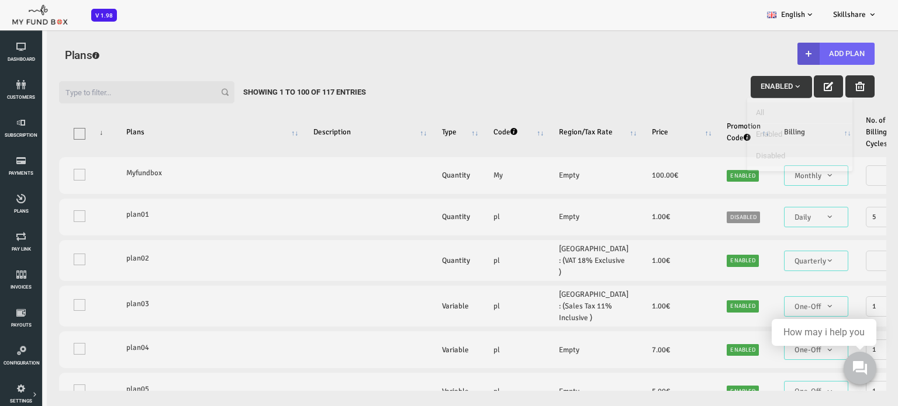
click at [619, 22] on div "BID OBID Orphan GID OGID Payment Status Partner OID Subscription Customers Invo…" at bounding box center [443, 15] width 886 height 30
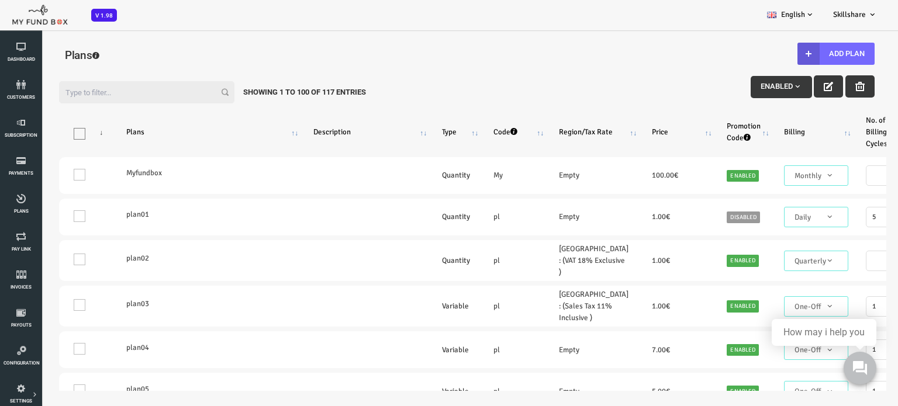
click at [103, 97] on input "Filter:" at bounding box center [110, 92] width 175 height 22
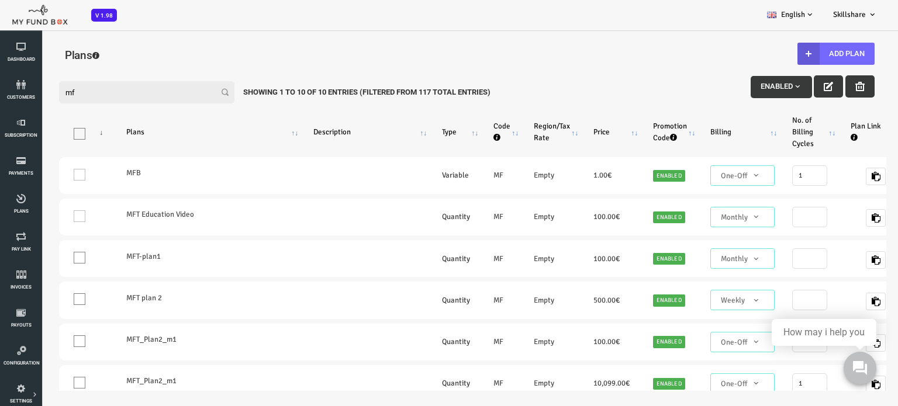
type input "m"
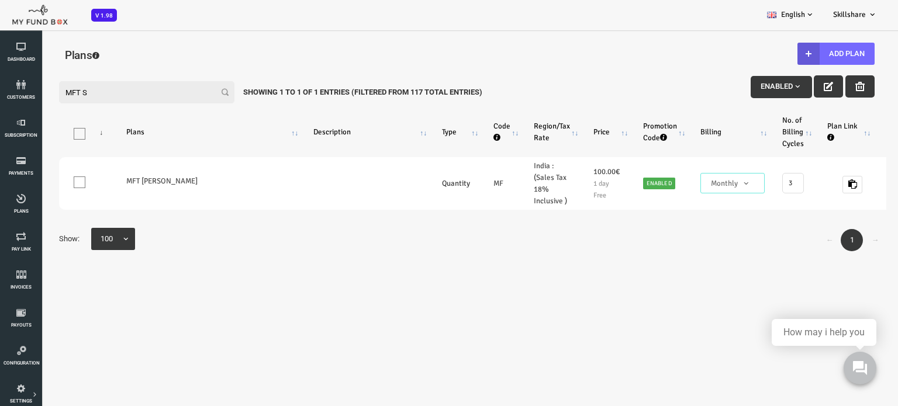
type input "MFT S"
click at [850, 153] on div "Filter: MFT S Enabled Showing 1 to 1 of 1 Entries (Filtered From 117 Total Entr…" at bounding box center [431, 232] width 862 height 342
click at [850, 166] on div "Filter: MFT S Enabled Showing 1 to 1 of 1 Entries (Filtered From 117 Total Entr…" at bounding box center [431, 232] width 862 height 342
click at [848, 133] on th "Integrate Payment Box" at bounding box center [875, 132] width 74 height 41
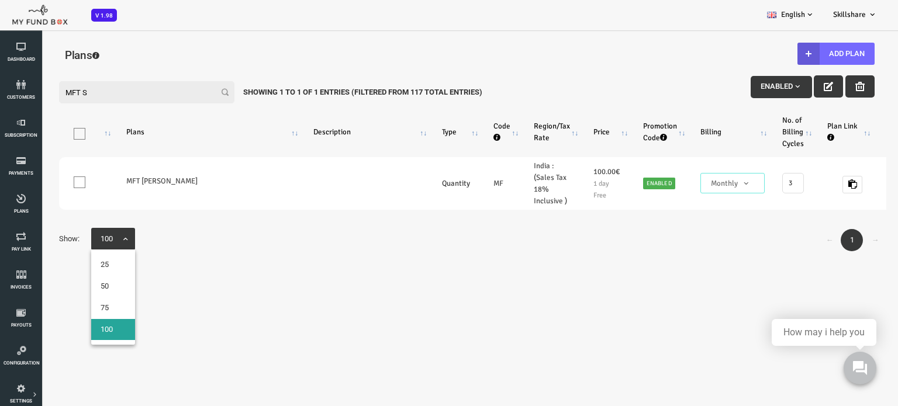
click at [65, 245] on span at bounding box center [65, 245] width 0 height 0
click at [0, 29] on select "25 50 75 100" at bounding box center [-1, 29] width 1 height 1
click at [236, 247] on div "← 1 → Show: 25 50 75 100 100" at bounding box center [431, 240] width 839 height 28
click at [813, 51] on button "Add Plan" at bounding box center [799, 54] width 77 height 22
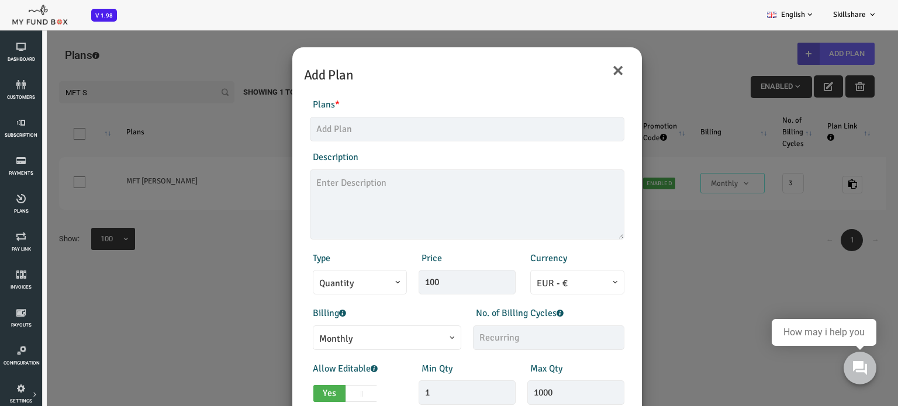
click at [657, 307] on div "× Add Plan Products Invoice Product is empty Plans * This field is required Des…" at bounding box center [431, 232] width 862 height 406
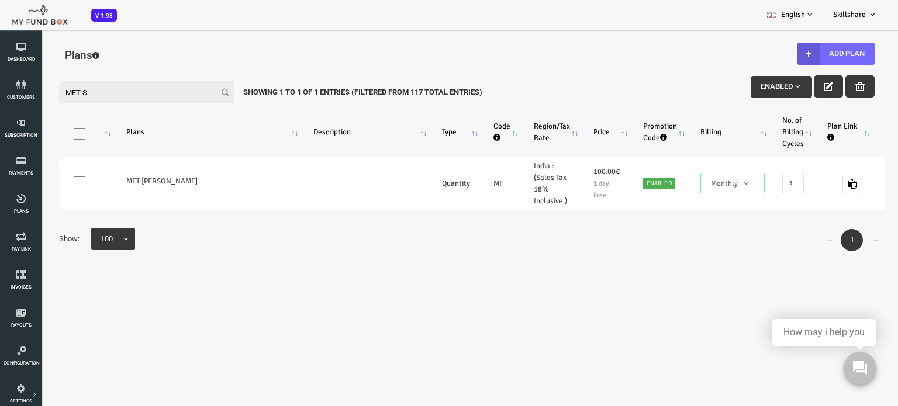
click at [332, 290] on div "Filter: MFT S Enabled Showing 1 to 1 of 1 Entries (Filtered From 117 Total Entr…" at bounding box center [431, 230] width 839 height 321
